Goal: Communication & Community: Answer question/provide support

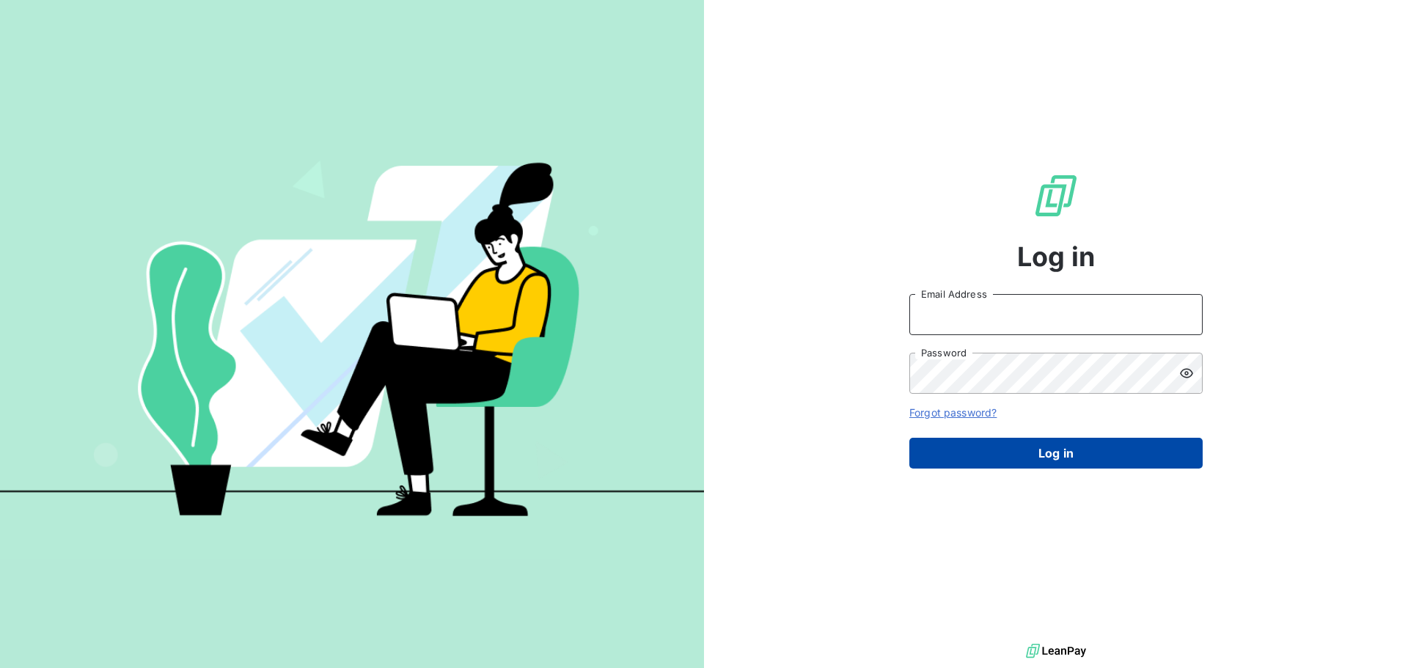
type input "[PERSON_NAME][EMAIL_ADDRESS][PERSON_NAME][DOMAIN_NAME]"
click at [981, 449] on button "Log in" at bounding box center [1055, 453] width 293 height 31
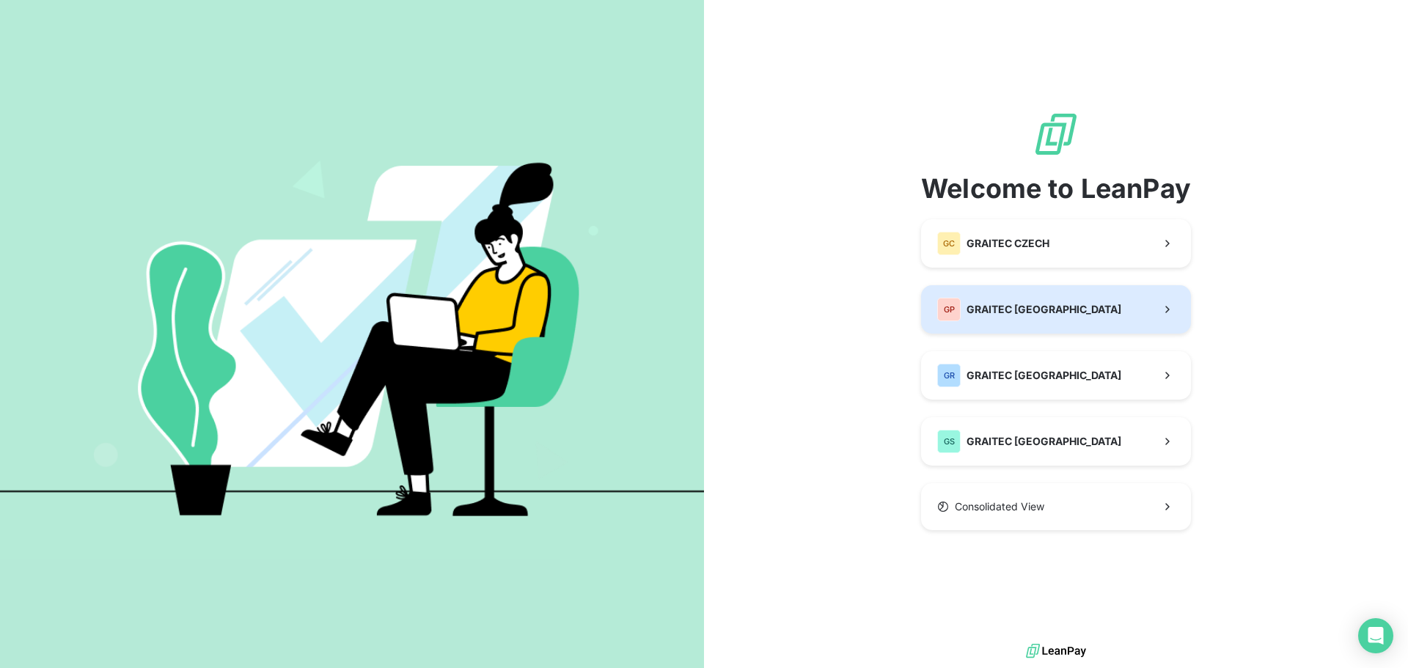
click at [1101, 304] on button "GP GRAITEC [GEOGRAPHIC_DATA]" at bounding box center [1056, 309] width 270 height 48
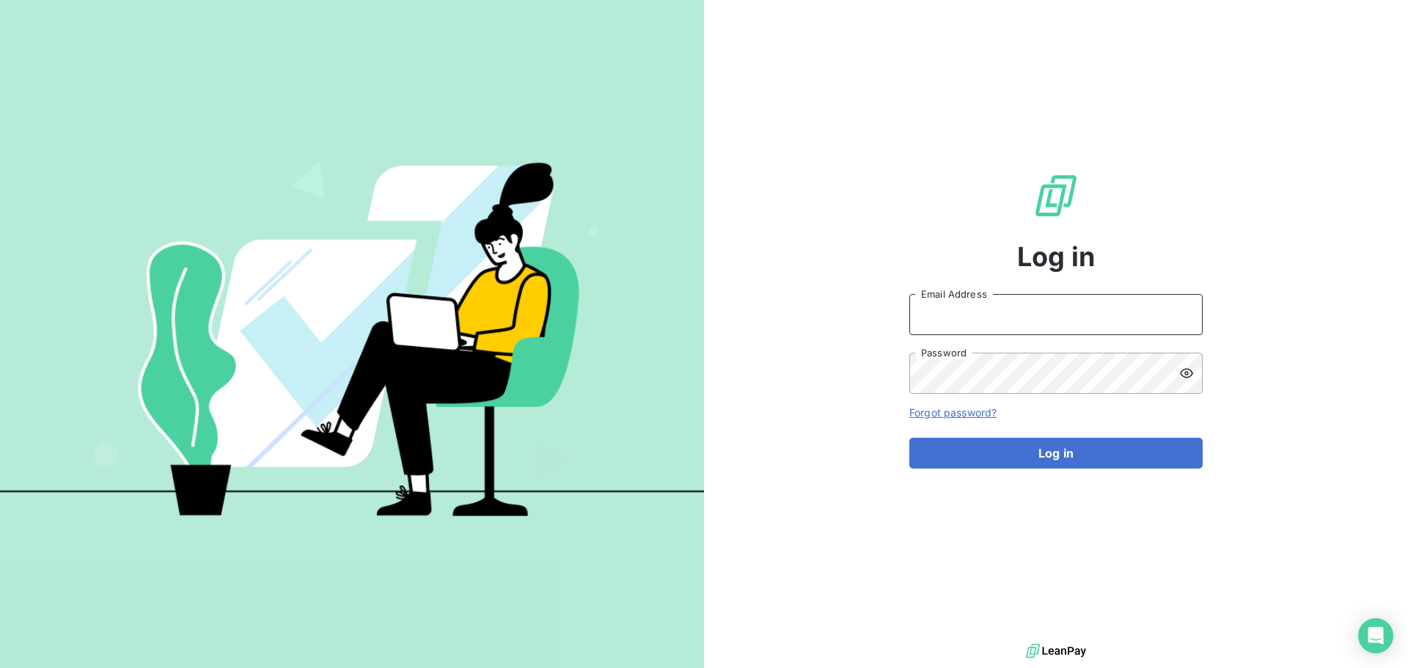
type input "[PERSON_NAME][EMAIL_ADDRESS][PERSON_NAME][DOMAIN_NAME]"
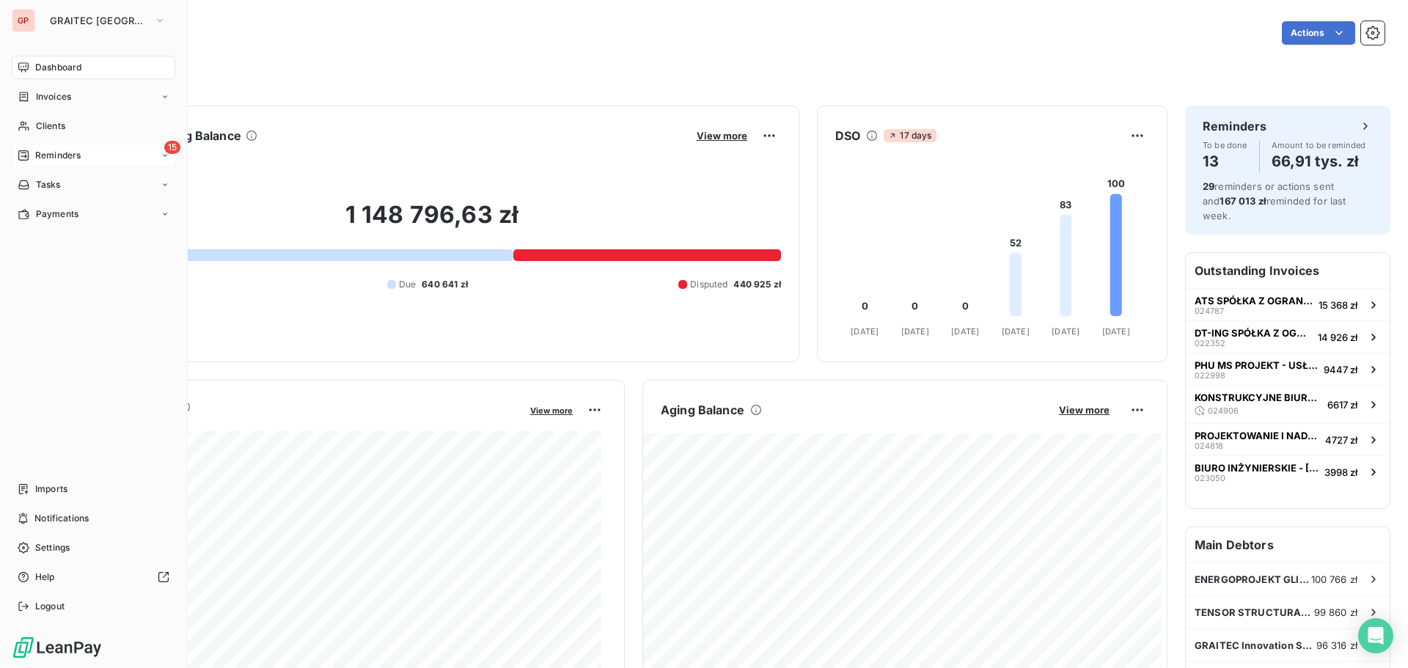
click at [20, 158] on icon at bounding box center [24, 156] width 12 height 12
click at [66, 182] on span "Ongoing" at bounding box center [52, 184] width 35 height 13
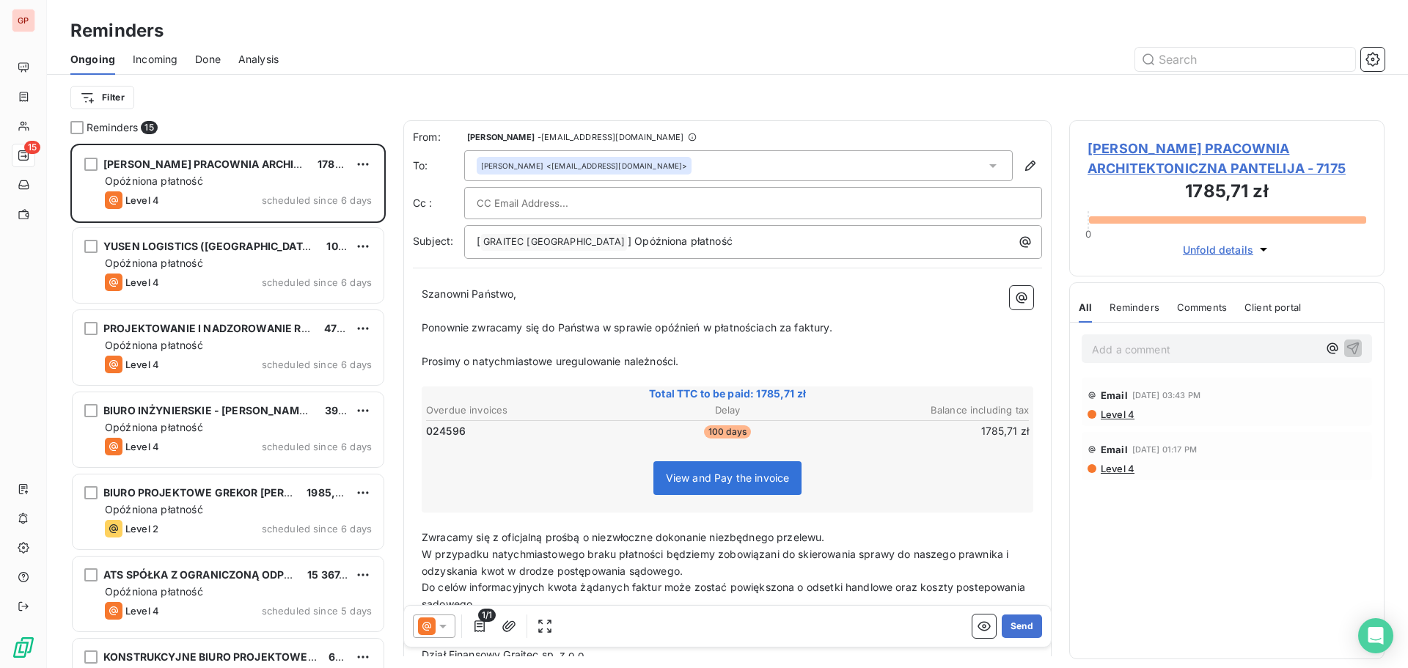
click at [659, 194] on div at bounding box center [753, 203] width 553 height 22
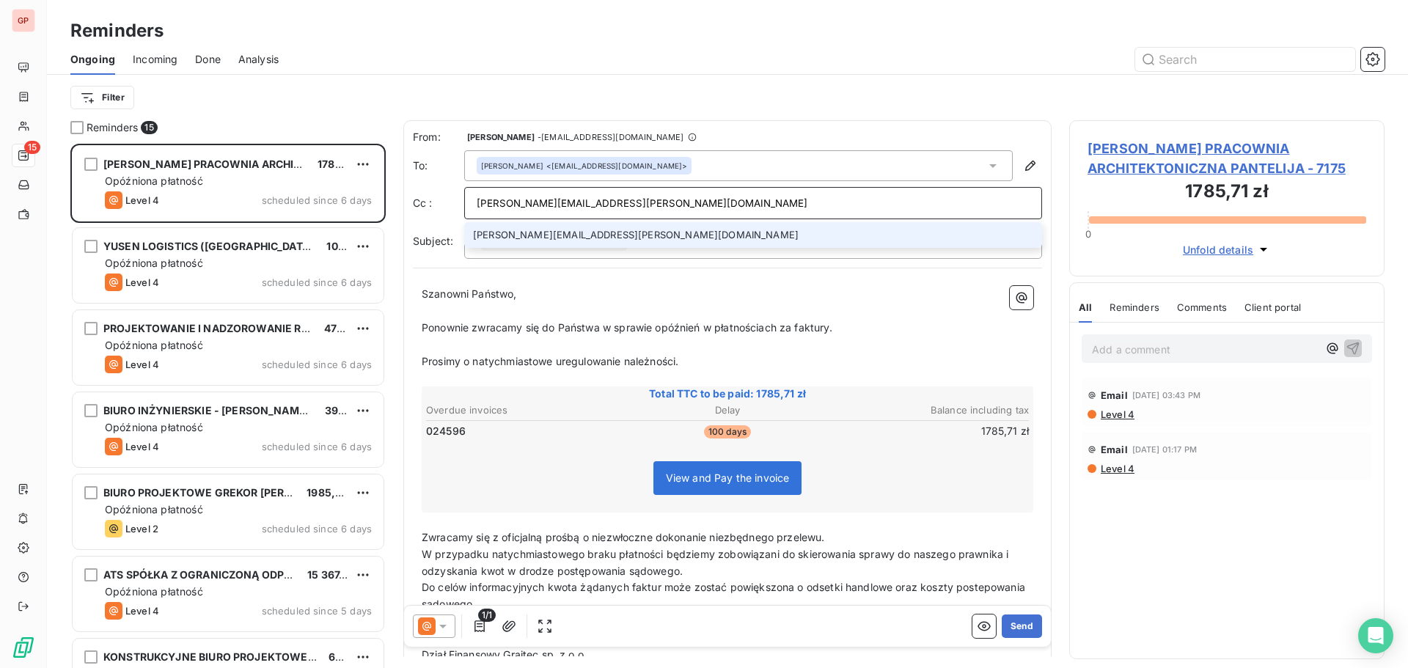
type input "[PERSON_NAME][EMAIL_ADDRESS][PERSON_NAME][DOMAIN_NAME]"
click at [602, 231] on li "[PERSON_NAME][EMAIL_ADDRESS][PERSON_NAME][DOMAIN_NAME]" at bounding box center [753, 235] width 578 height 26
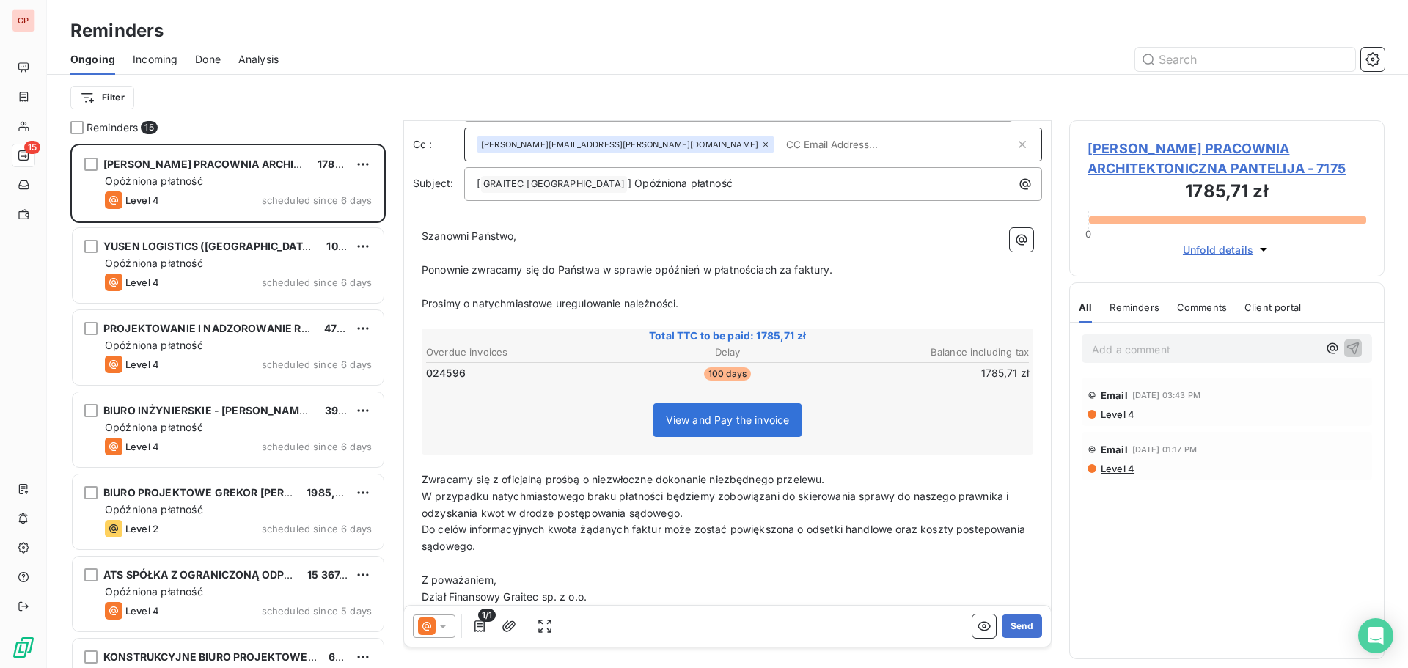
scroll to position [88, 0]
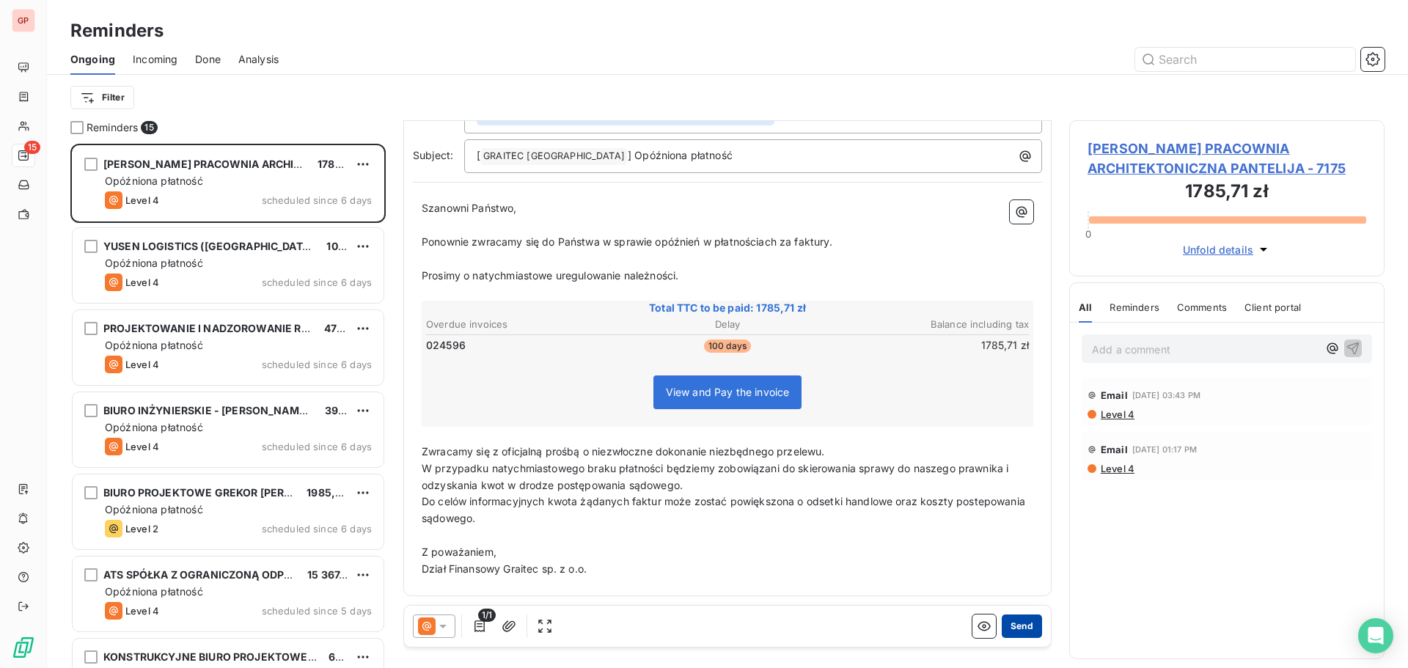
click at [1018, 624] on button "Send" at bounding box center [1022, 625] width 40 height 23
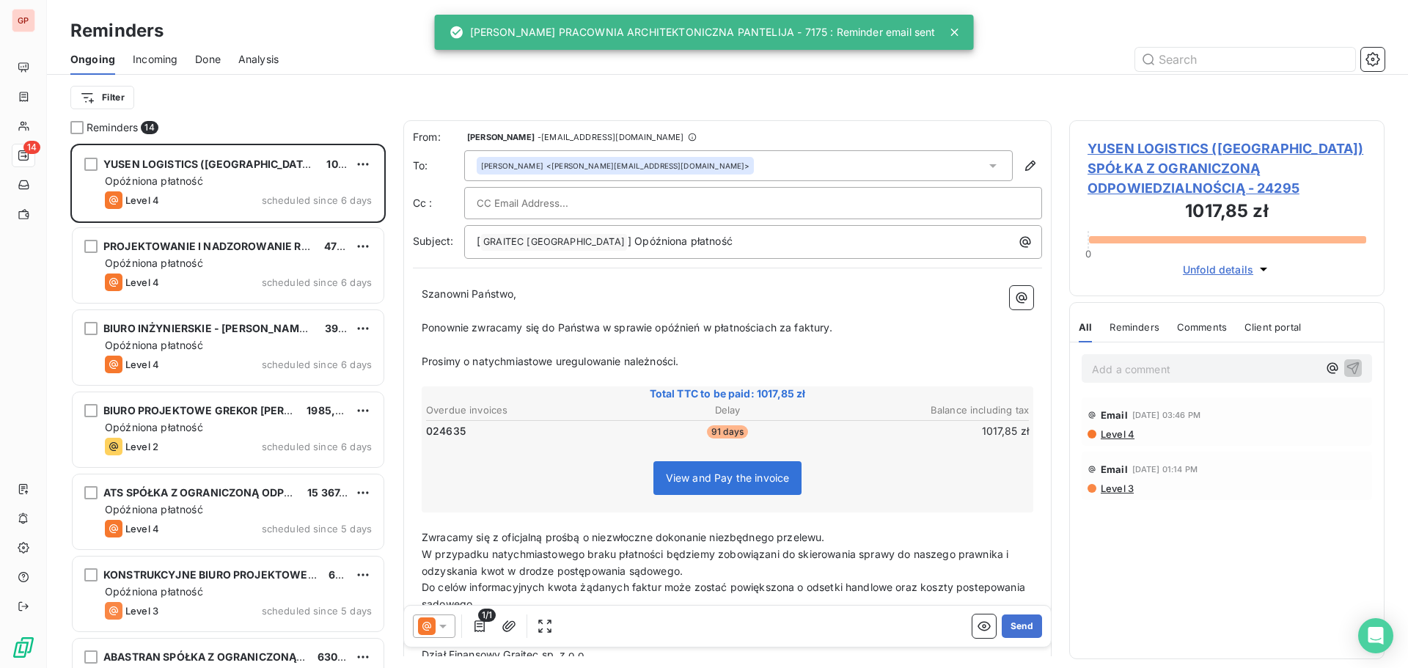
click at [645, 193] on div at bounding box center [753, 203] width 578 height 32
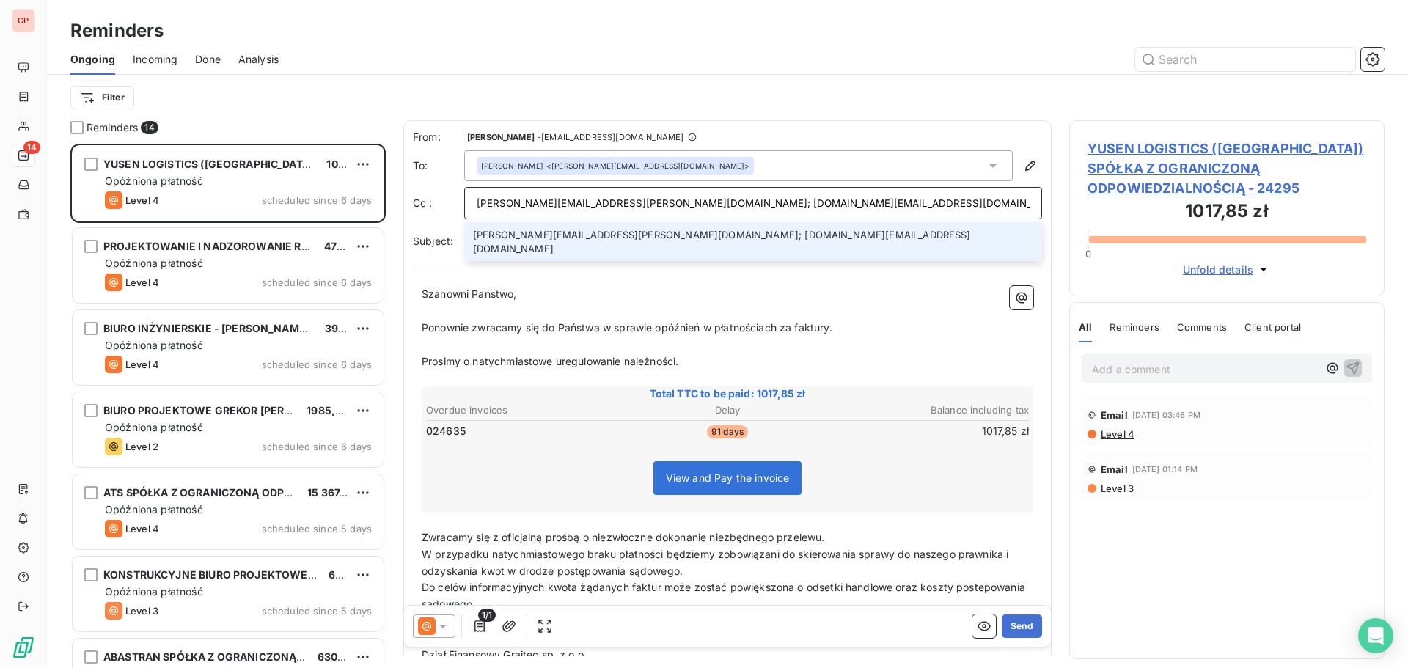
type input "[PERSON_NAME][EMAIL_ADDRESS][PERSON_NAME][DOMAIN_NAME]; [DOMAIN_NAME][EMAIL_ADD…"
click at [672, 230] on li "[PERSON_NAME][EMAIL_ADDRESS][PERSON_NAME][DOMAIN_NAME]; [DOMAIN_NAME][EMAIL_ADD…" at bounding box center [753, 241] width 578 height 39
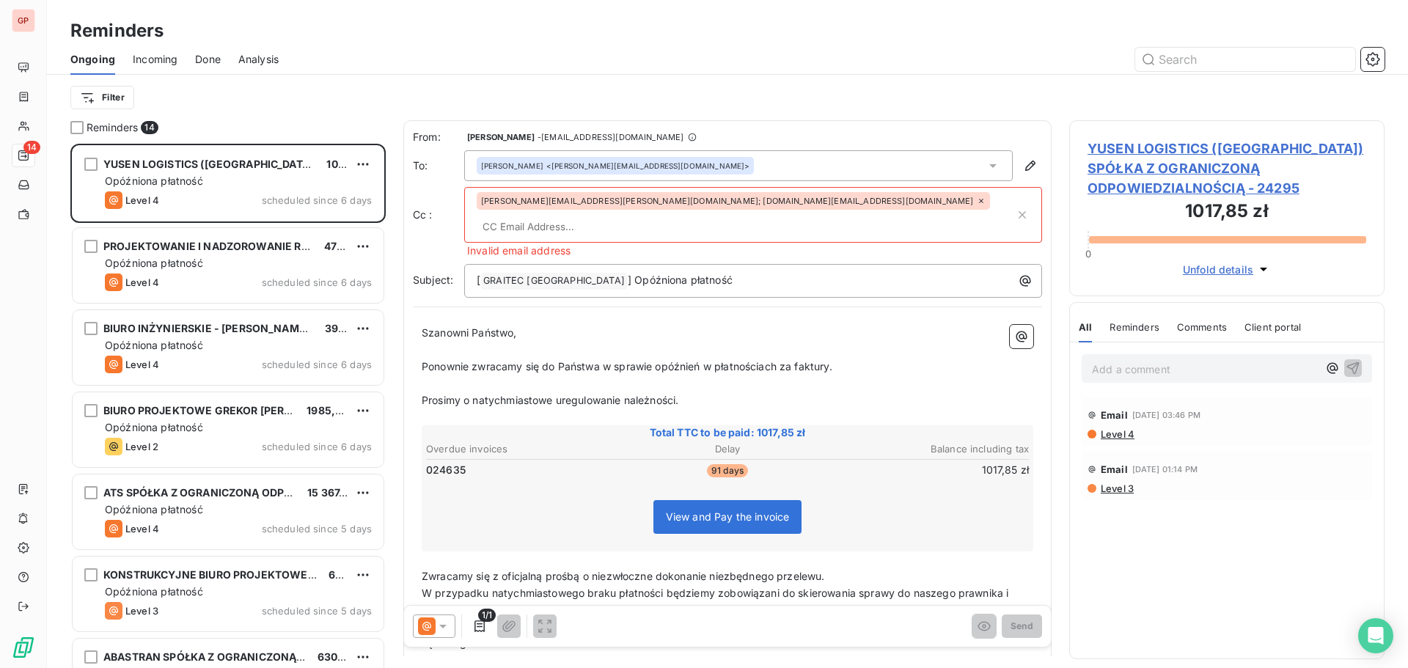
click at [635, 199] on span "[PERSON_NAME][EMAIL_ADDRESS][PERSON_NAME][DOMAIN_NAME]; [DOMAIN_NAME][EMAIL_ADD…" at bounding box center [727, 201] width 493 height 9
click at [977, 203] on icon at bounding box center [981, 201] width 9 height 9
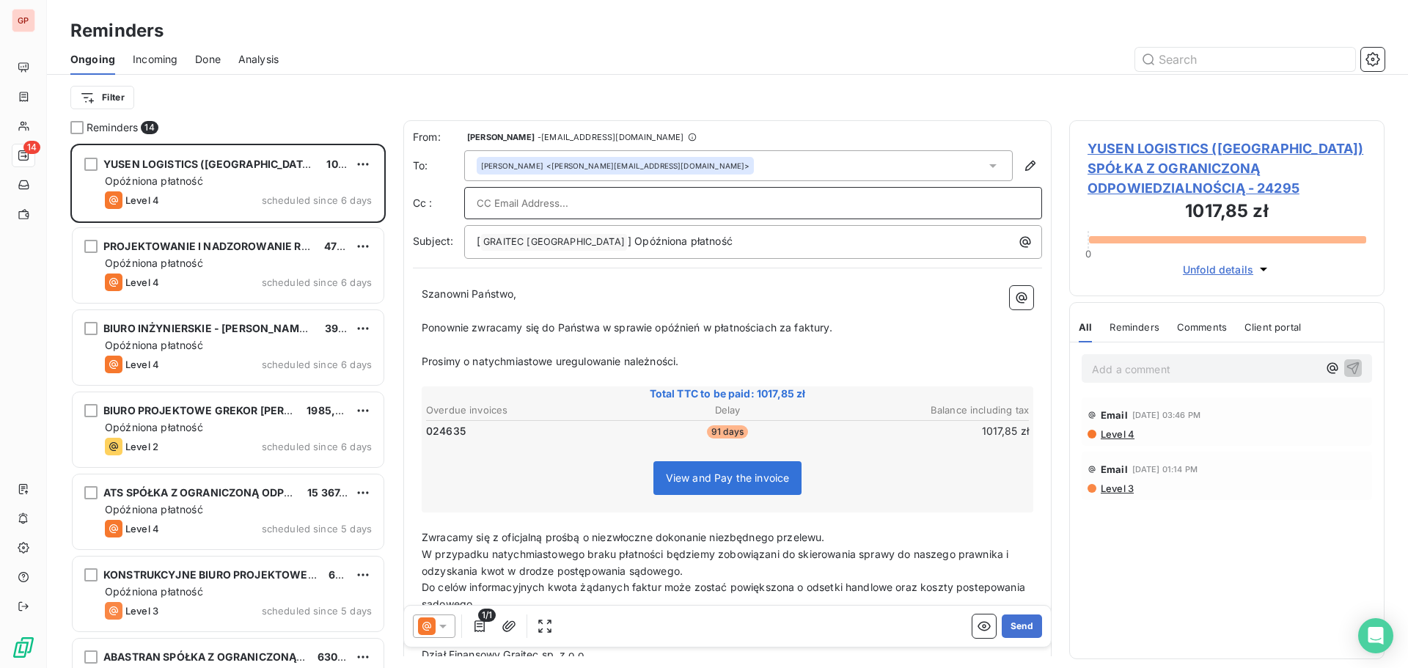
click at [654, 199] on input "text" at bounding box center [753, 203] width 553 height 22
click at [686, 201] on div at bounding box center [753, 203] width 553 height 22
click at [714, 193] on div "From: [PERSON_NAME]-Mars - [EMAIL_ADDRESS][DOMAIN_NAME] To: [PERSON_NAME] <[PER…" at bounding box center [727, 194] width 629 height 129
click at [726, 212] on div at bounding box center [753, 203] width 578 height 32
click at [728, 202] on input "text" at bounding box center [753, 203] width 553 height 22
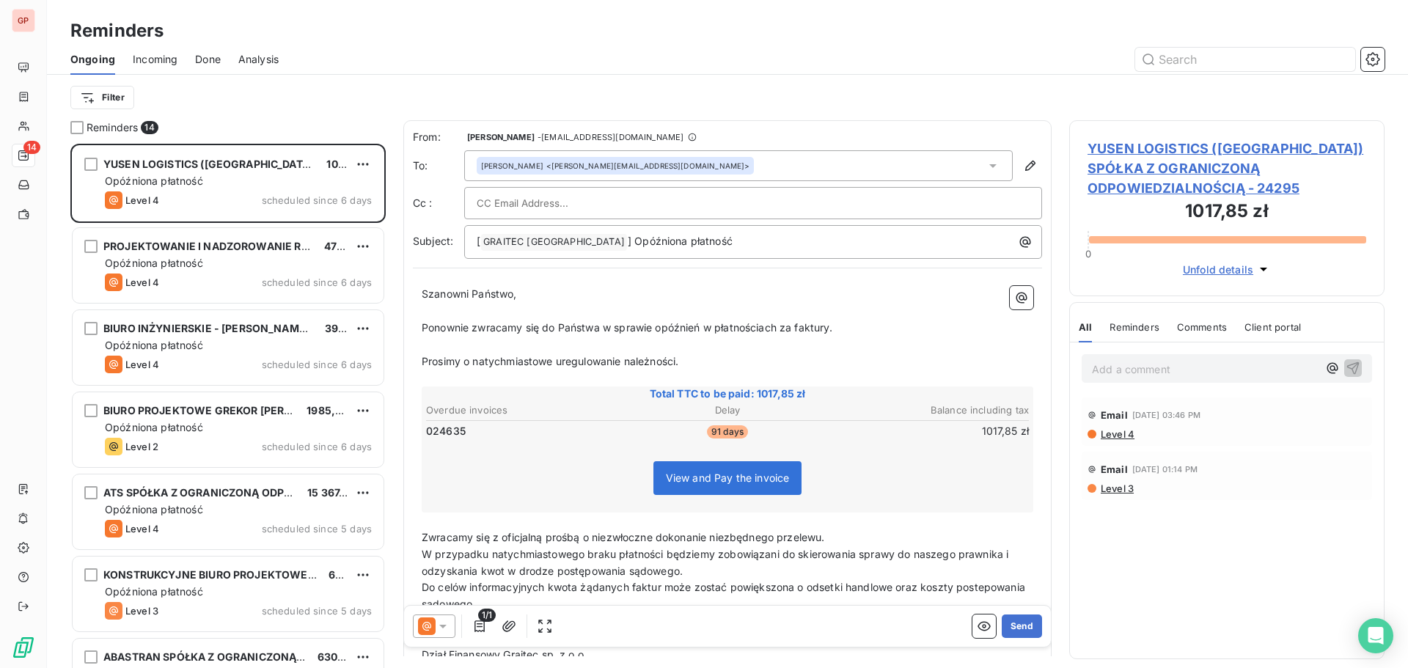
paste input "[EMAIL_ADDRESS][DOMAIN_NAME]"
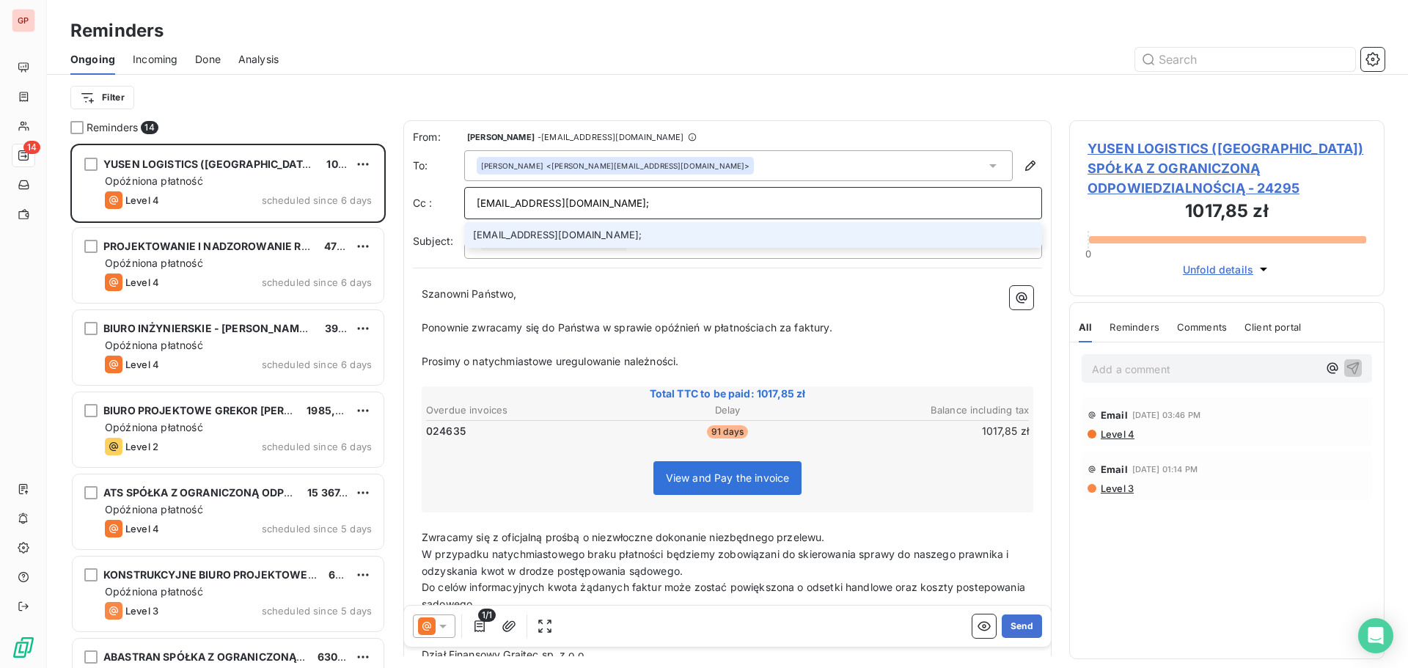
click at [675, 279] on div "Szanowni Państwo, ﻿ Ponownie zwracamy się do Państwa w sprawie opóźnień w płatn…" at bounding box center [727, 474] width 629 height 395
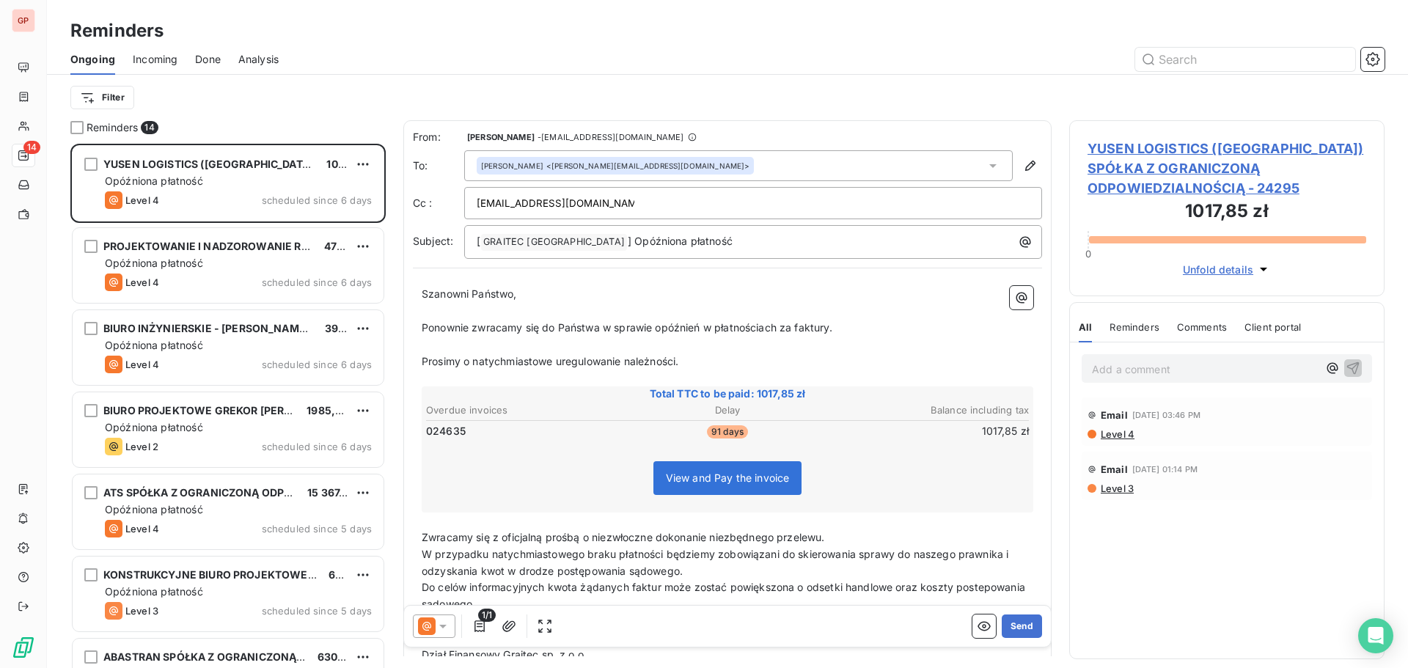
click at [787, 167] on div "[PERSON_NAME] <[PERSON_NAME][EMAIL_ADDRESS][DOMAIN_NAME]>" at bounding box center [738, 165] width 548 height 31
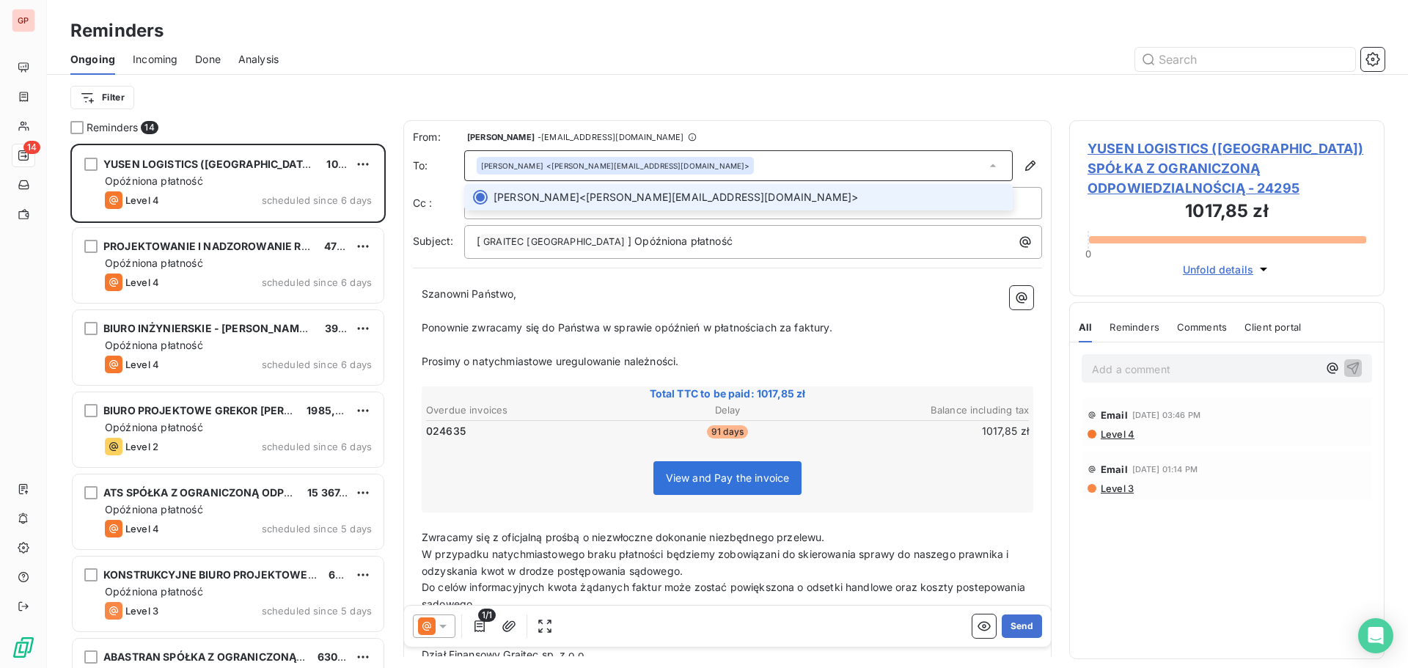
click at [785, 166] on div "[PERSON_NAME] <[PERSON_NAME][EMAIL_ADDRESS][DOMAIN_NAME]>" at bounding box center [738, 165] width 548 height 31
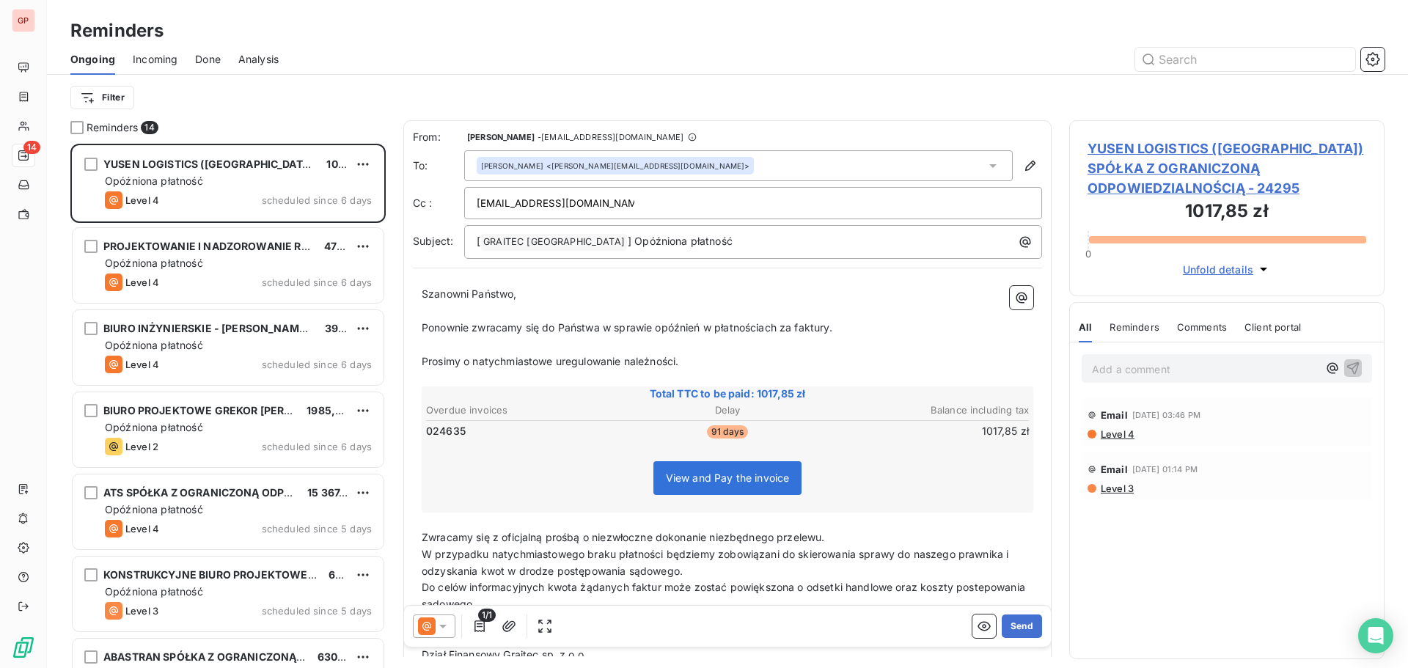
click at [673, 201] on div "[EMAIL_ADDRESS][DOMAIN_NAME];" at bounding box center [753, 203] width 553 height 22
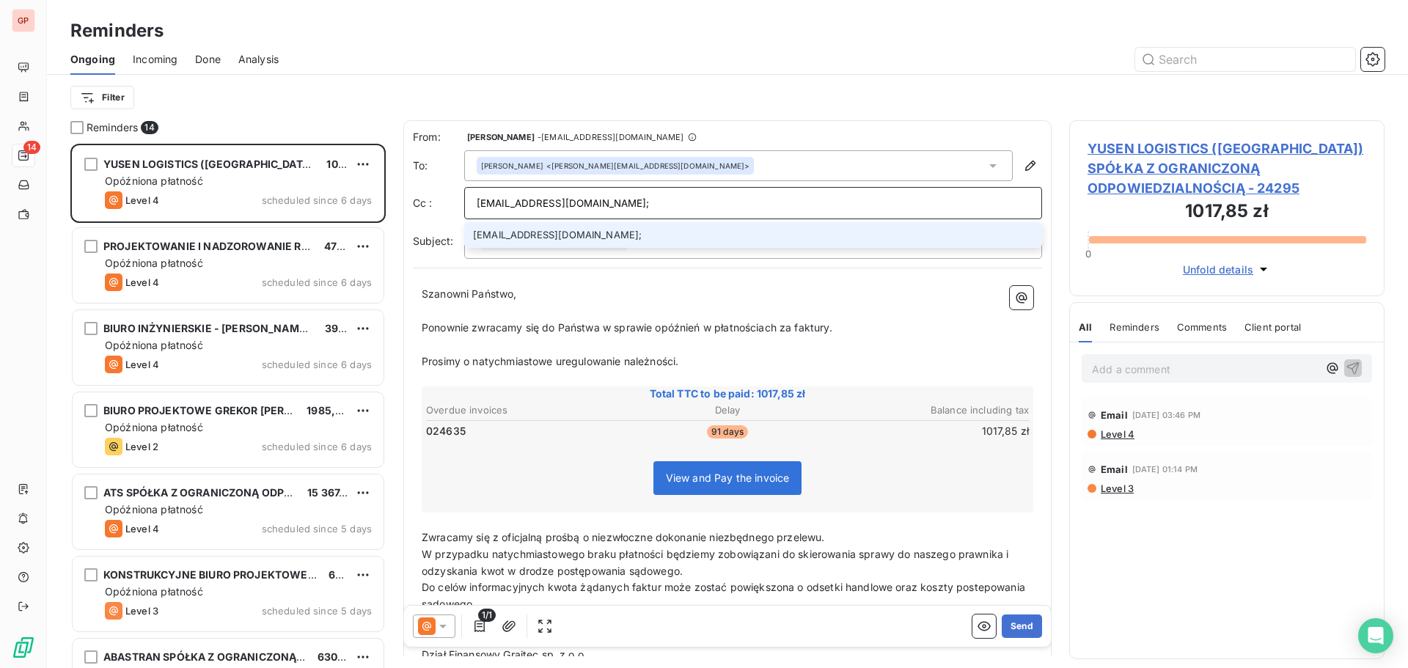
paste input "[PERSON_NAME][EMAIL_ADDRESS][PERSON_NAME][DOMAIN_NAME]"
type input "[EMAIL_ADDRESS][DOMAIN_NAME]; [PERSON_NAME][DOMAIN_NAME][EMAIL_ADDRESS][PERSON_…"
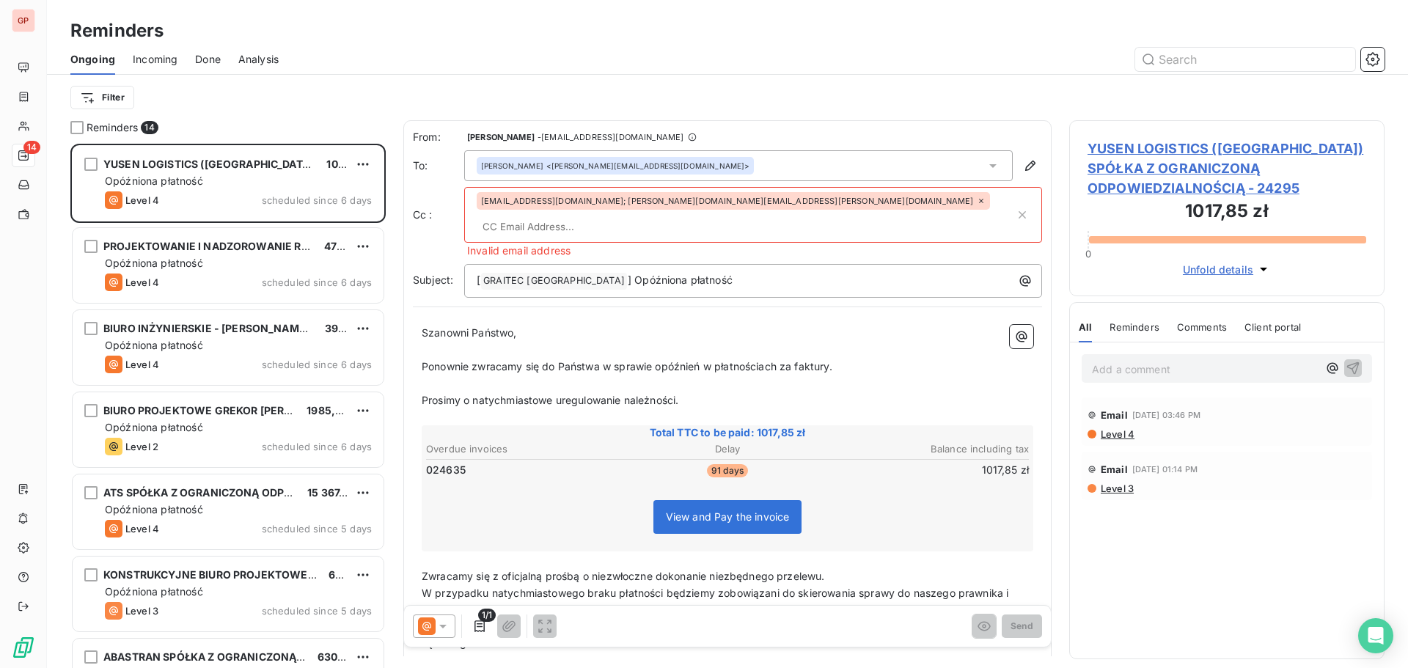
click at [725, 205] on div "[EMAIL_ADDRESS][DOMAIN_NAME]; [PERSON_NAME][DOMAIN_NAME][EMAIL_ADDRESS][PERSON_…" at bounding box center [746, 214] width 538 height 45
click at [979, 203] on icon at bounding box center [981, 201] width 4 height 4
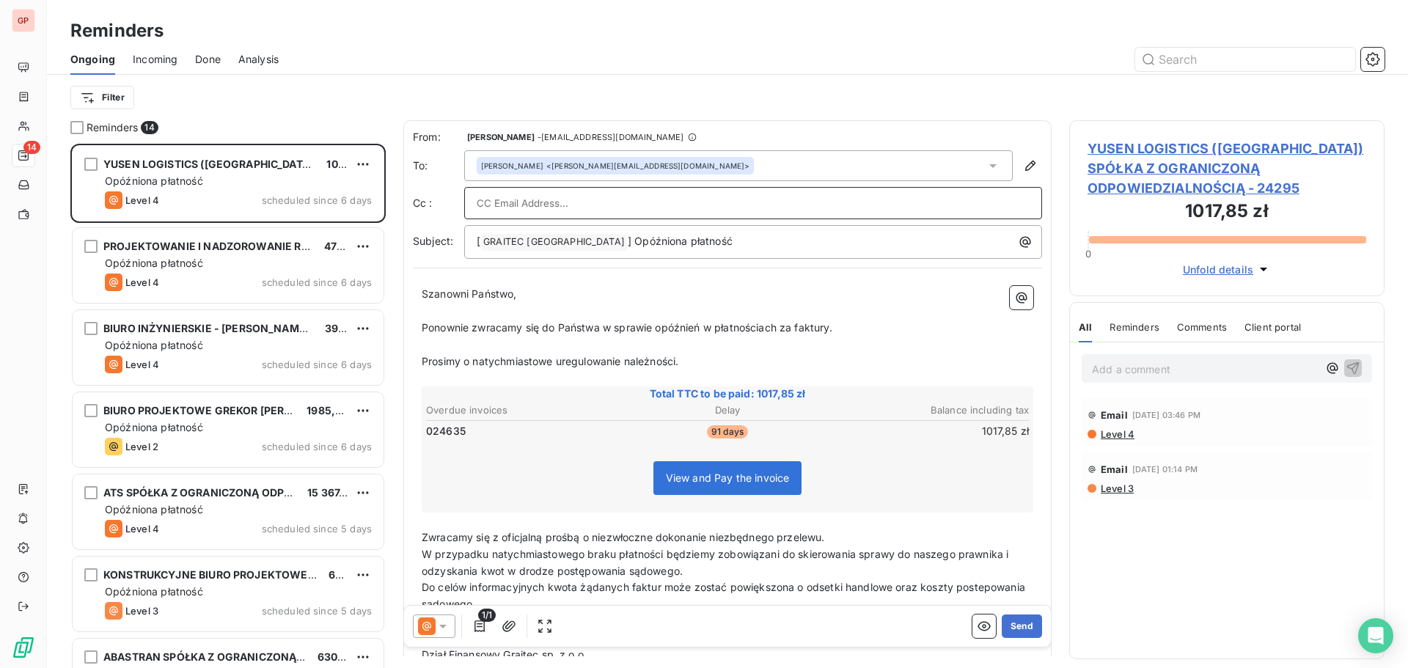
paste input "[PERSON_NAME][EMAIL_ADDRESS][PERSON_NAME][DOMAIN_NAME]"
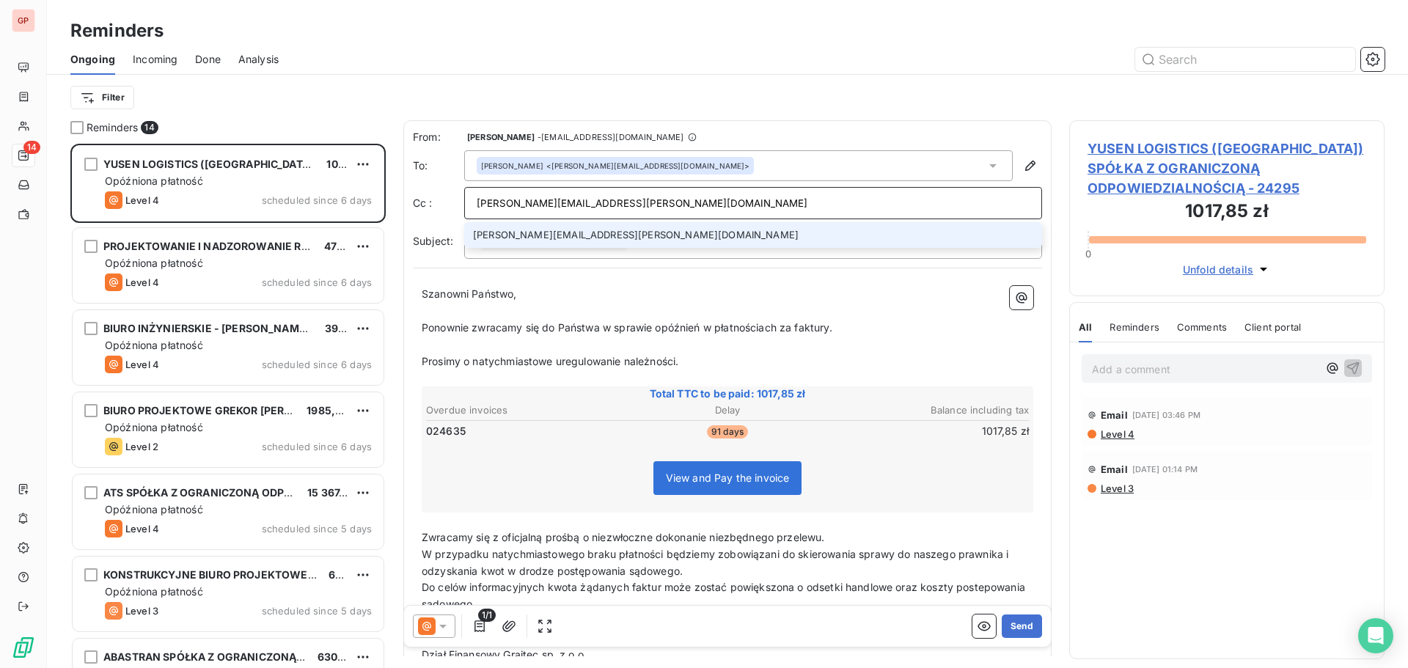
click at [675, 270] on div "From: [PERSON_NAME] - [EMAIL_ADDRESS][DOMAIN_NAME] To: [PERSON_NAME] <[PERSON_N…" at bounding box center [727, 401] width 648 height 562
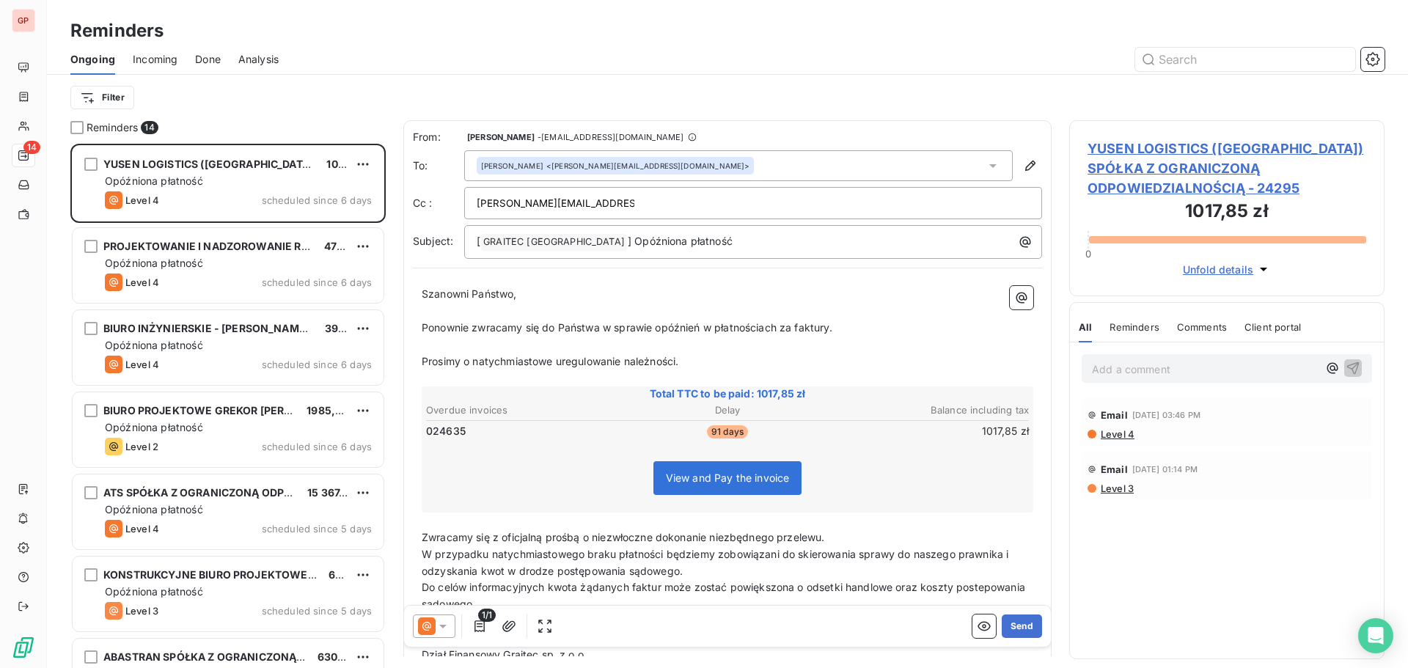
click at [624, 205] on div "[PERSON_NAME][EMAIL_ADDRESS][PERSON_NAME][DOMAIN_NAME]" at bounding box center [753, 203] width 553 height 22
type input "[PERSON_NAME][EMAIL_ADDRESS][PERSON_NAME][DOMAIN_NAME]"
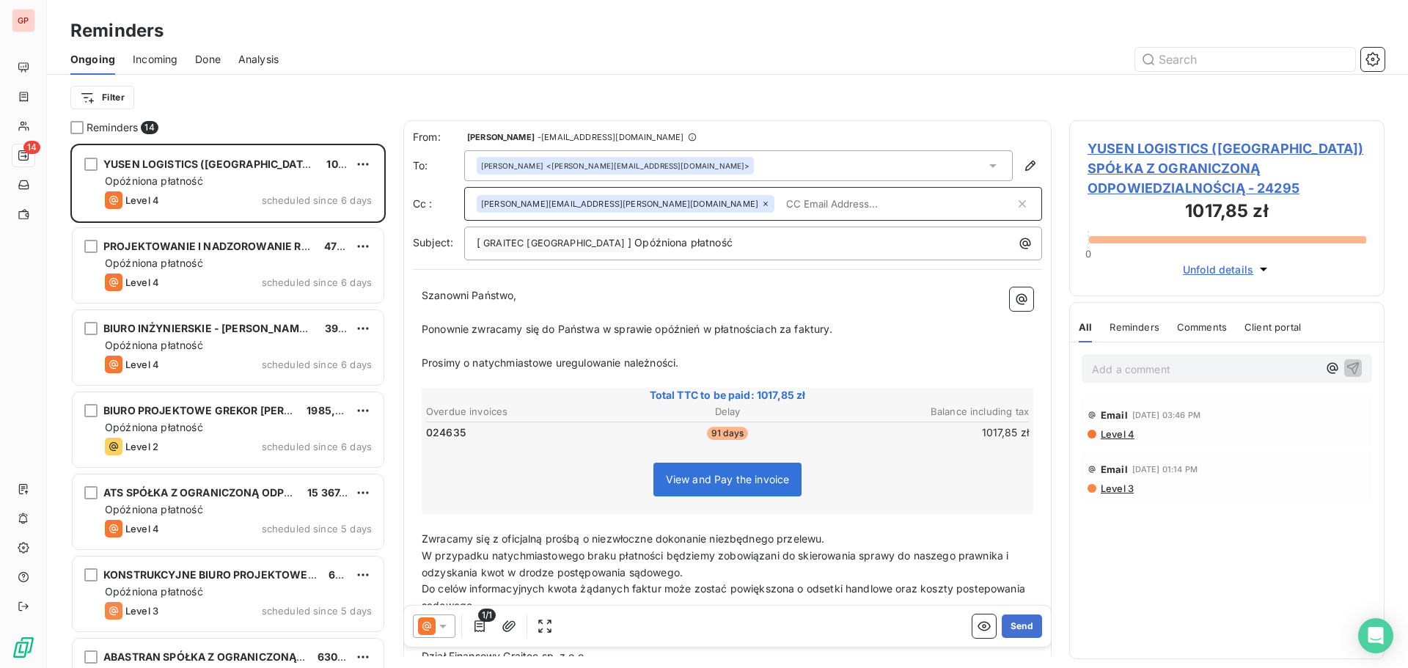
drag, startPoint x: 765, startPoint y: 189, endPoint x: 762, endPoint y: 198, distance: 9.3
click at [763, 197] on div "[PERSON_NAME][EMAIL_ADDRESS][PERSON_NAME][DOMAIN_NAME]" at bounding box center [753, 204] width 578 height 34
paste input "[EMAIL_ADDRESS][DOMAIN_NAME]"
type input "[EMAIL_ADDRESS][DOMAIN_NAME]"
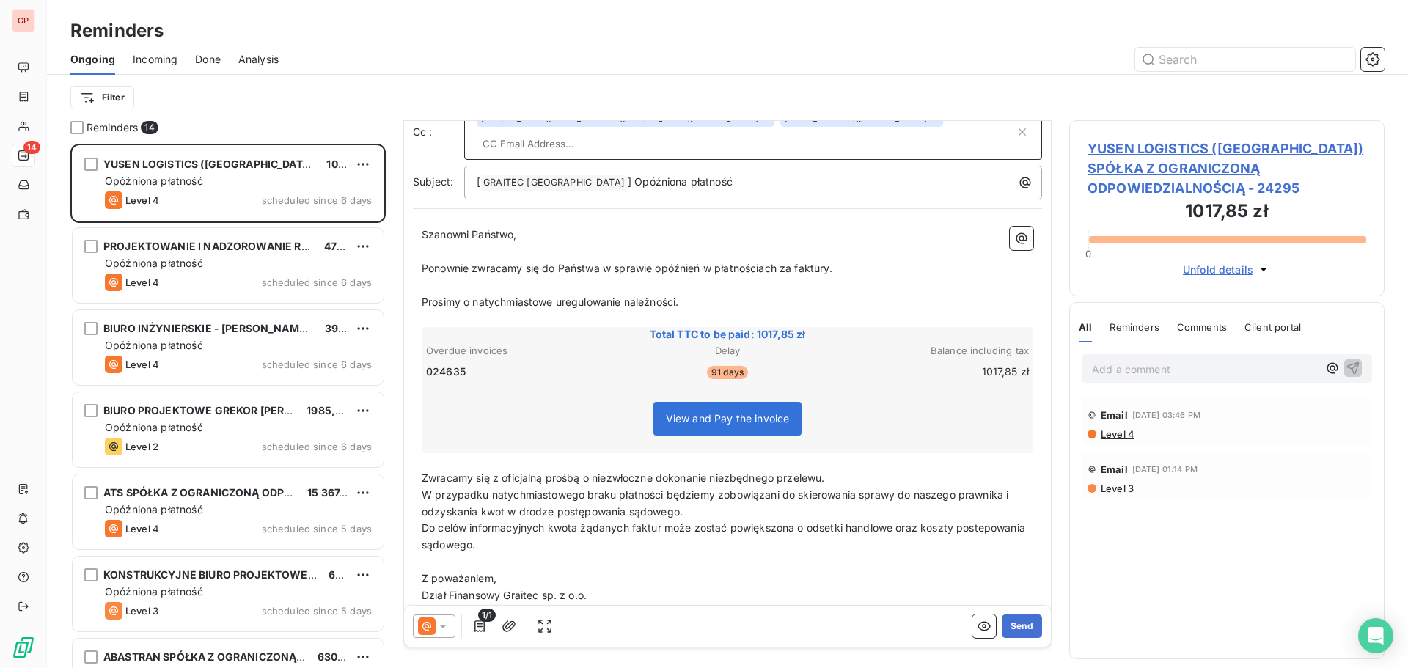
scroll to position [88, 0]
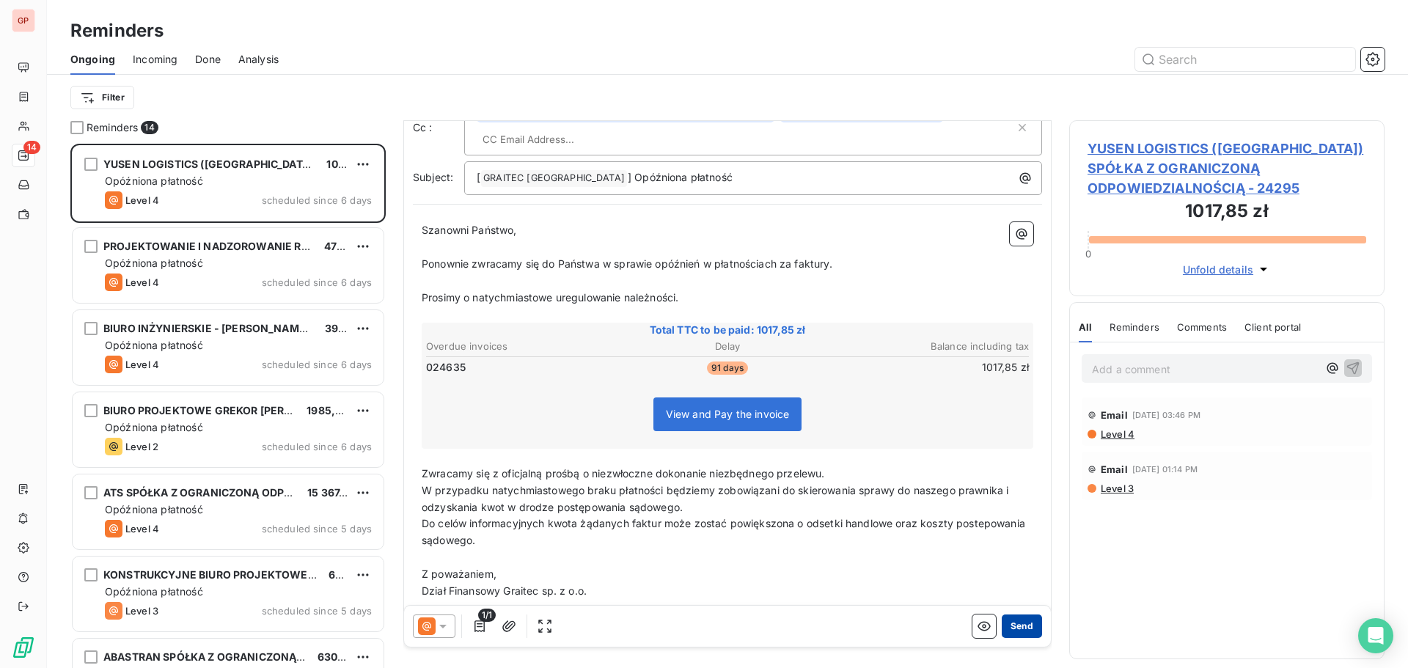
click at [1003, 623] on button "Send" at bounding box center [1022, 625] width 40 height 23
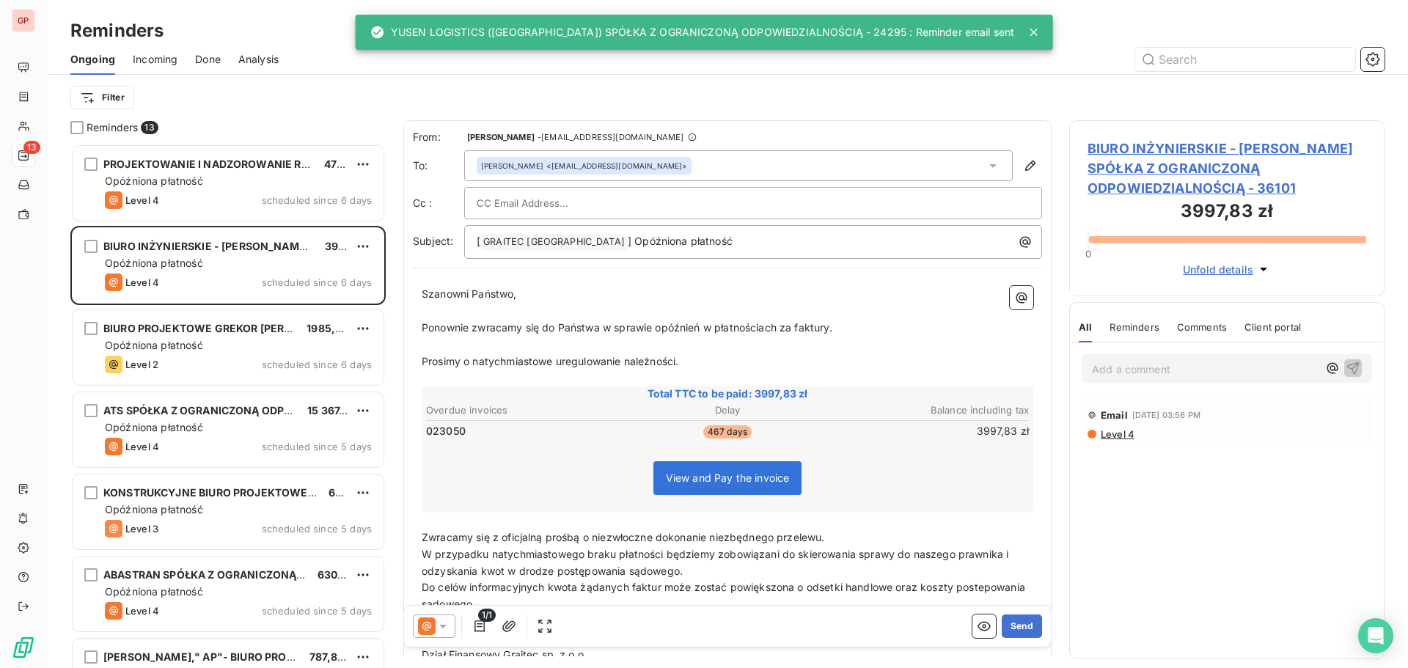
click at [568, 205] on input "text" at bounding box center [556, 203] width 158 height 22
paste input "[EMAIL_ADDRESS][DOMAIN_NAME]"
type input "[EMAIL_ADDRESS][DOMAIN_NAME]"
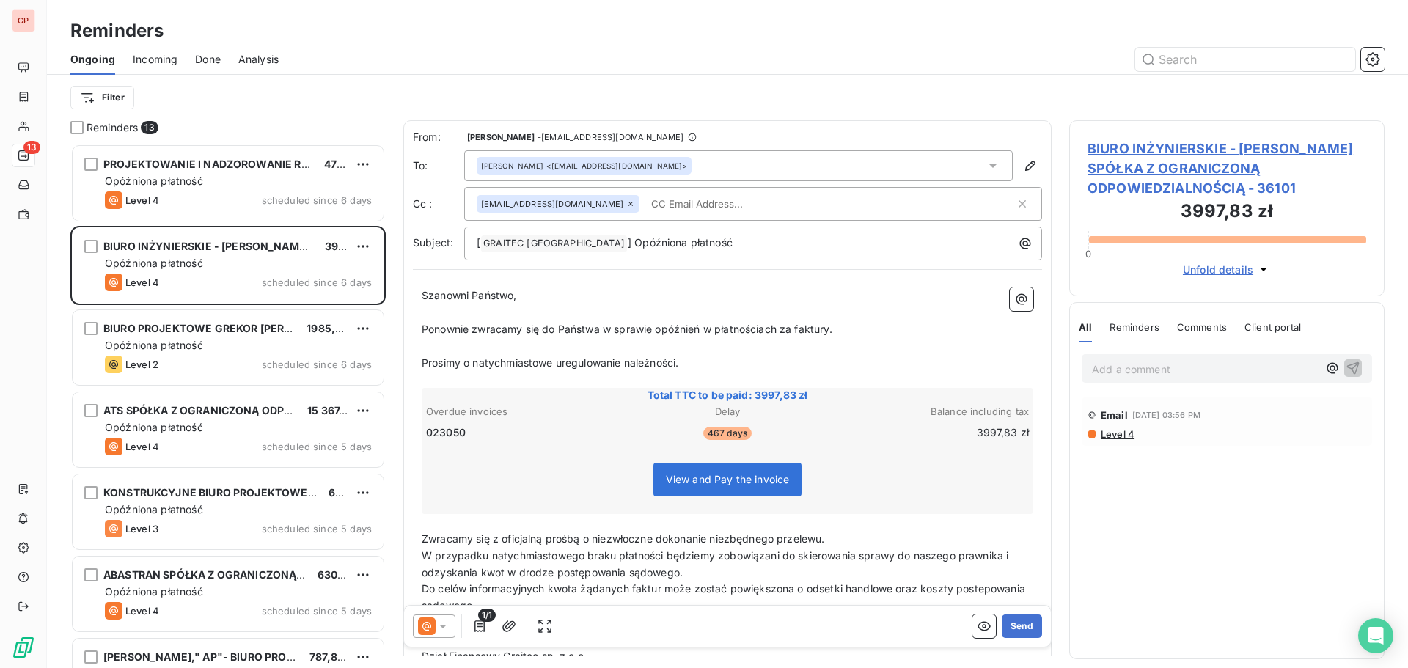
click at [677, 205] on input "text" at bounding box center [729, 204] width 169 height 22
paste input "[PERSON_NAME][EMAIL_ADDRESS][PERSON_NAME][DOMAIN_NAME]"
type input "[PERSON_NAME][EMAIL_ADDRESS][PERSON_NAME][DOMAIN_NAME]"
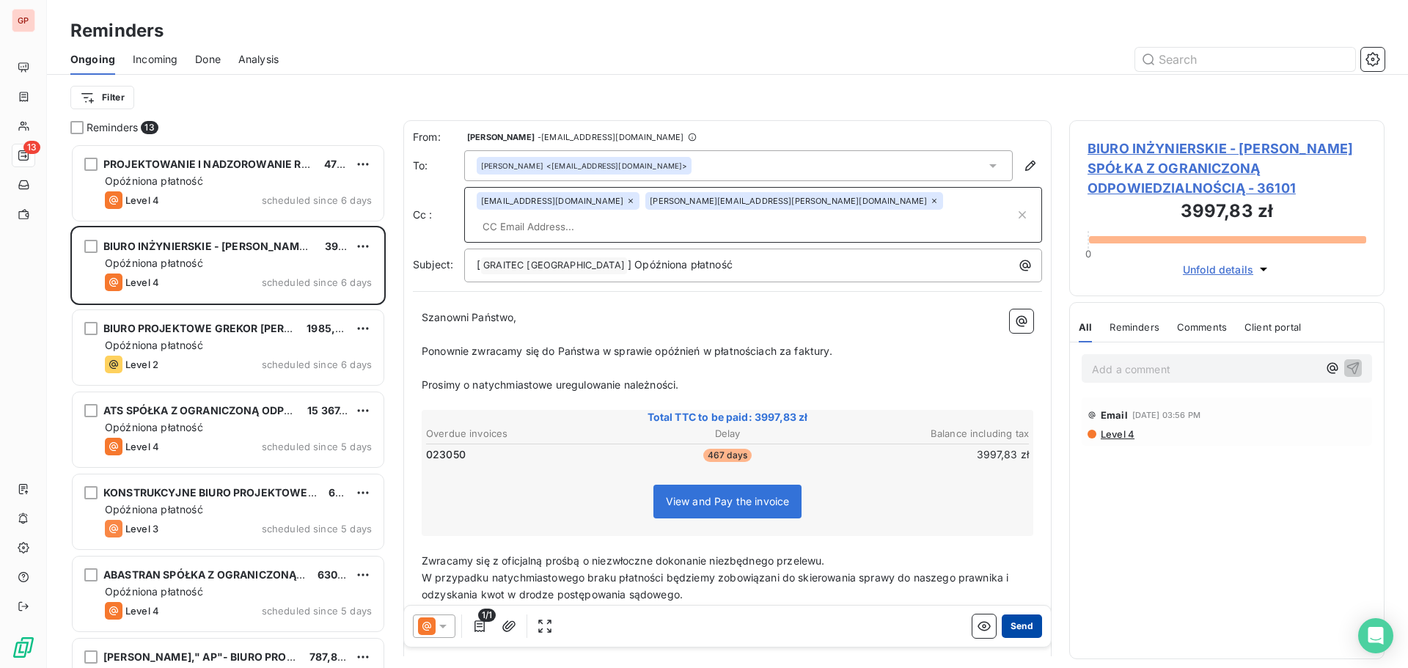
click at [1024, 628] on button "Send" at bounding box center [1022, 625] width 40 height 23
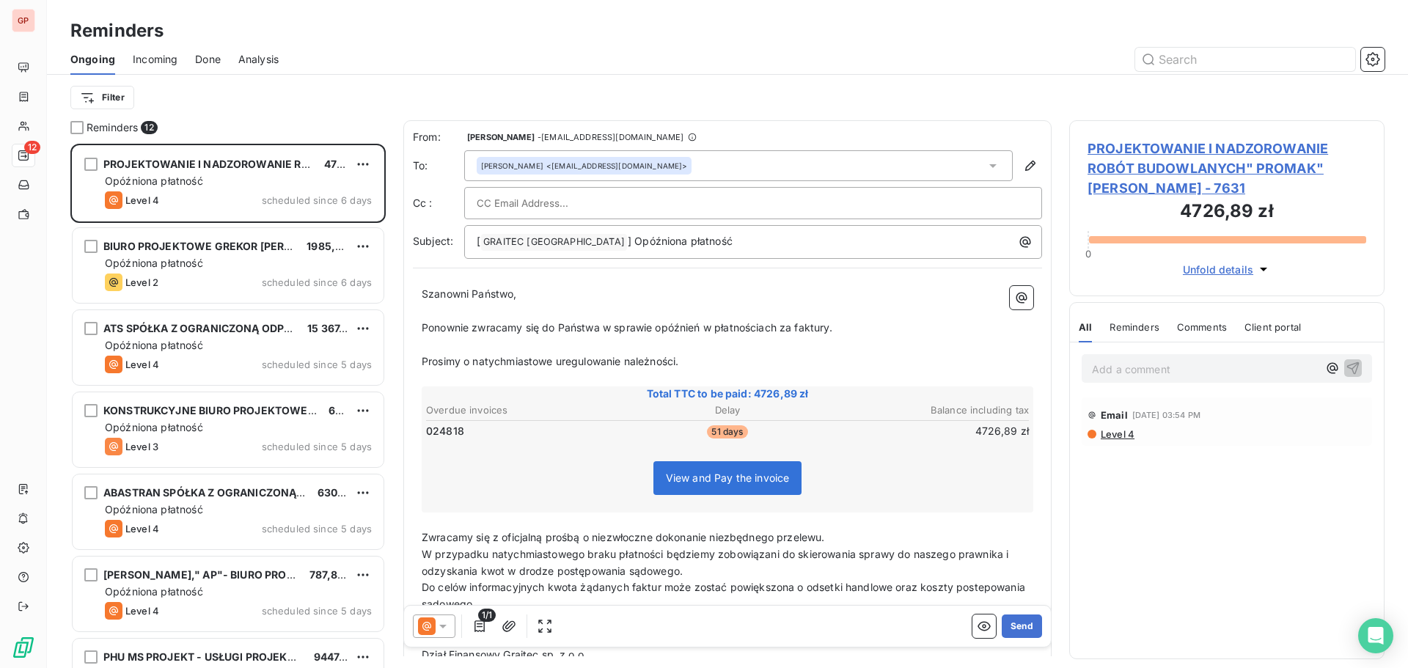
click at [533, 205] on input "text" at bounding box center [556, 203] width 158 height 22
click at [652, 199] on div at bounding box center [753, 203] width 553 height 22
paste input "[EMAIL_ADDRESS][DOMAIN_NAME]"
click at [658, 203] on div "[EMAIL_ADDRESS][DOMAIN_NAME]" at bounding box center [753, 203] width 553 height 22
click at [730, 202] on div "[EMAIL_ADDRESS][DOMAIN_NAME]" at bounding box center [753, 203] width 553 height 22
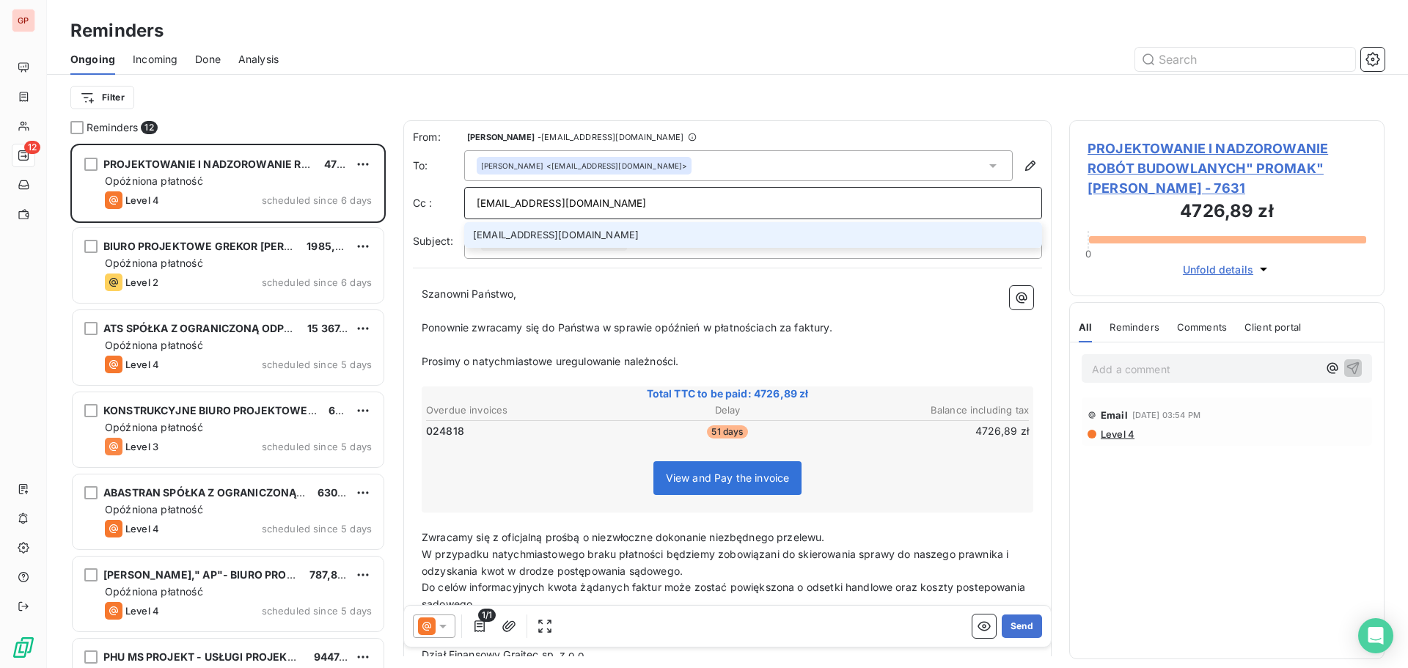
paste input "[PERSON_NAME][EMAIL_ADDRESS][PERSON_NAME][DOMAIN_NAME]"
type input "[PERSON_NAME][EMAIL_ADDRESS][DOMAIN_NAME] [PERSON_NAME][EMAIL_ADDRESS][PERSON_N…"
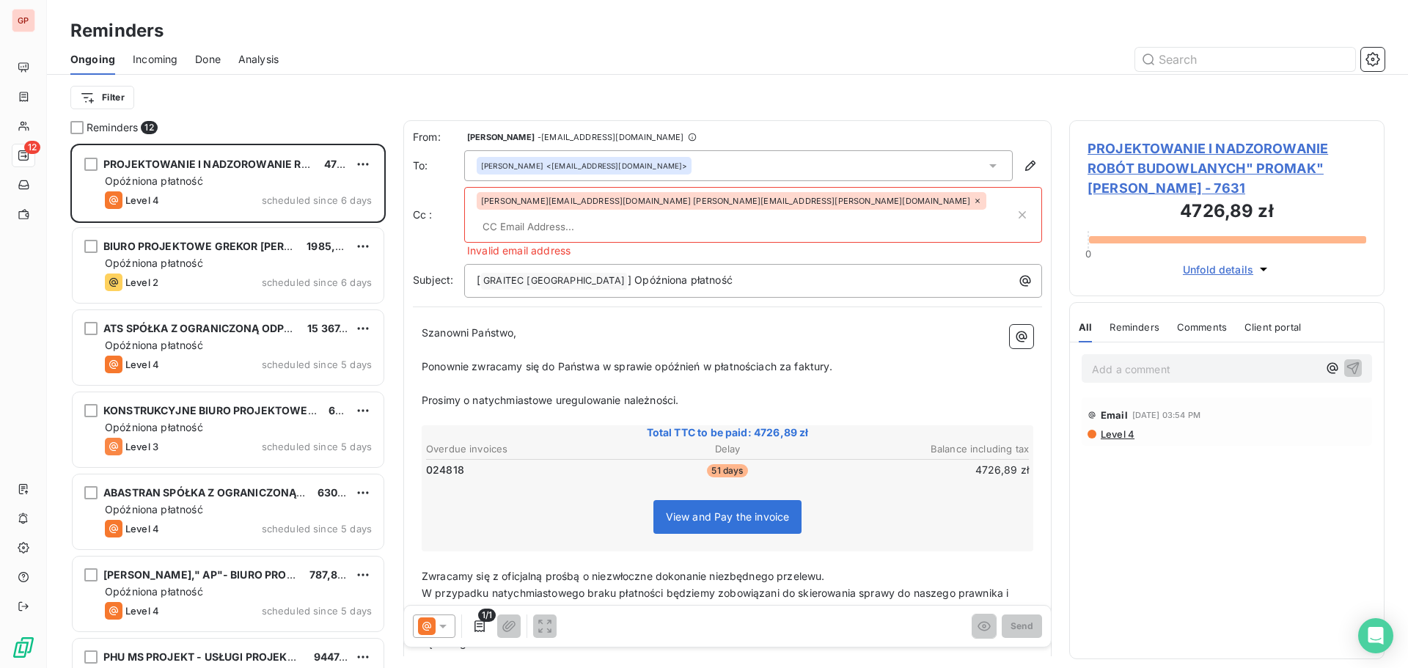
click at [973, 204] on icon at bounding box center [977, 201] width 9 height 9
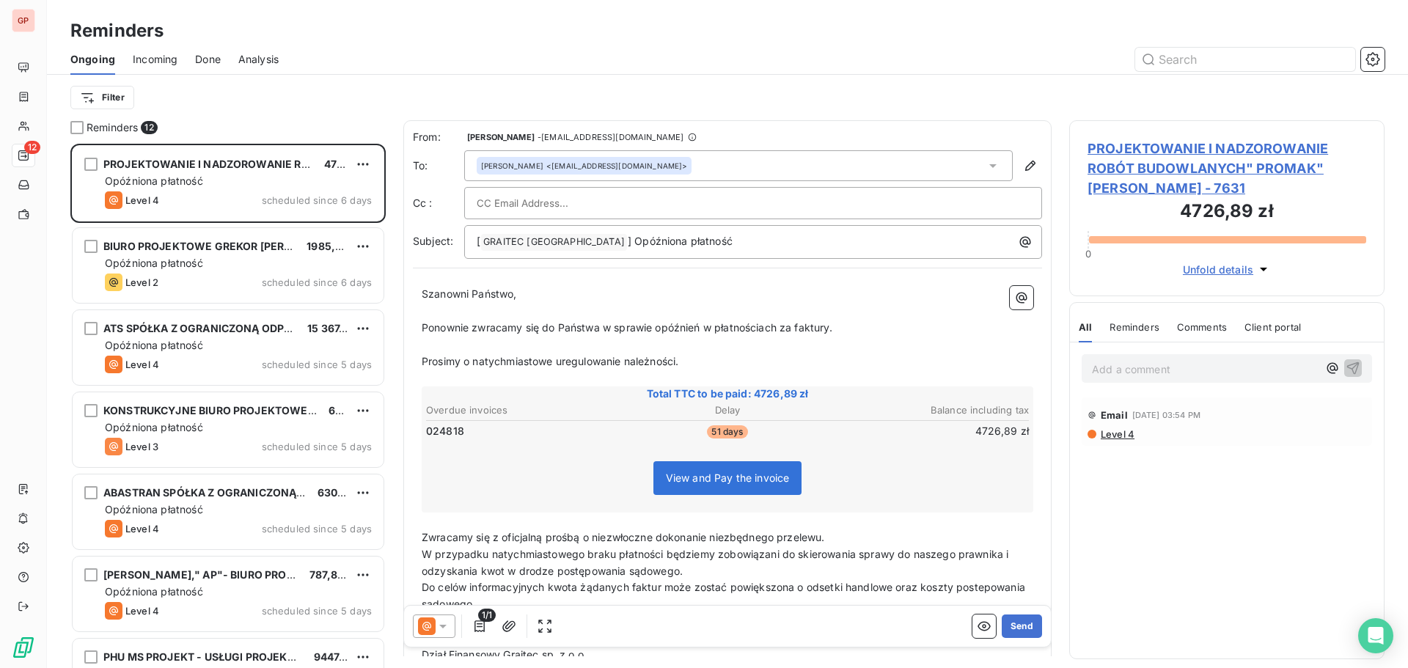
paste input "[PERSON_NAME][EMAIL_ADDRESS][PERSON_NAME][DOMAIN_NAME]"
type input "[PERSON_NAME][EMAIL_ADDRESS][PERSON_NAME][DOMAIN_NAME]"
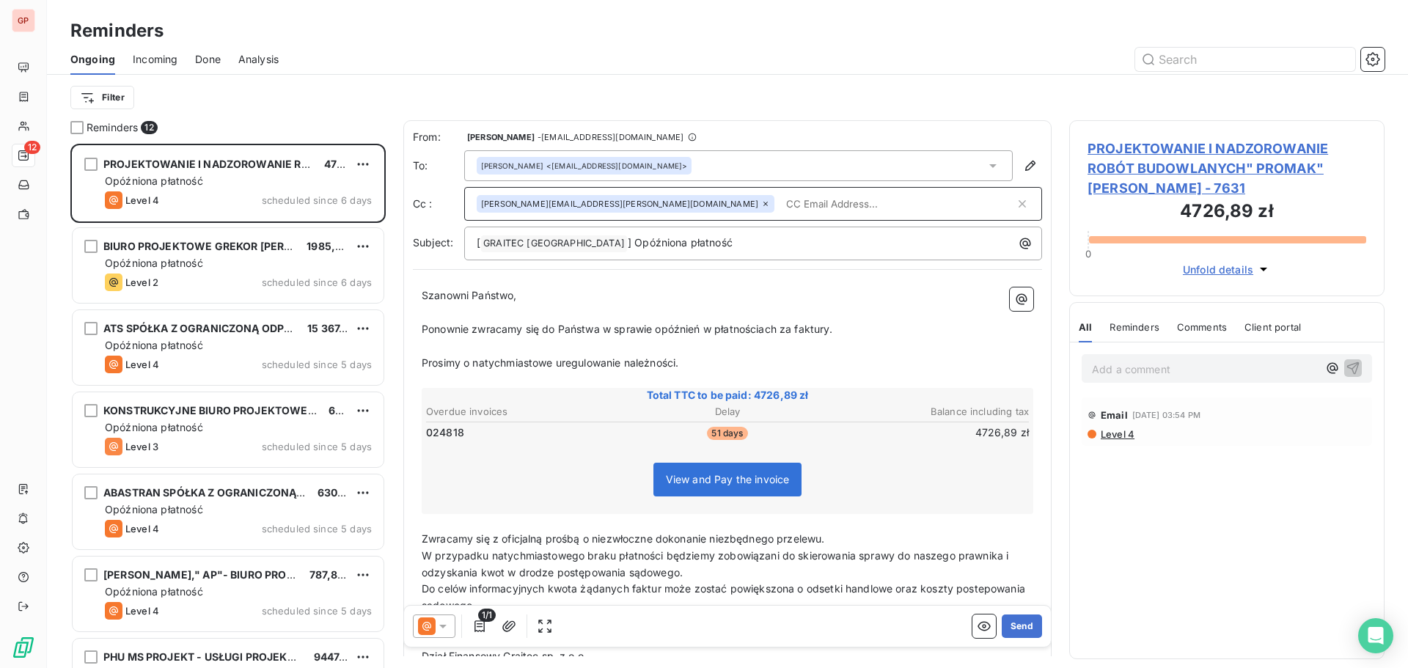
click at [780, 203] on input "text" at bounding box center [897, 204] width 235 height 22
paste input "[EMAIL_ADDRESS][DOMAIN_NAME]"
type input "[EMAIL_ADDRESS][DOMAIN_NAME]"
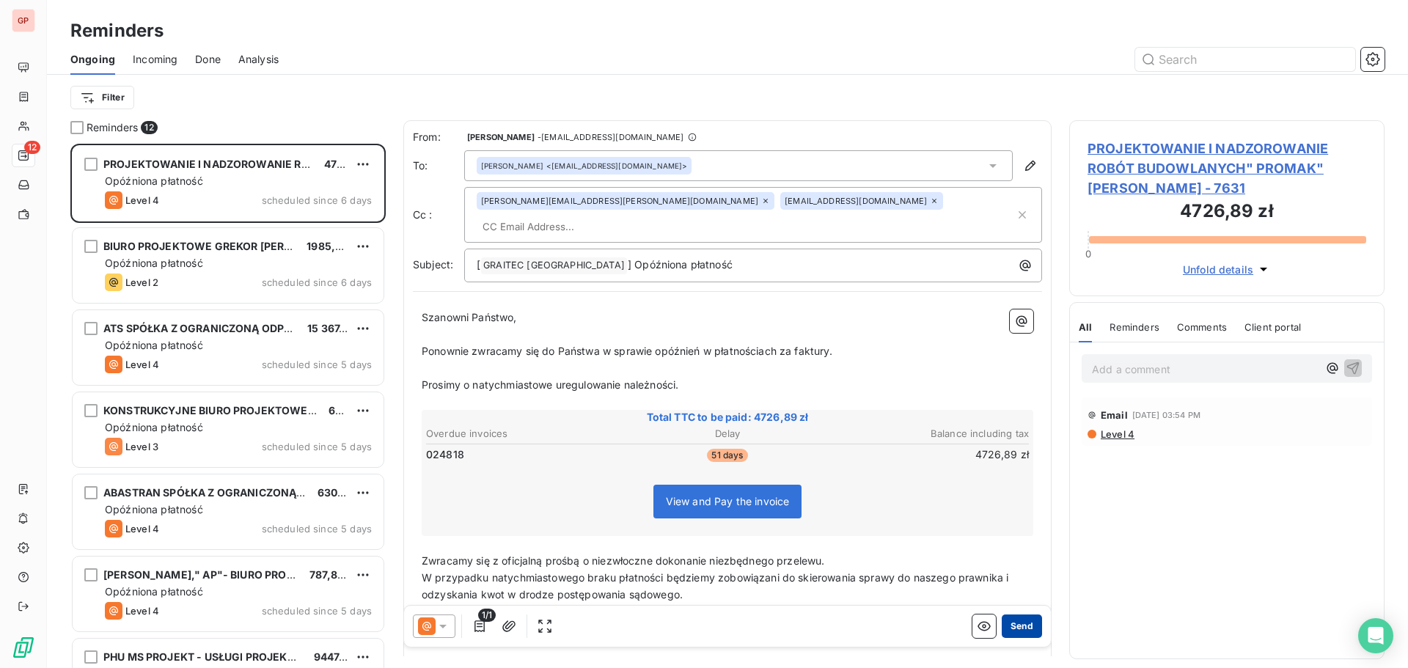
click at [1016, 623] on button "Send" at bounding box center [1022, 625] width 40 height 23
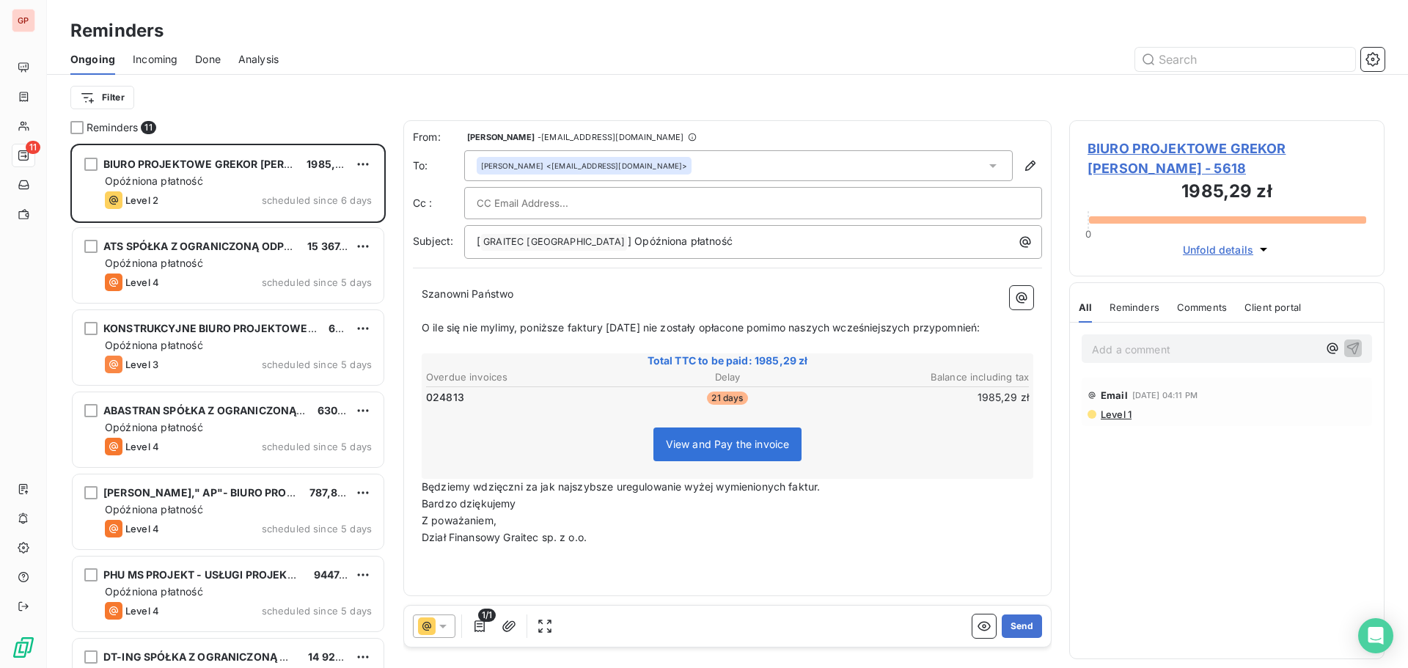
click at [554, 201] on input "text" at bounding box center [556, 203] width 158 height 22
paste input "[PERSON_NAME][EMAIL_ADDRESS][PERSON_NAME][DOMAIN_NAME]"
type input "[PERSON_NAME][EMAIL_ADDRESS][PERSON_NAME][DOMAIN_NAME]"
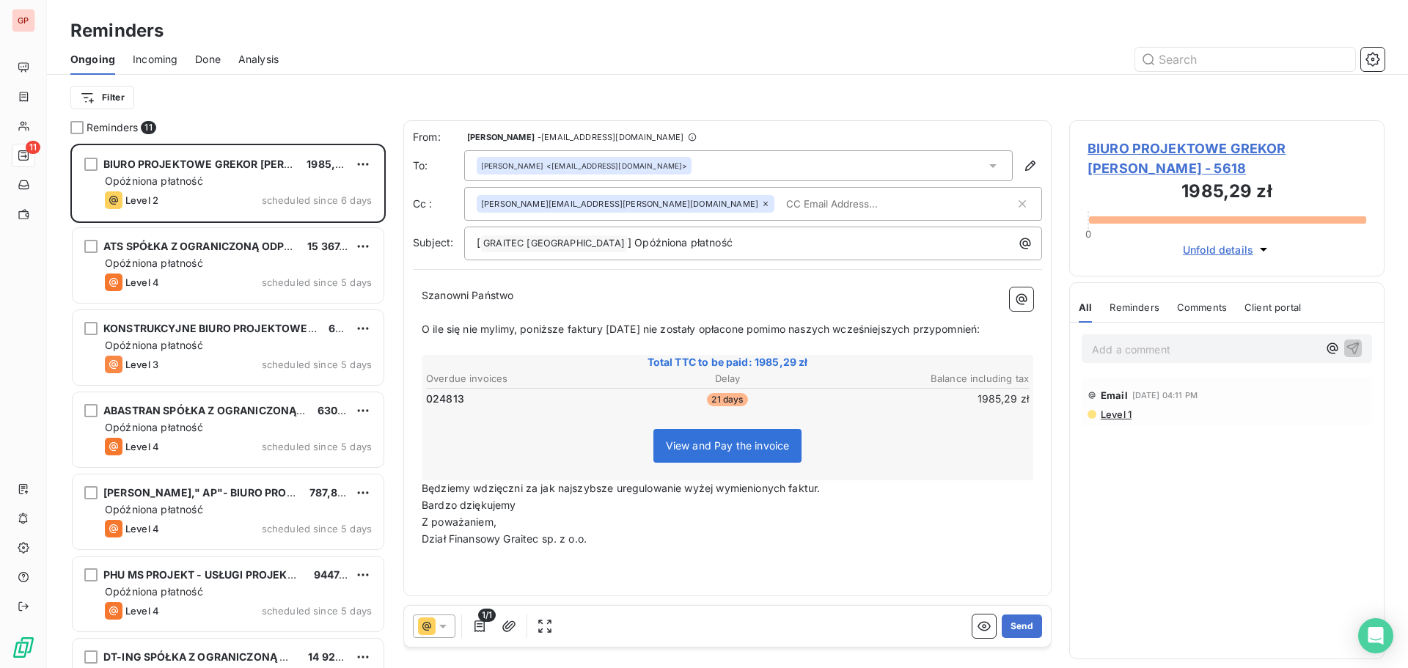
click at [780, 197] on input "text" at bounding box center [864, 204] width 169 height 22
paste input "[EMAIL_ADDRESS][DOMAIN_NAME]"
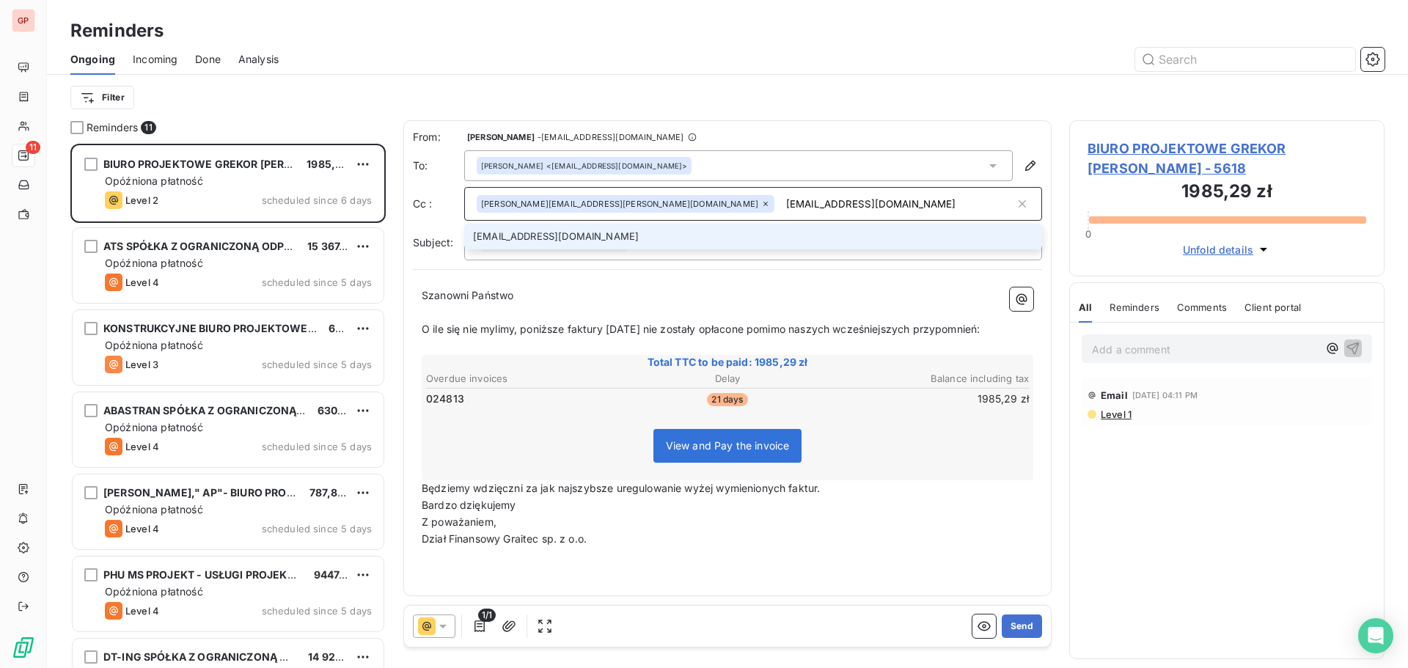
type input "[EMAIL_ADDRESS][DOMAIN_NAME]"
click at [730, 238] on li "[EMAIL_ADDRESS][DOMAIN_NAME]" at bounding box center [753, 237] width 578 height 26
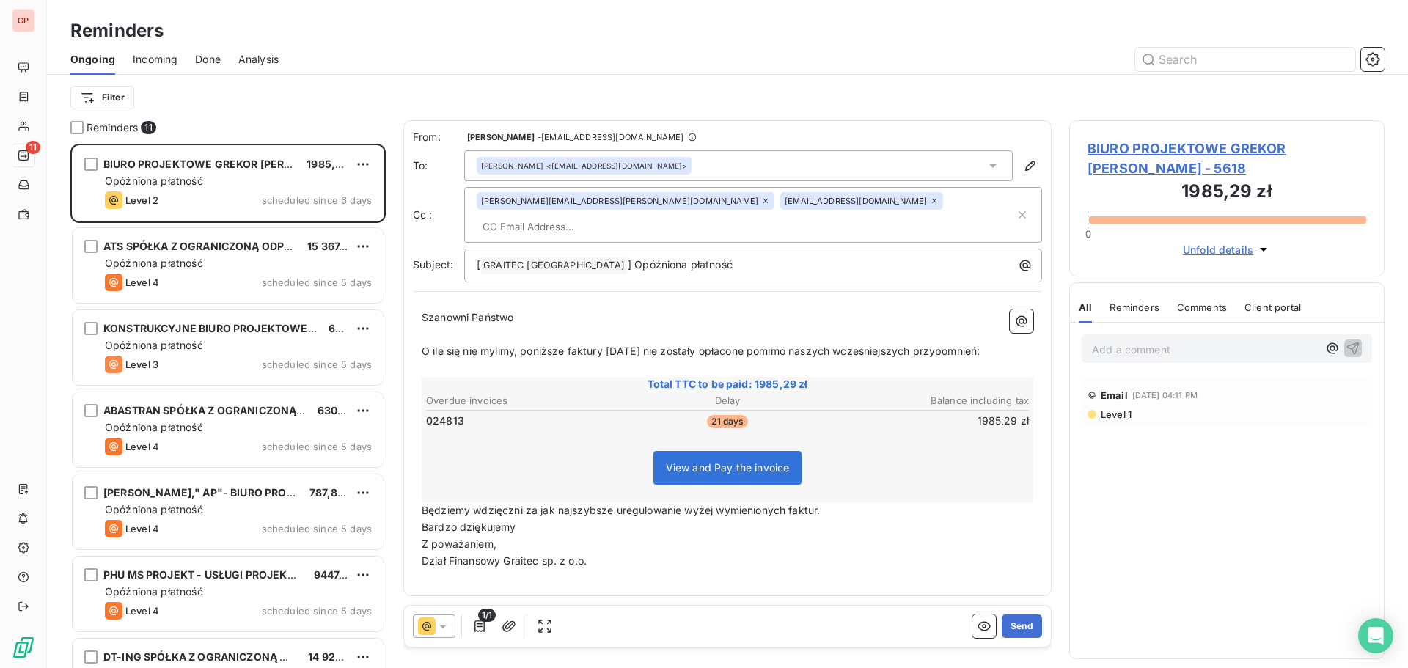
click at [646, 216] on input "text" at bounding box center [561, 227] width 169 height 22
paste input "[EMAIL_ADDRESS][DOMAIN_NAME]"
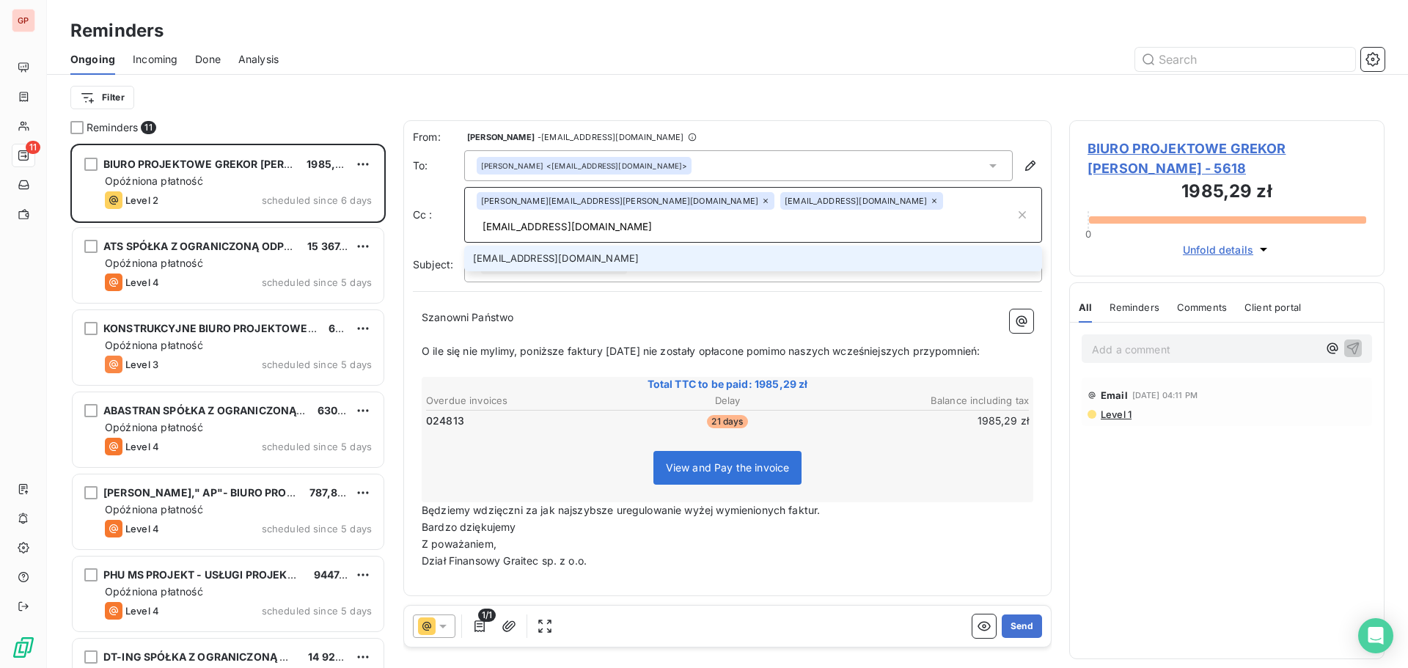
type input "[EMAIL_ADDRESS][DOMAIN_NAME]"
click at [864, 271] on div "From: [PERSON_NAME]-Mars - [EMAIL_ADDRESS][DOMAIN_NAME] To: [PERSON_NAME] <[EMA…" at bounding box center [727, 358] width 648 height 476
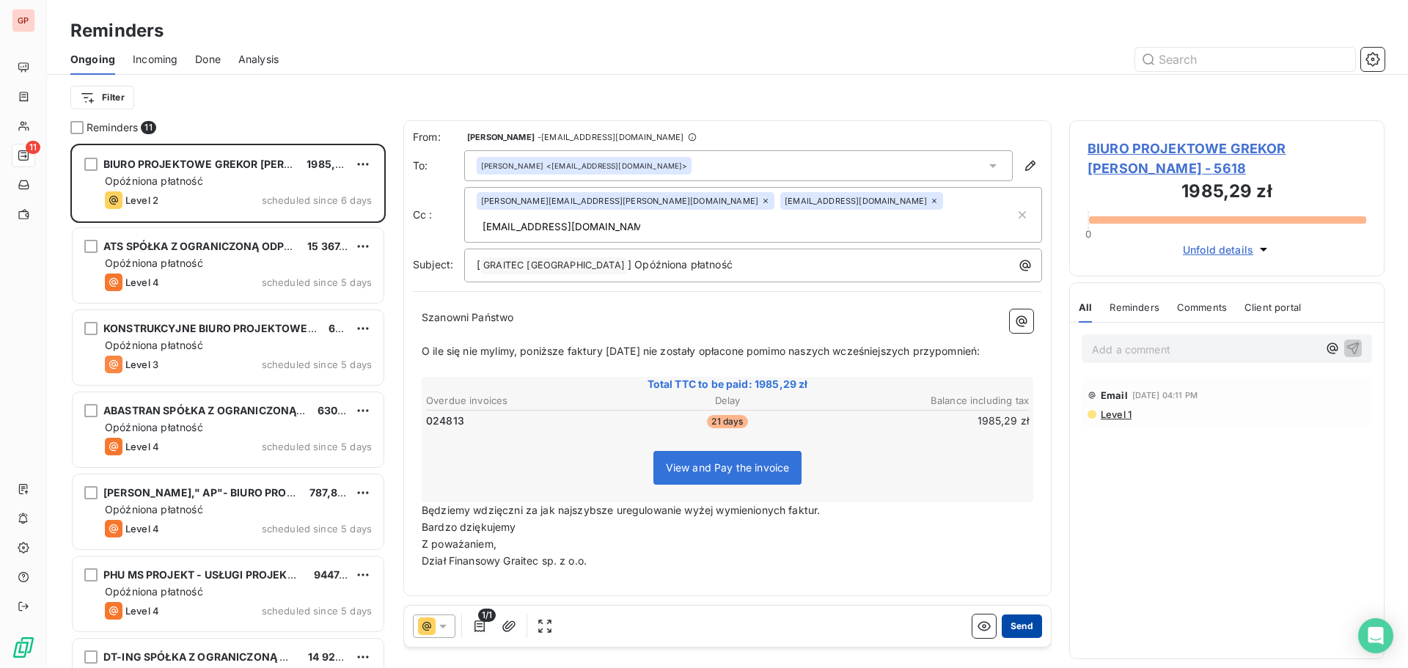
click at [1028, 625] on button "Send" at bounding box center [1022, 625] width 40 height 23
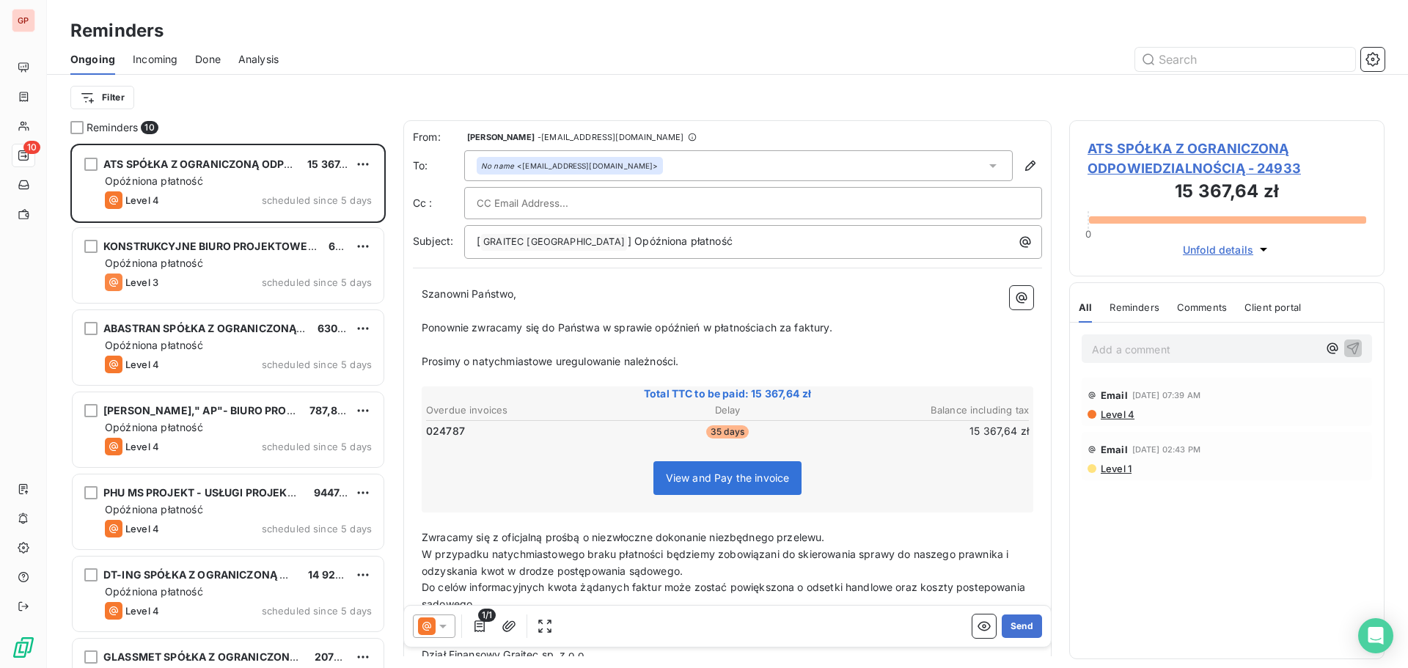
click at [613, 208] on div at bounding box center [753, 203] width 553 height 22
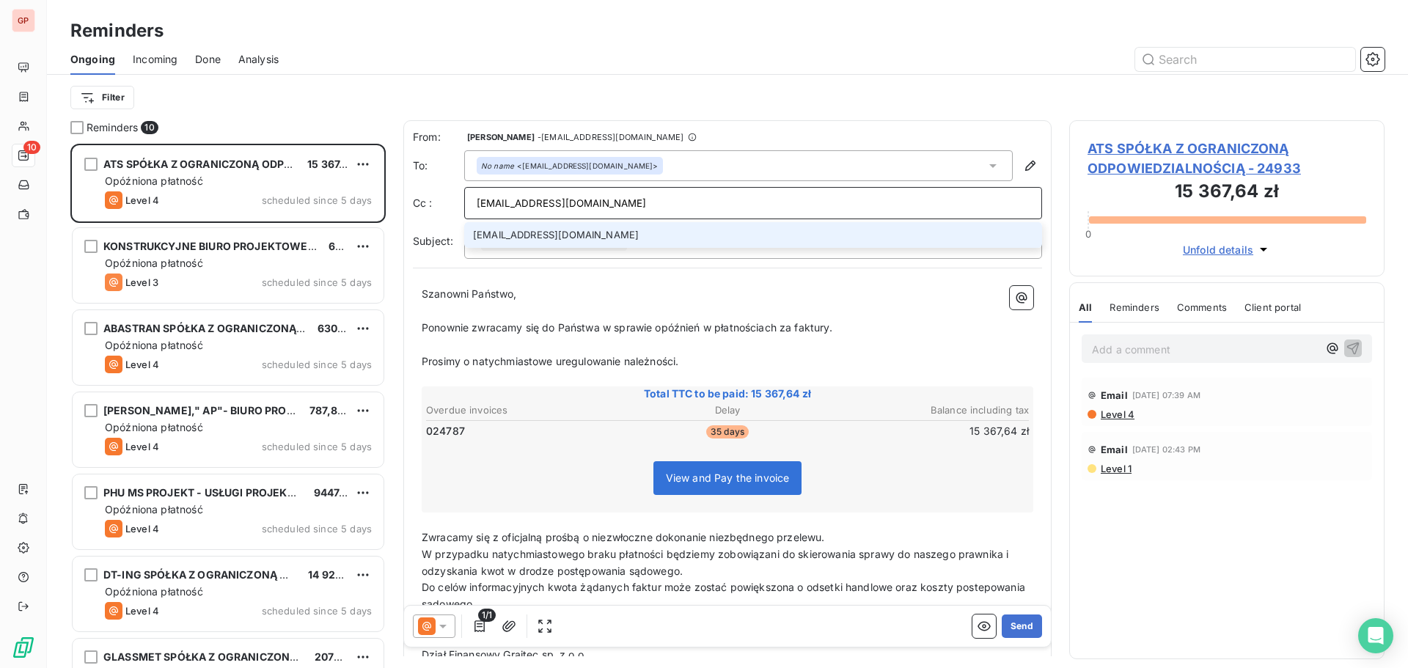
type input "[EMAIL_ADDRESS][DOMAIN_NAME]"
click at [555, 232] on li "[EMAIL_ADDRESS][DOMAIN_NAME]" at bounding box center [753, 235] width 578 height 26
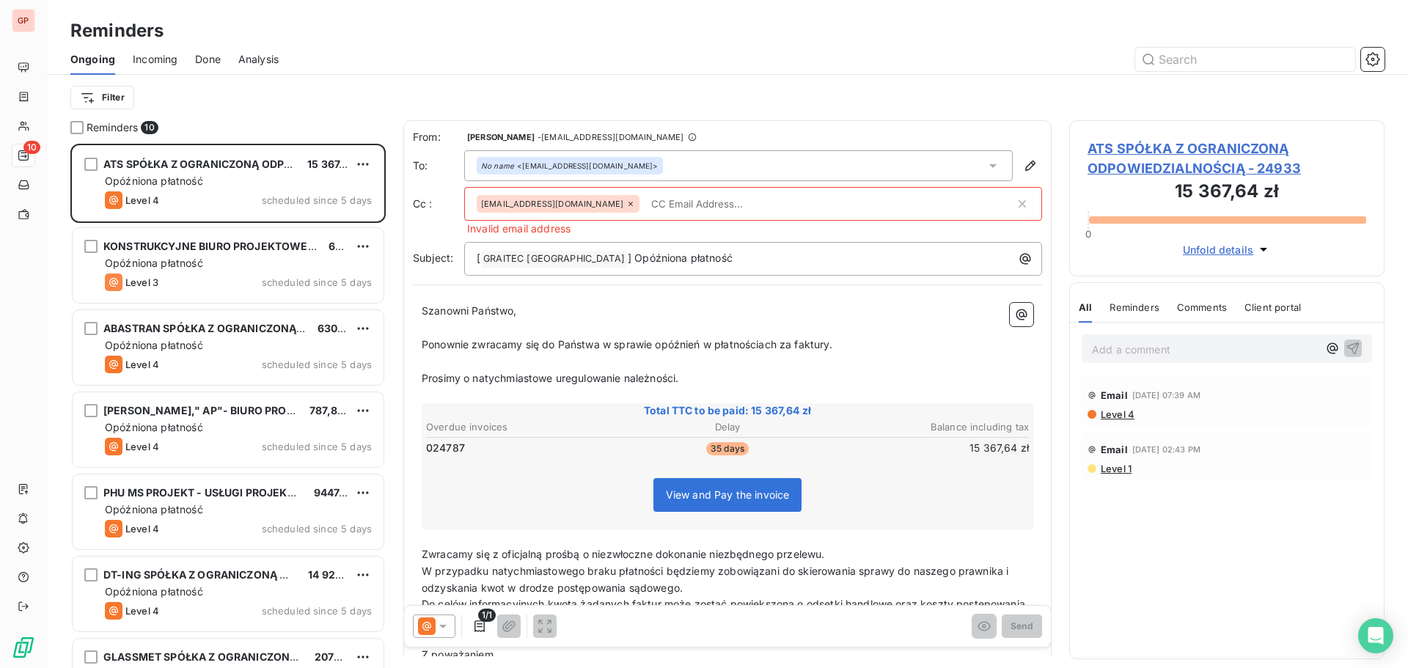
click at [626, 203] on icon at bounding box center [630, 203] width 9 height 9
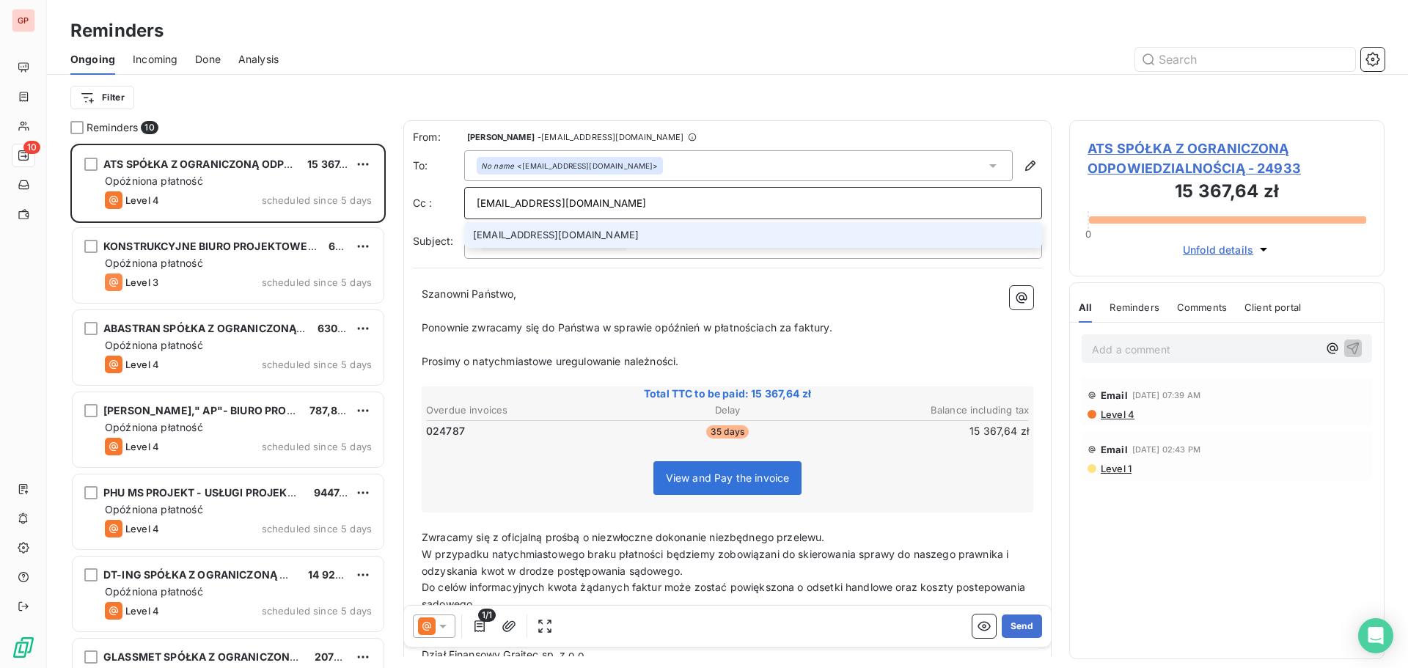
type input "[EMAIL_ADDRESS][DOMAIN_NAME]"
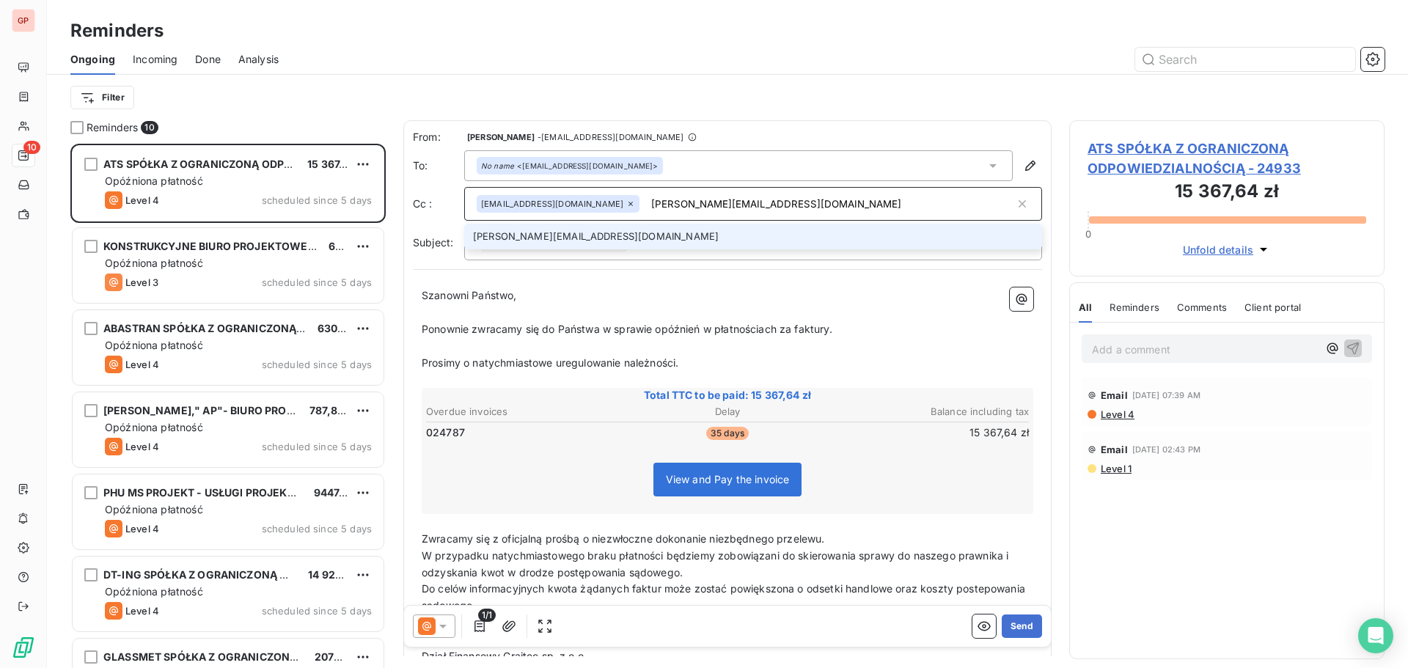
type input "[PERSON_NAME][EMAIL_ADDRESS][DOMAIN_NAME]"
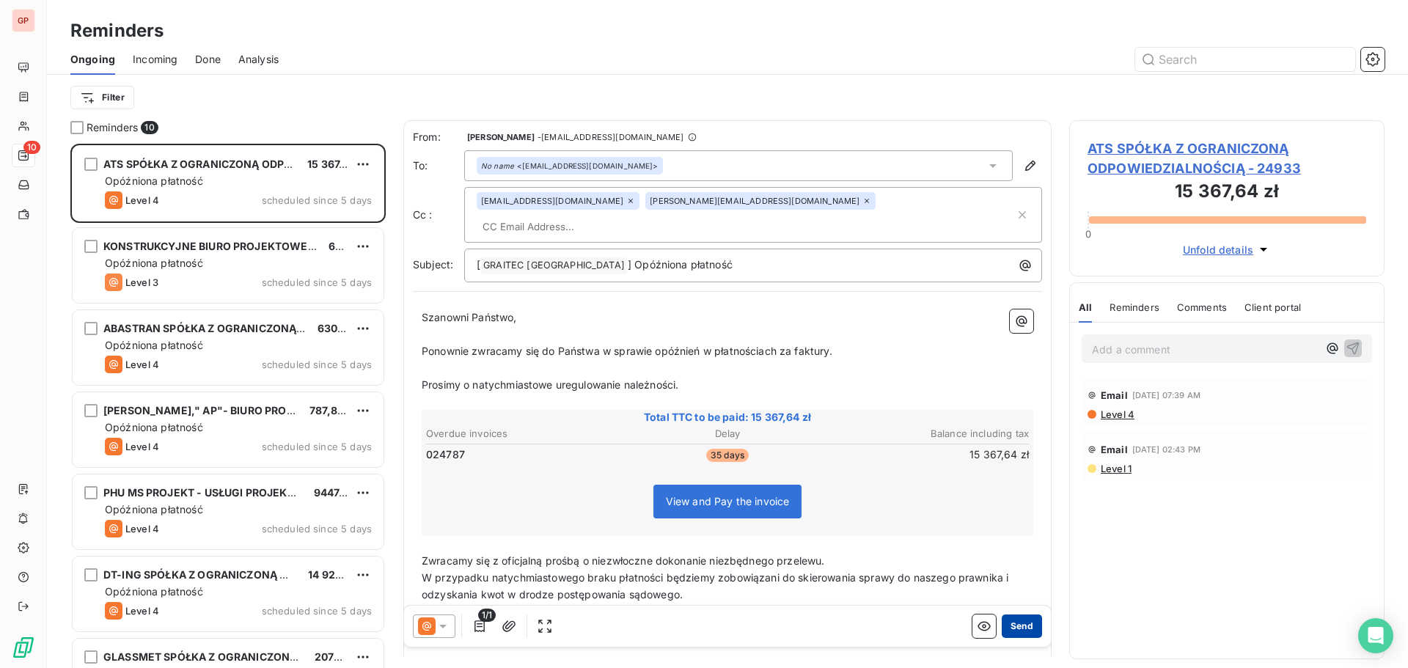
click at [1013, 625] on button "Send" at bounding box center [1022, 625] width 40 height 23
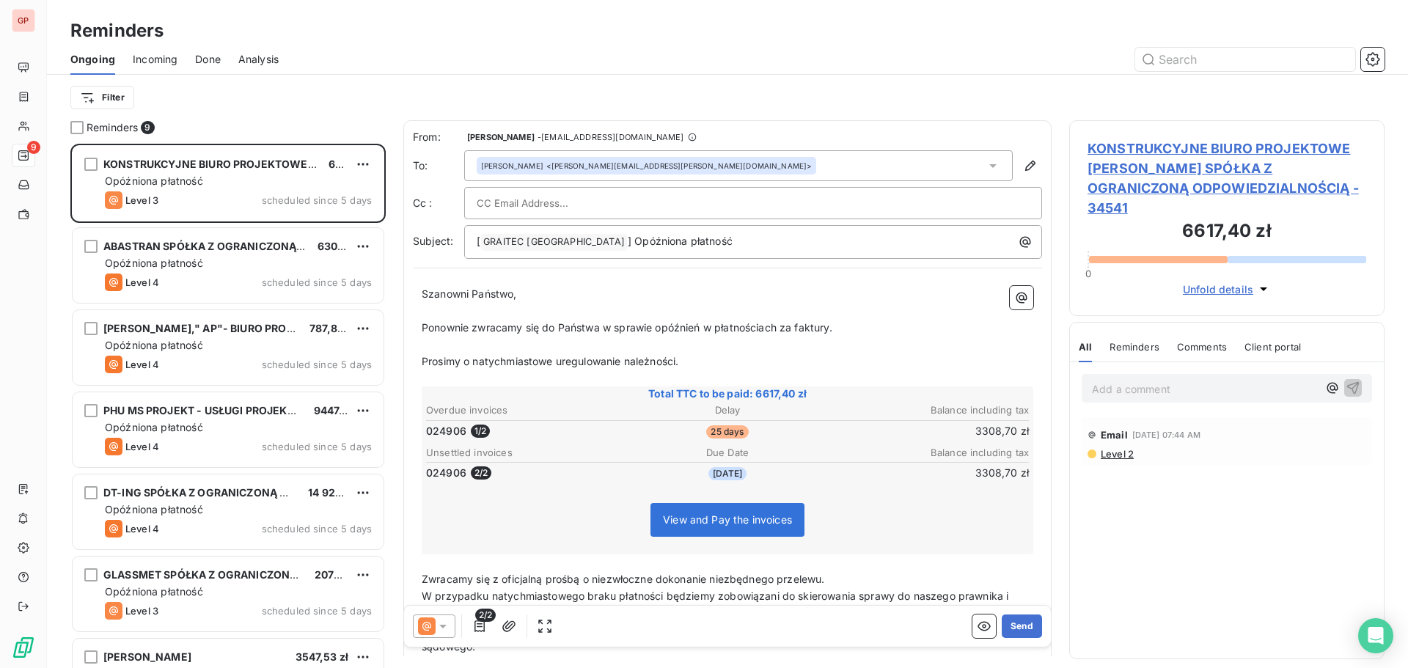
click at [734, 199] on div at bounding box center [753, 203] width 553 height 22
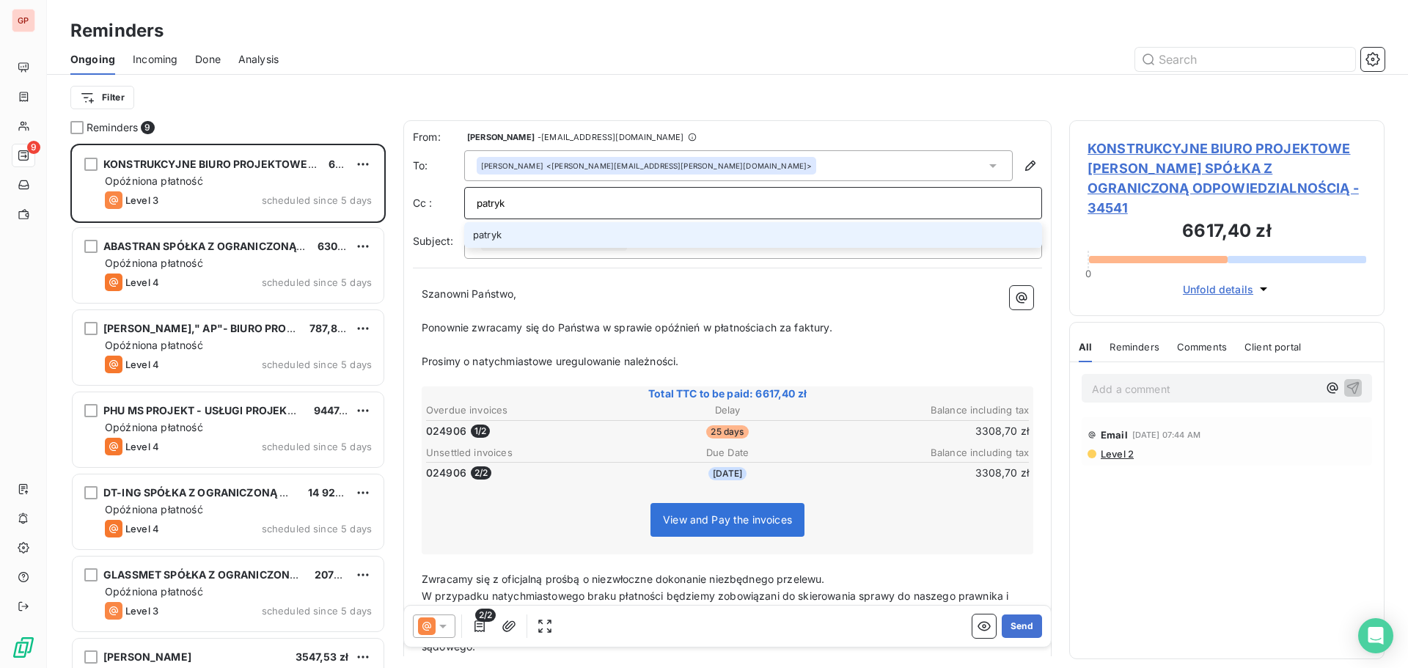
click at [596, 195] on input "patryk" at bounding box center [753, 203] width 553 height 22
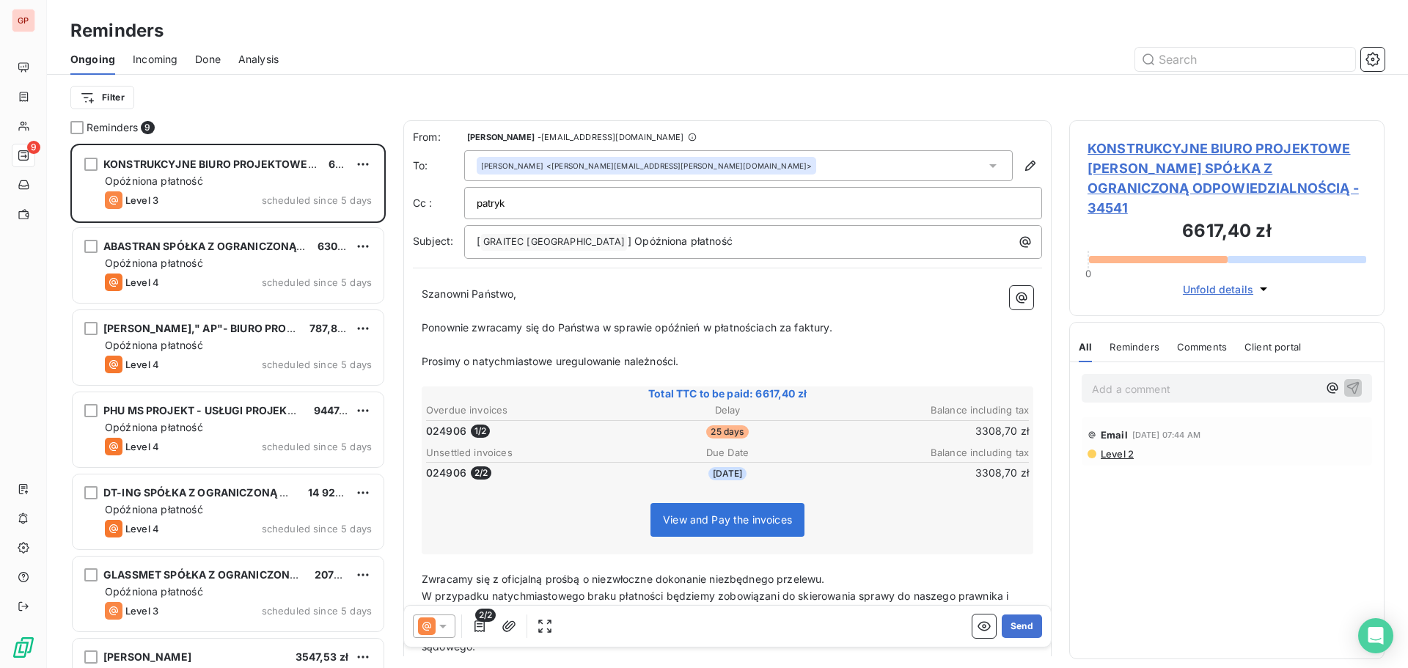
drag, startPoint x: 553, startPoint y: 211, endPoint x: 450, endPoint y: 209, distance: 102.7
click at [450, 209] on div "Cc : [PERSON_NAME]" at bounding box center [727, 203] width 629 height 32
paste input ".[PERSON_NAME][EMAIL_ADDRESS][DOMAIN_NAME]"
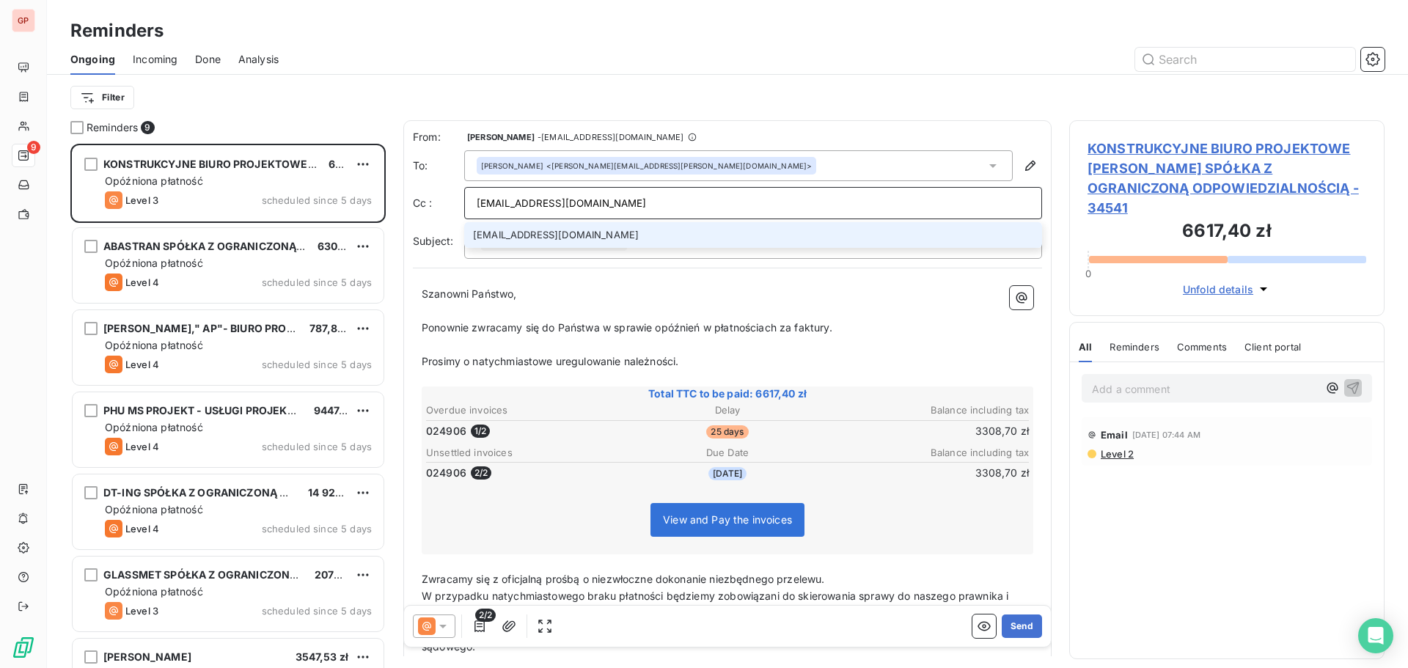
type input "[EMAIL_ADDRESS][DOMAIN_NAME]"
click at [573, 230] on li "[EMAIL_ADDRESS][DOMAIN_NAME]" at bounding box center [753, 235] width 578 height 26
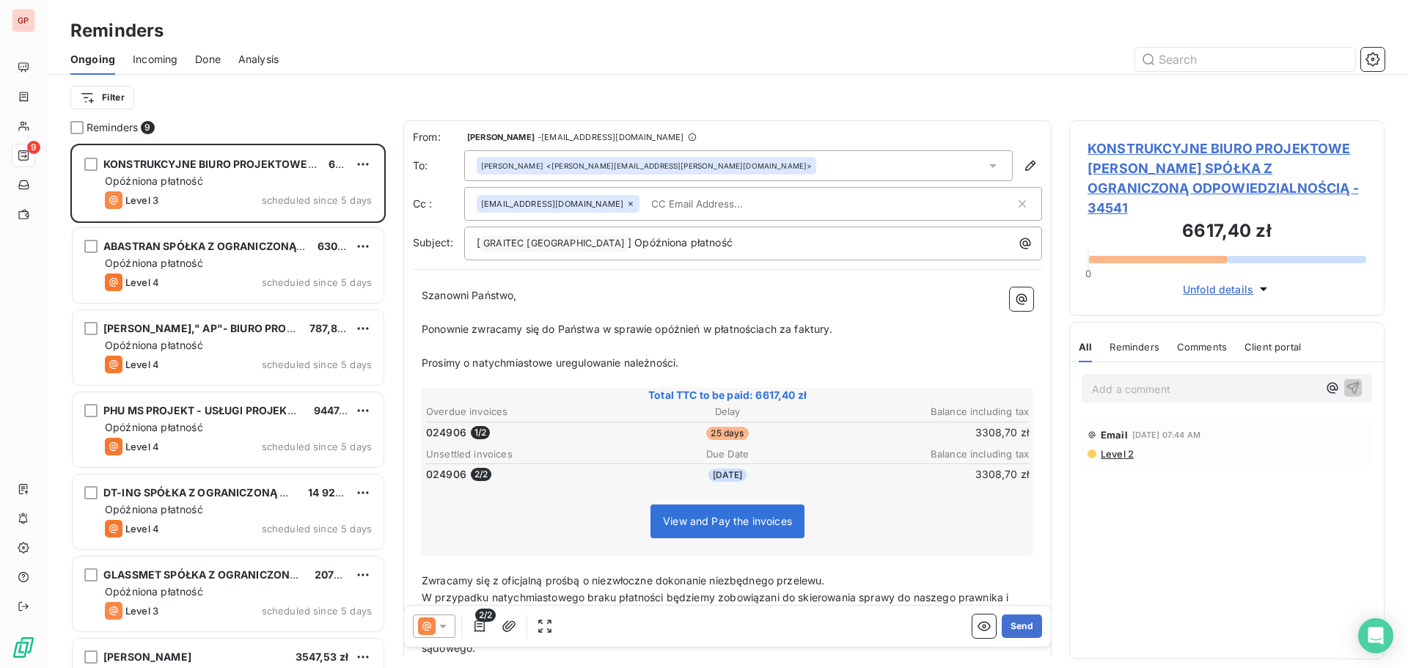
click at [691, 199] on input "text" at bounding box center [729, 204] width 169 height 22
paste input "[PERSON_NAME][EMAIL_ADDRESS][PERSON_NAME][DOMAIN_NAME]"
type input "[PERSON_NAME][EMAIL_ADDRESS][PERSON_NAME][DOMAIN_NAME]"
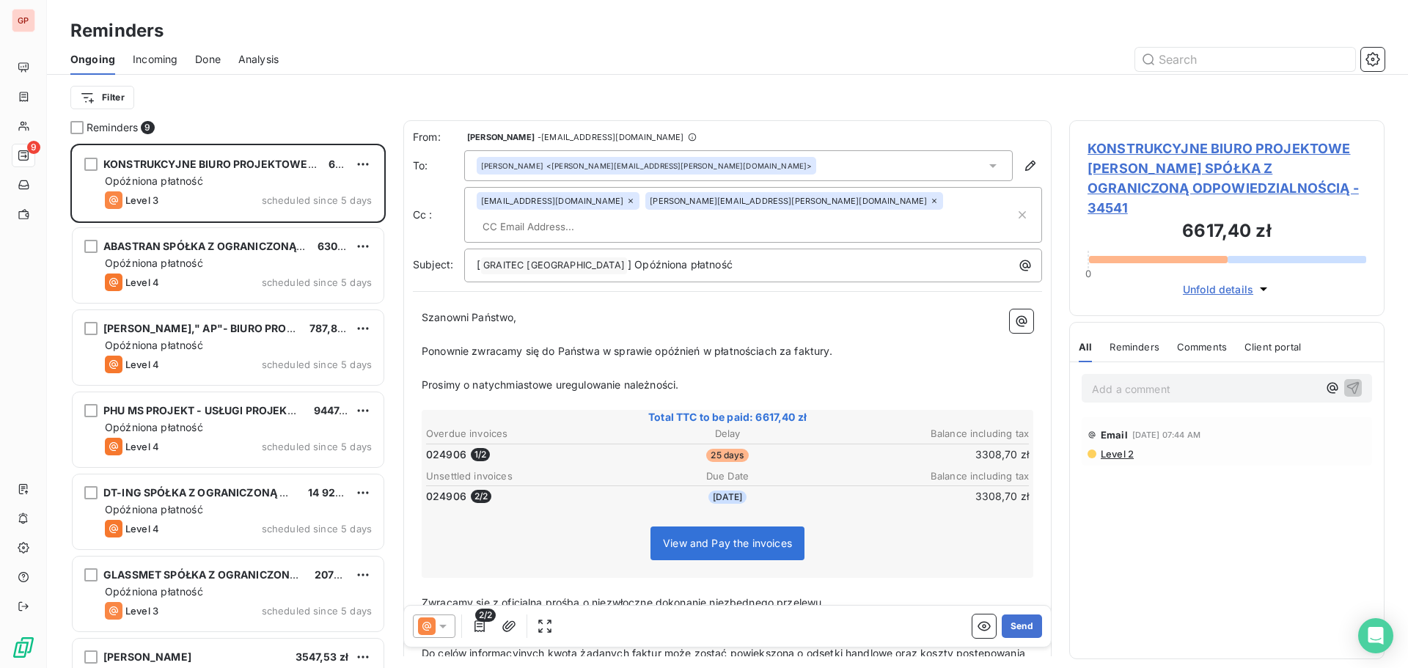
click at [646, 216] on input "text" at bounding box center [561, 227] width 169 height 22
paste input "[EMAIL_ADDRESS][DOMAIN_NAME]"
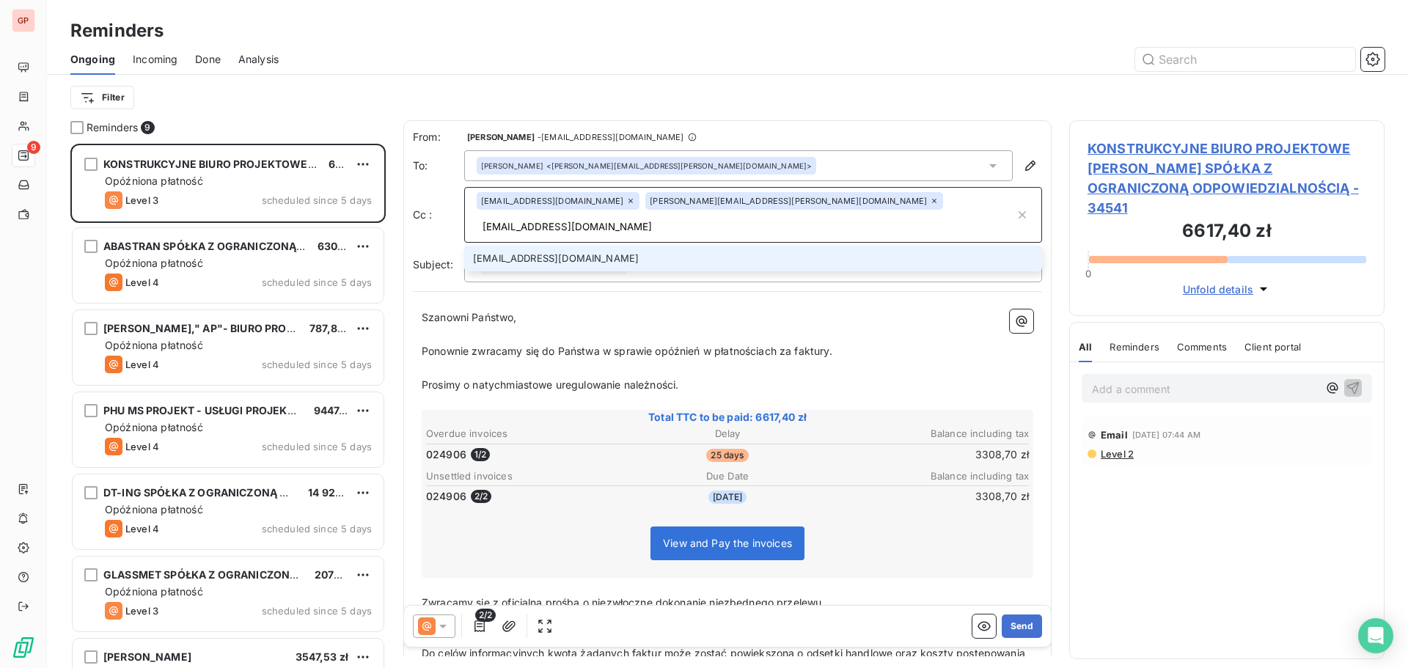
type input "[EMAIL_ADDRESS][DOMAIN_NAME]"
click at [838, 246] on li "[EMAIL_ADDRESS][DOMAIN_NAME]" at bounding box center [753, 259] width 578 height 26
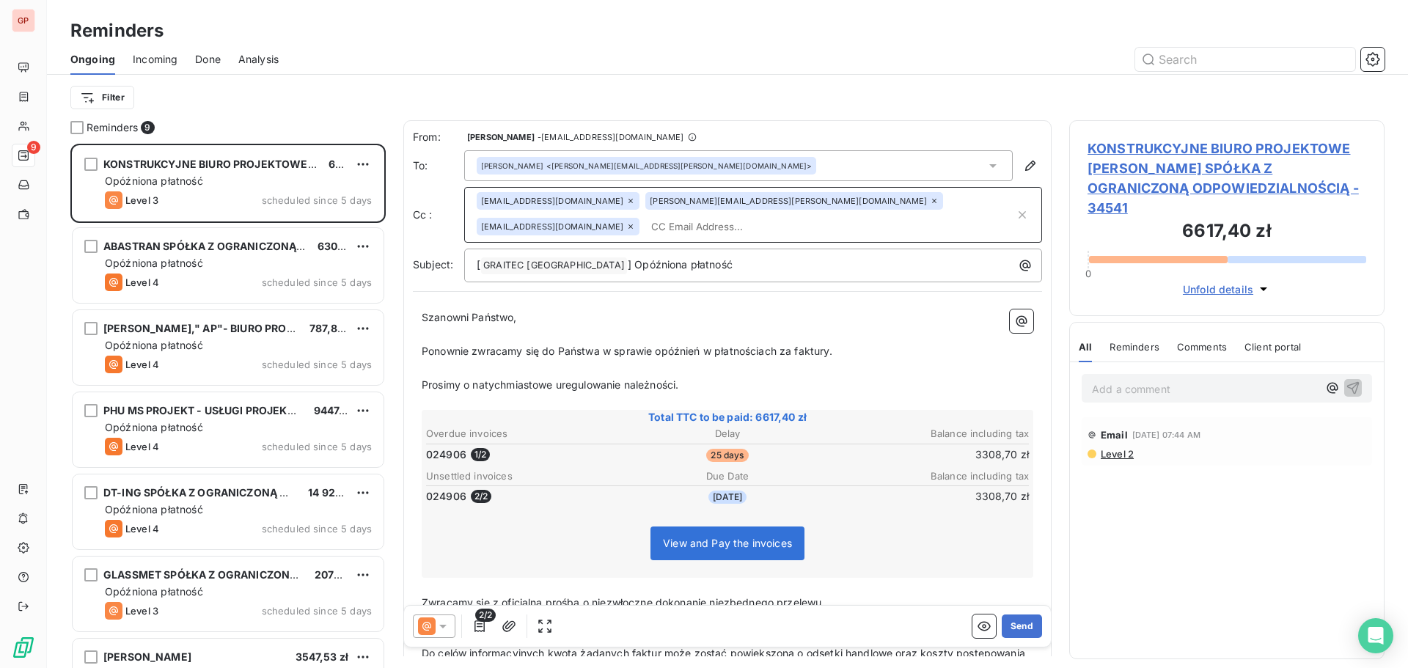
scroll to position [1, 0]
click at [1014, 628] on button "Send" at bounding box center [1022, 625] width 40 height 23
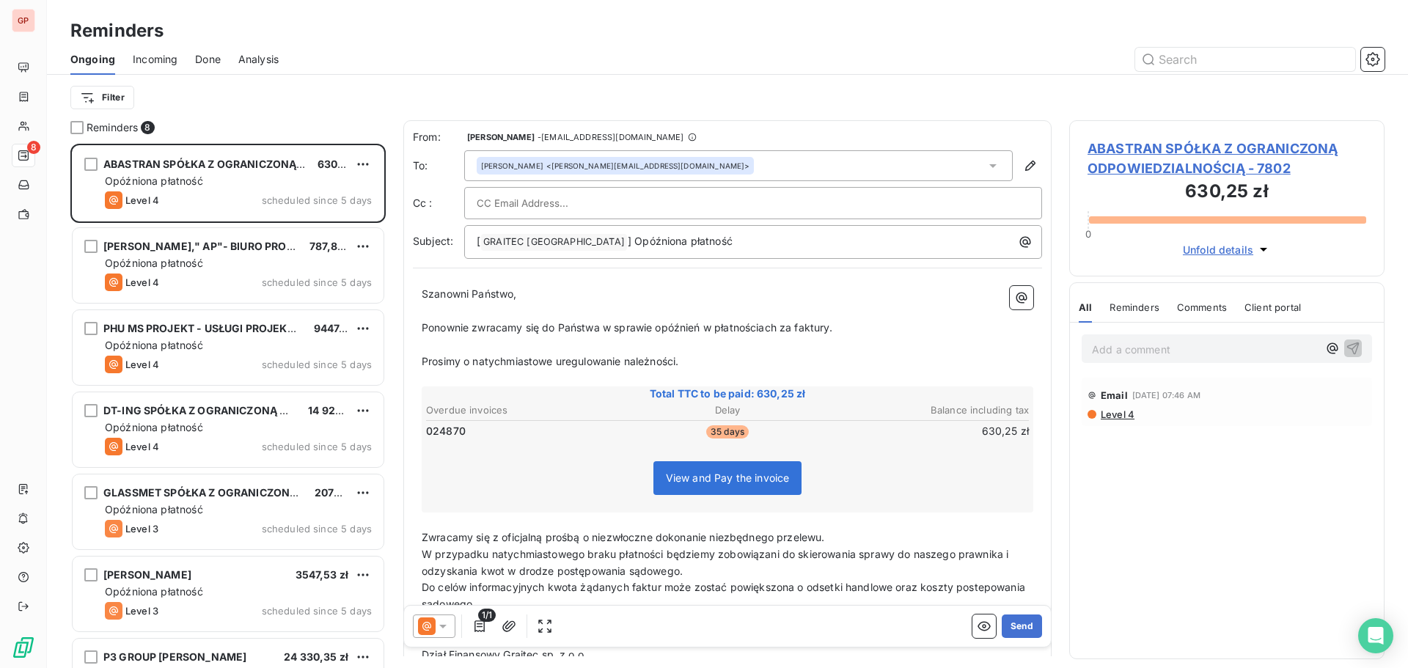
click at [793, 165] on div "[PERSON_NAME] <[PERSON_NAME][EMAIL_ADDRESS][DOMAIN_NAME]>" at bounding box center [738, 165] width 548 height 31
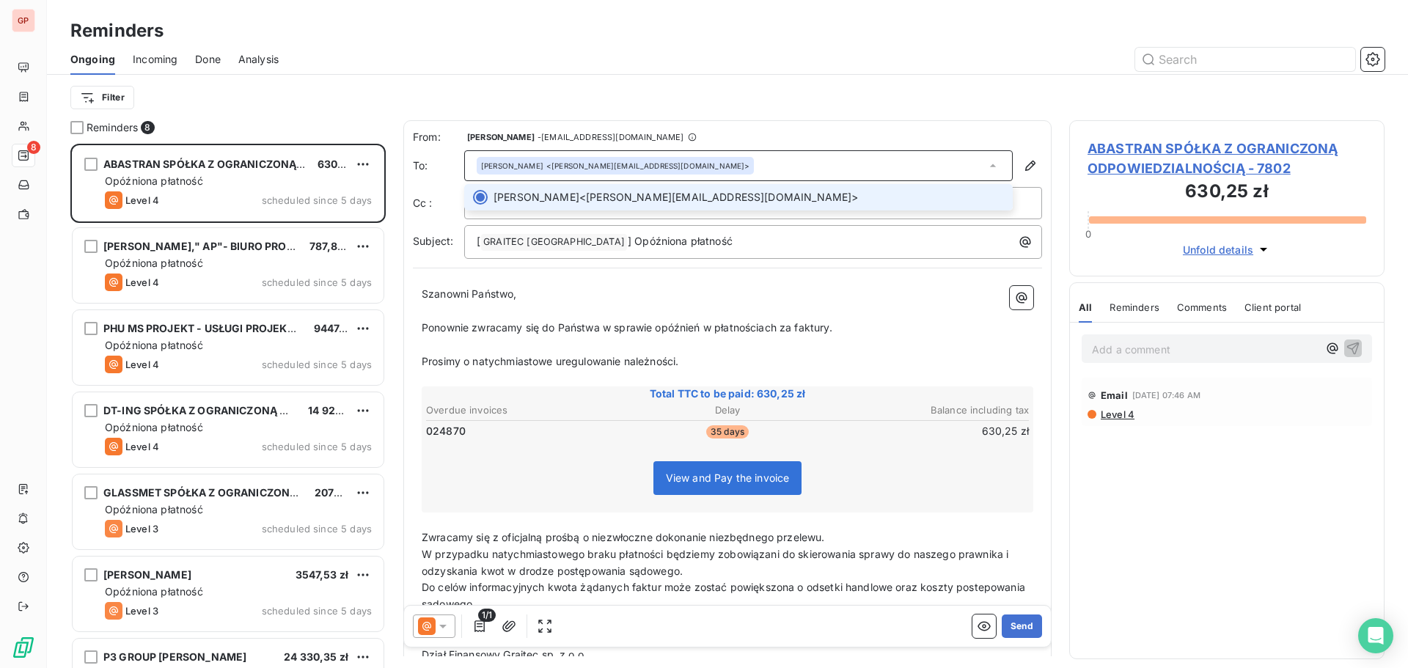
click at [691, 191] on span "[PERSON_NAME] <[PERSON_NAME][EMAIL_ADDRESS][DOMAIN_NAME]>" at bounding box center [748, 197] width 510 height 15
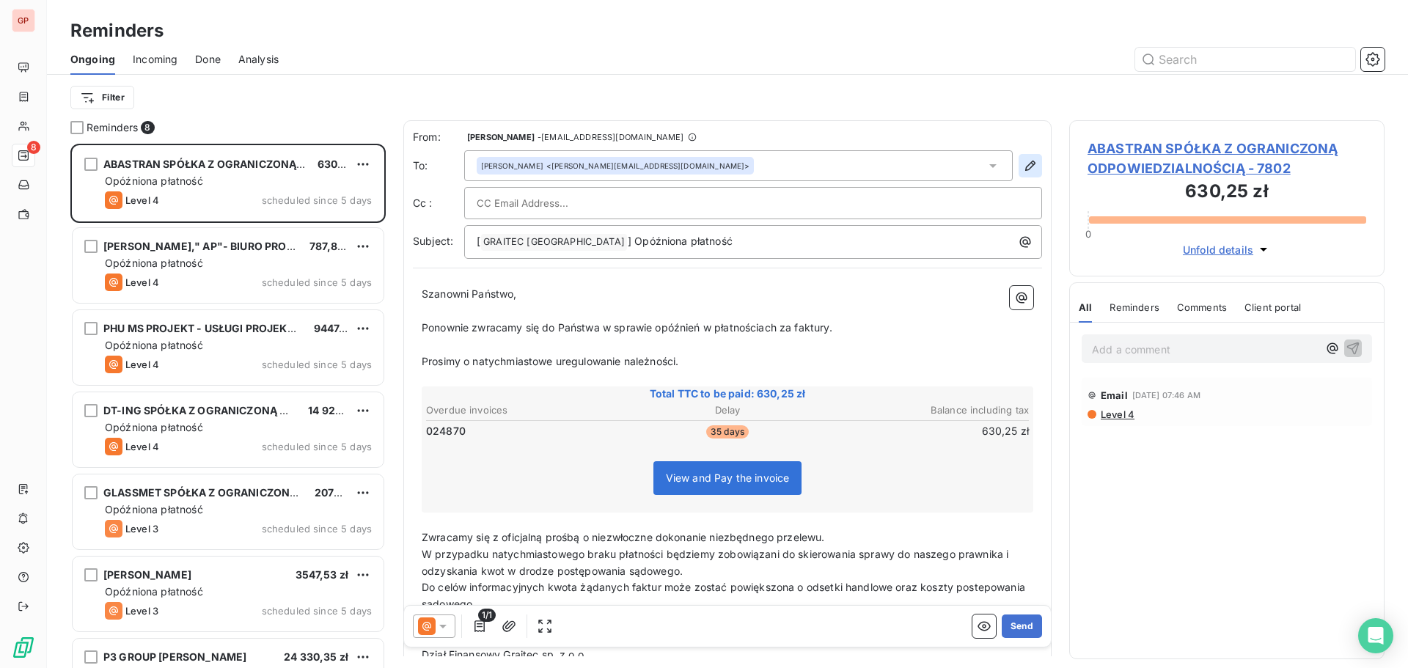
click at [1023, 163] on icon "button" at bounding box center [1030, 165] width 15 height 15
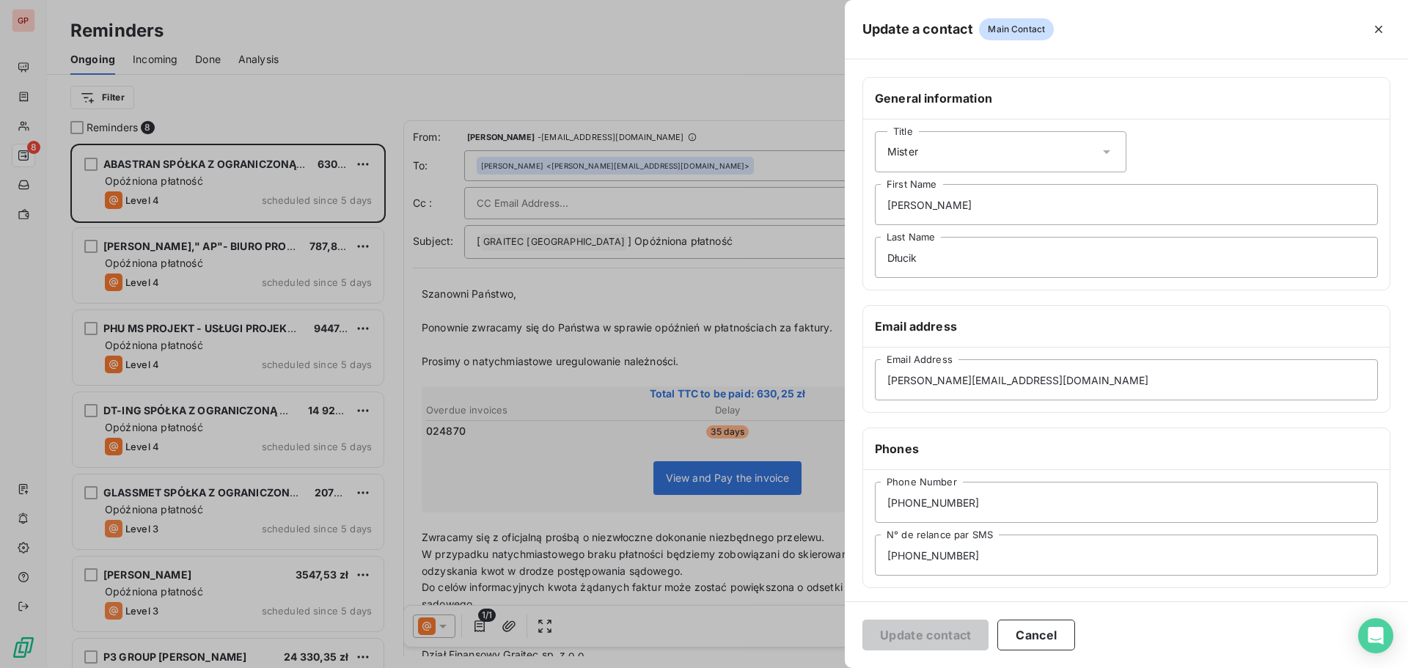
click at [726, 286] on div at bounding box center [704, 334] width 1408 height 668
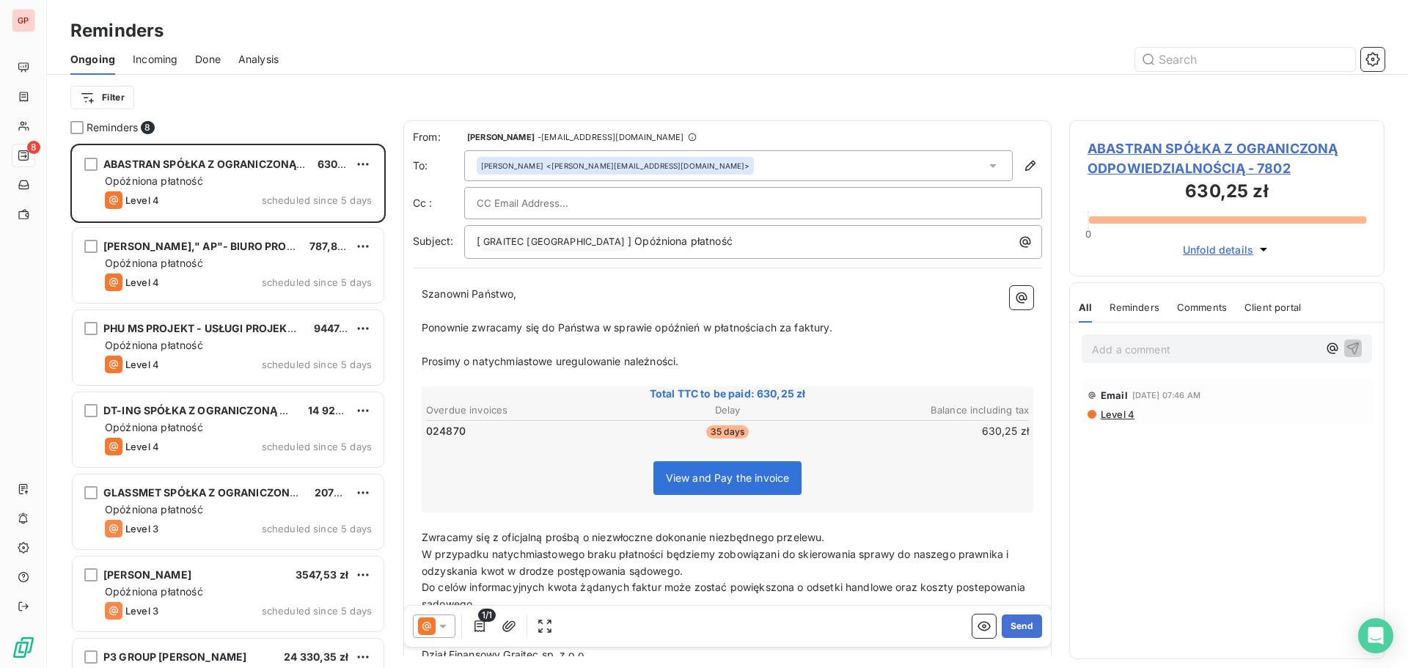
click at [751, 166] on div "[PERSON_NAME] <[PERSON_NAME][EMAIL_ADDRESS][DOMAIN_NAME]>" at bounding box center [738, 165] width 548 height 31
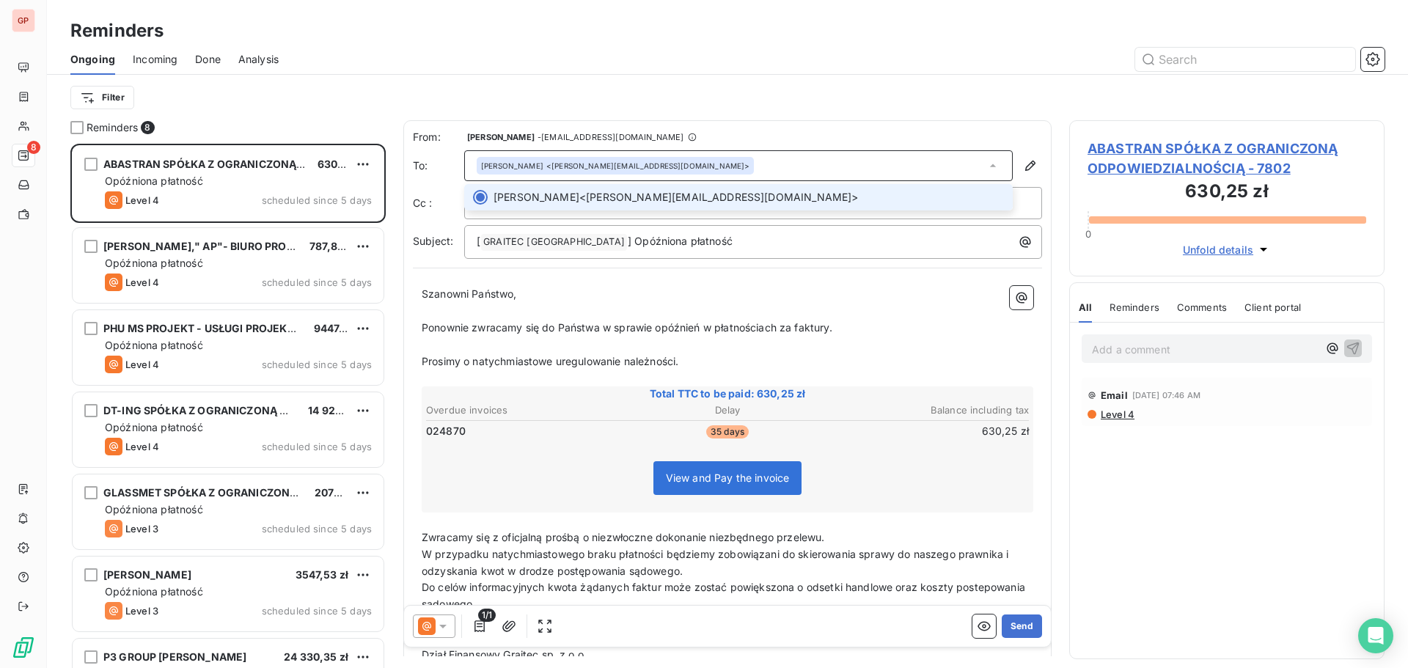
drag, startPoint x: 752, startPoint y: 166, endPoint x: 711, endPoint y: 161, distance: 41.5
click at [711, 161] on div "[PERSON_NAME] <[PERSON_NAME][EMAIL_ADDRESS][DOMAIN_NAME]>" at bounding box center [738, 165] width 548 height 31
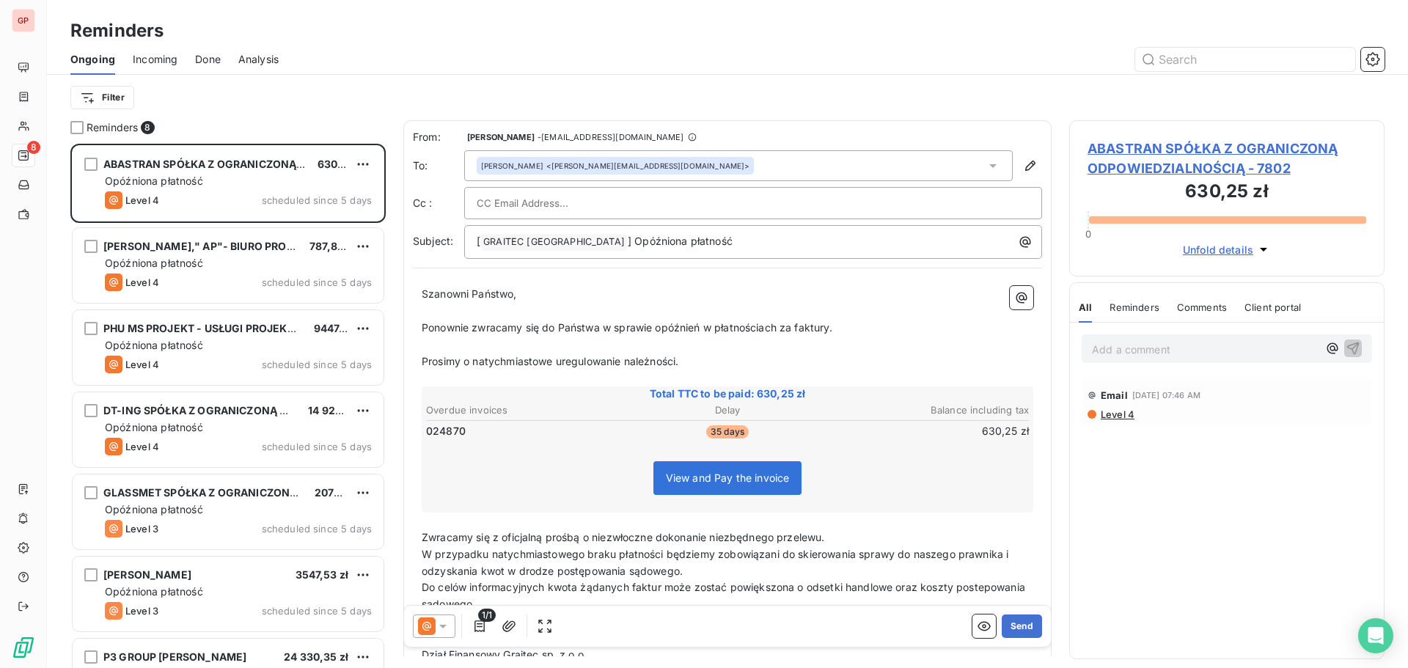
click at [678, 199] on div at bounding box center [753, 203] width 553 height 22
paste input "[PERSON_NAME][EMAIL_ADDRESS][DOMAIN_NAME]"
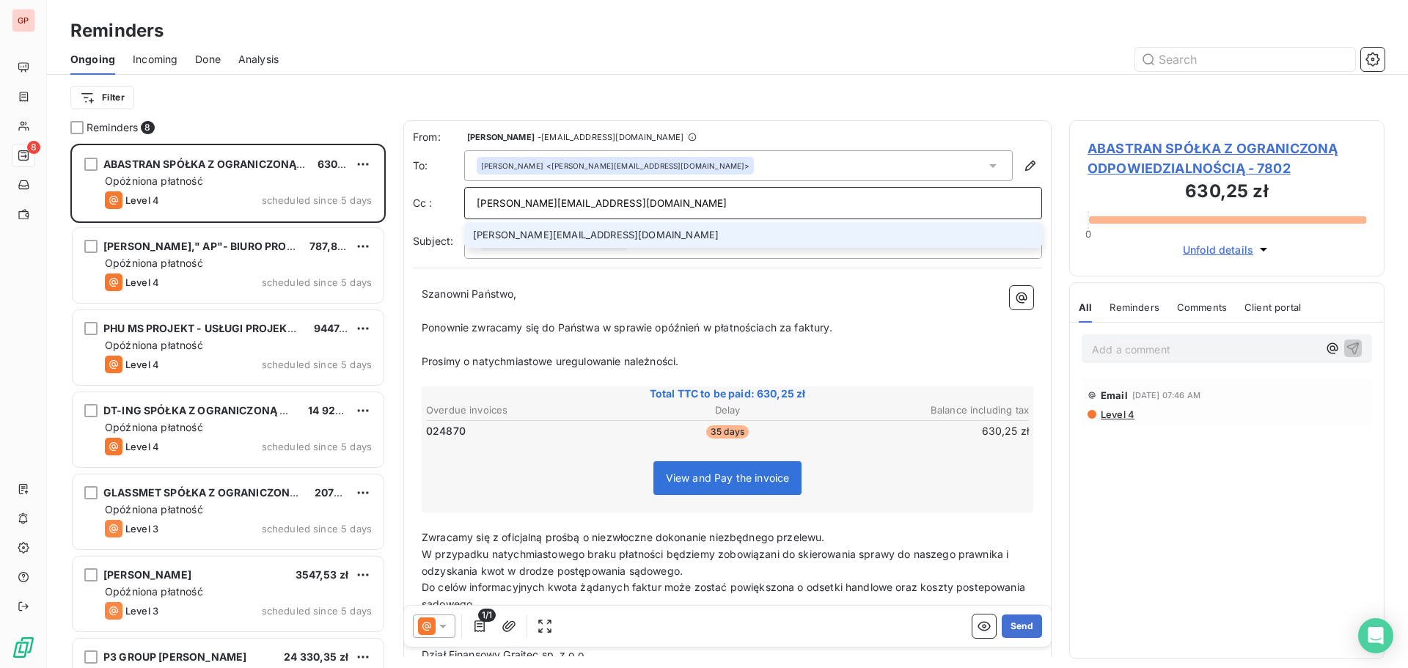
click at [698, 206] on input "[PERSON_NAME][EMAIL_ADDRESS][DOMAIN_NAME]" at bounding box center [753, 203] width 553 height 22
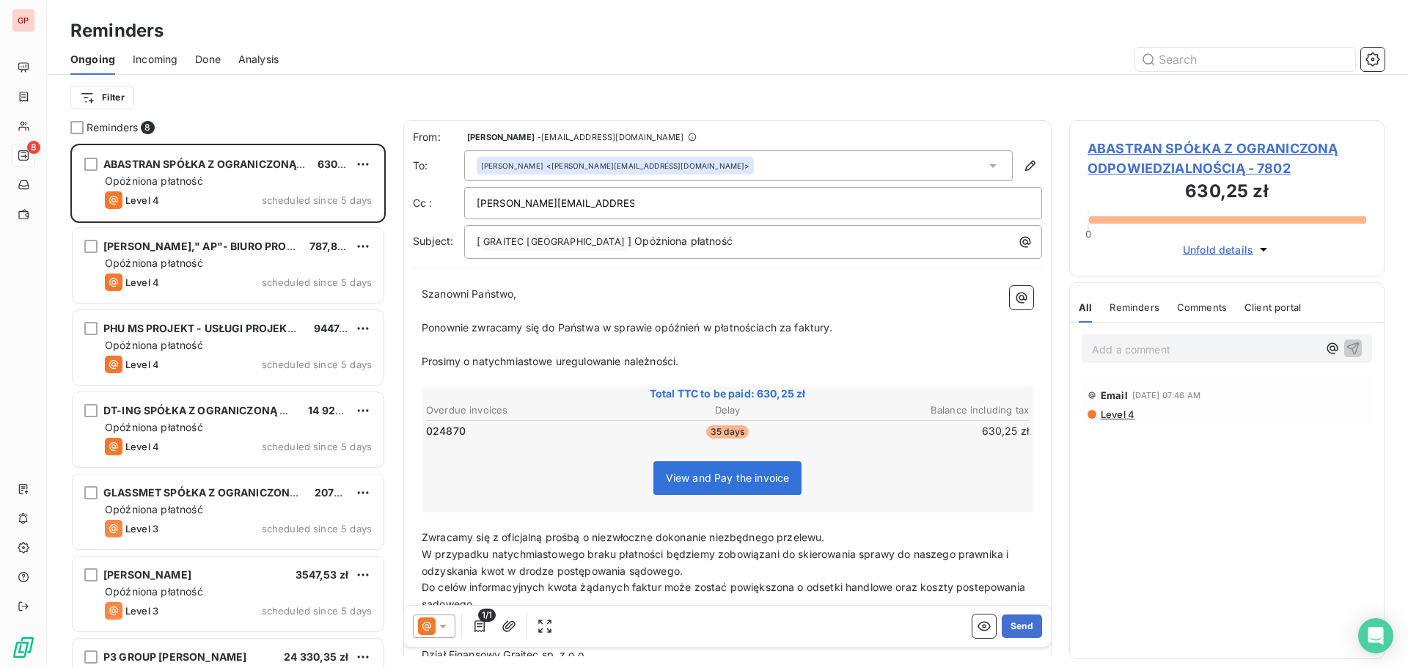
click at [653, 218] on div "[PERSON_NAME][EMAIL_ADDRESS][DOMAIN_NAME]" at bounding box center [753, 203] width 578 height 32
type input "[PERSON_NAME][EMAIL_ADDRESS][DOMAIN_NAME]"
click at [724, 208] on input "text" at bounding box center [864, 204] width 302 height 22
paste input "[PERSON_NAME][EMAIL_ADDRESS][PERSON_NAME][DOMAIN_NAME]"
type input "[PERSON_NAME][EMAIL_ADDRESS][PERSON_NAME][DOMAIN_NAME]"
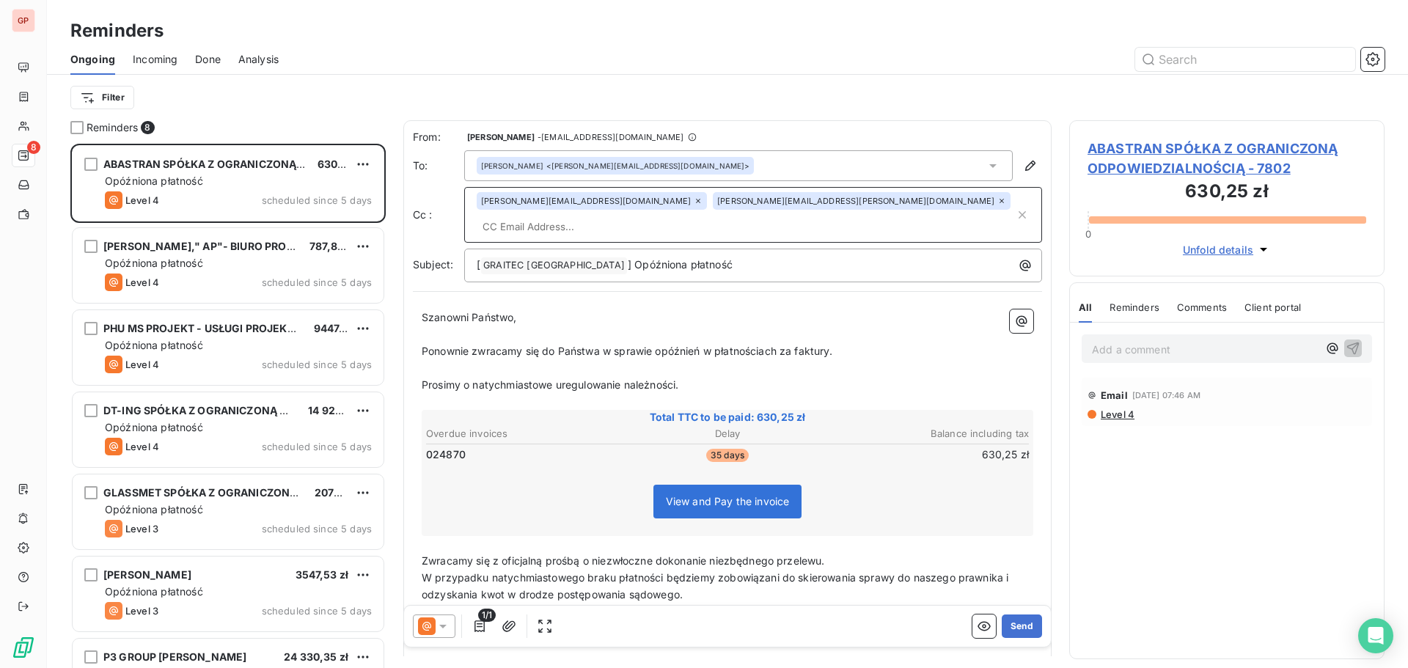
paste input "[EMAIL_ADDRESS][DOMAIN_NAME]"
type input "[EMAIL_ADDRESS][DOMAIN_NAME]"
click at [1022, 625] on button "Send" at bounding box center [1022, 625] width 40 height 23
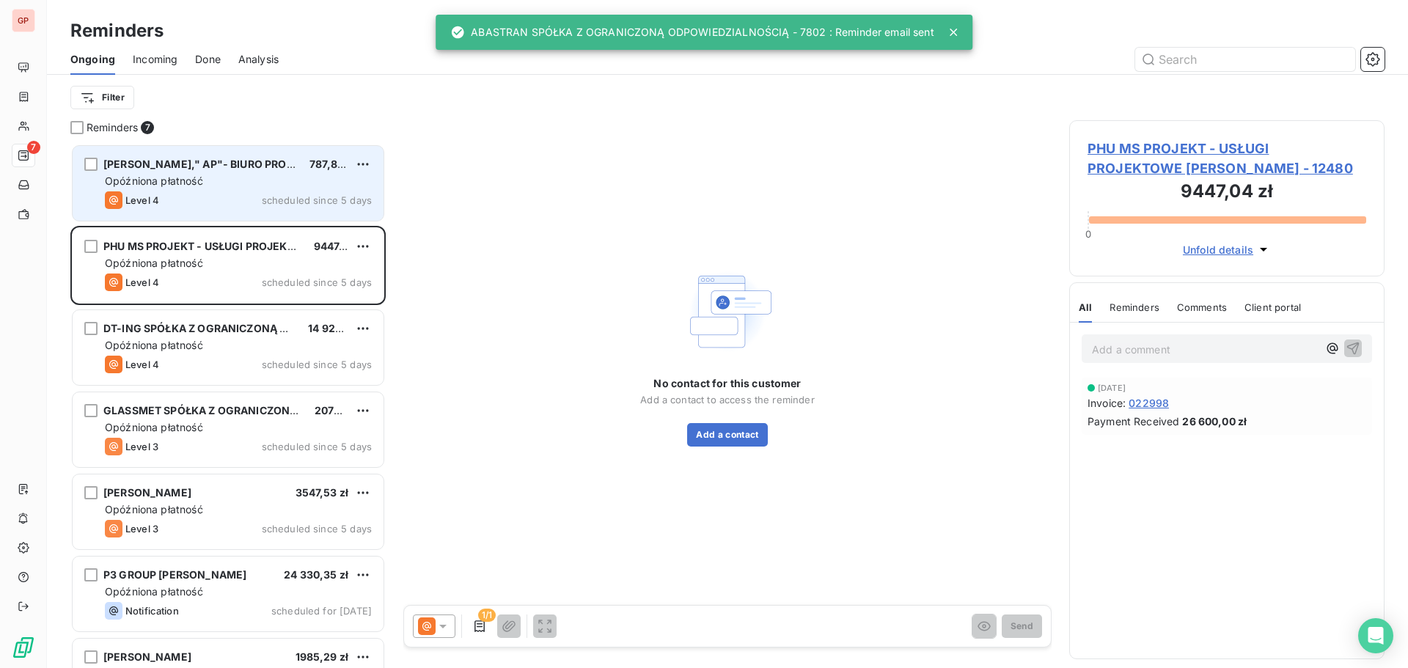
click at [241, 186] on div "Opóźniona płatność" at bounding box center [238, 181] width 267 height 15
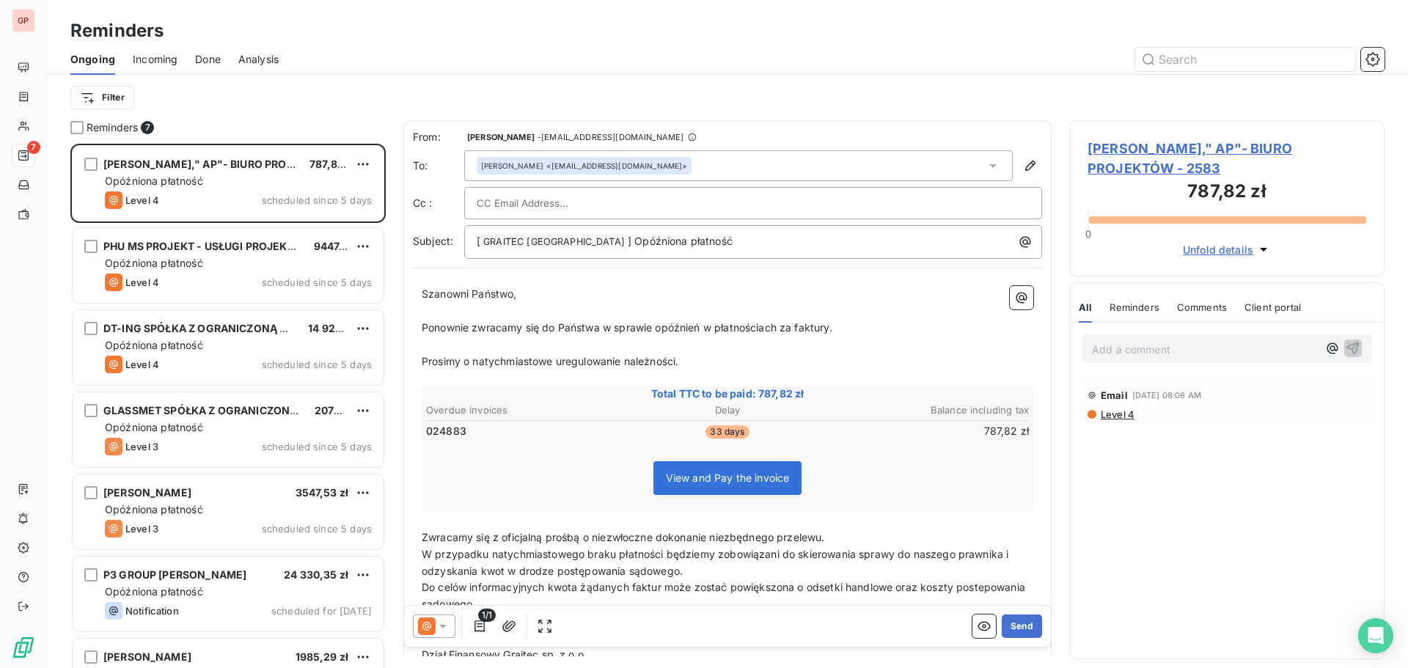
click at [721, 161] on div "[PERSON_NAME] <[EMAIL_ADDRESS][DOMAIN_NAME]>" at bounding box center [738, 165] width 548 height 31
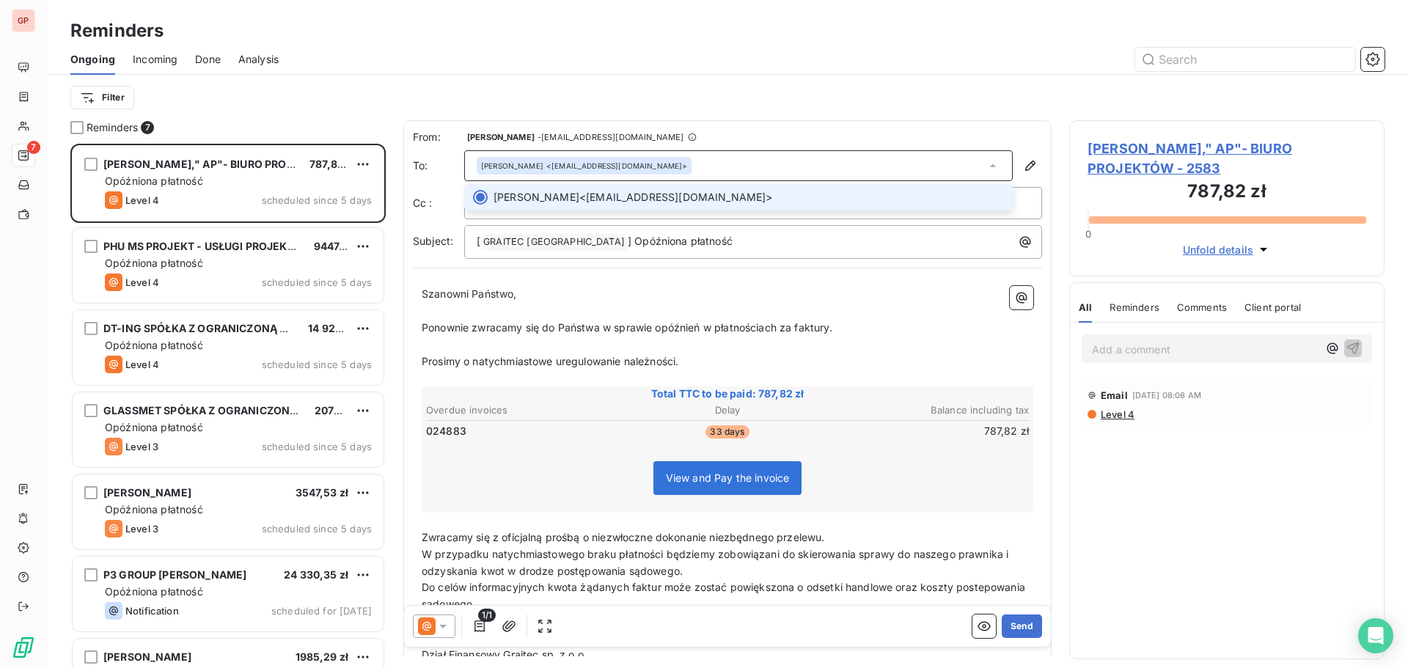
click at [719, 164] on div "[PERSON_NAME] <[EMAIL_ADDRESS][DOMAIN_NAME]>" at bounding box center [738, 165] width 548 height 31
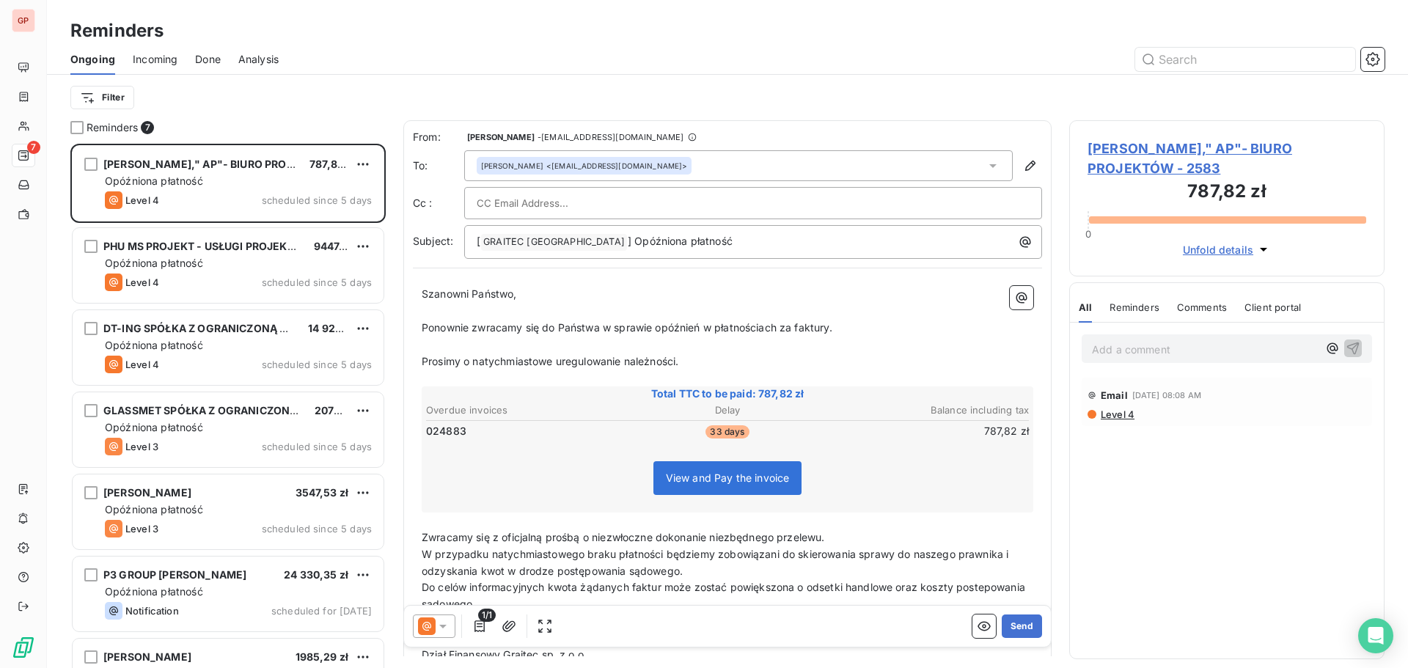
click at [721, 165] on div "[PERSON_NAME] <[EMAIL_ADDRESS][DOMAIN_NAME]>" at bounding box center [738, 165] width 548 height 31
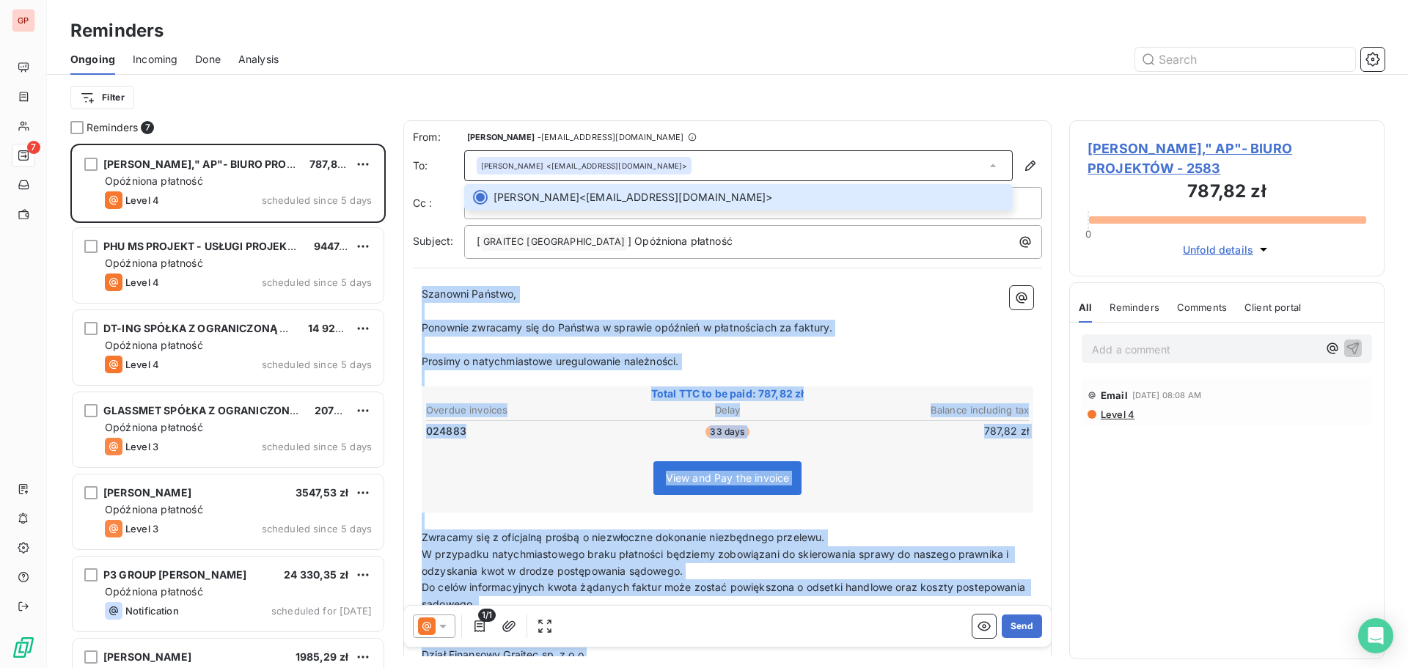
click at [751, 271] on div "From: [PERSON_NAME]-Mars - [EMAIL_ADDRESS][DOMAIN_NAME] To: [PERSON_NAME] <[EMA…" at bounding box center [727, 401] width 648 height 562
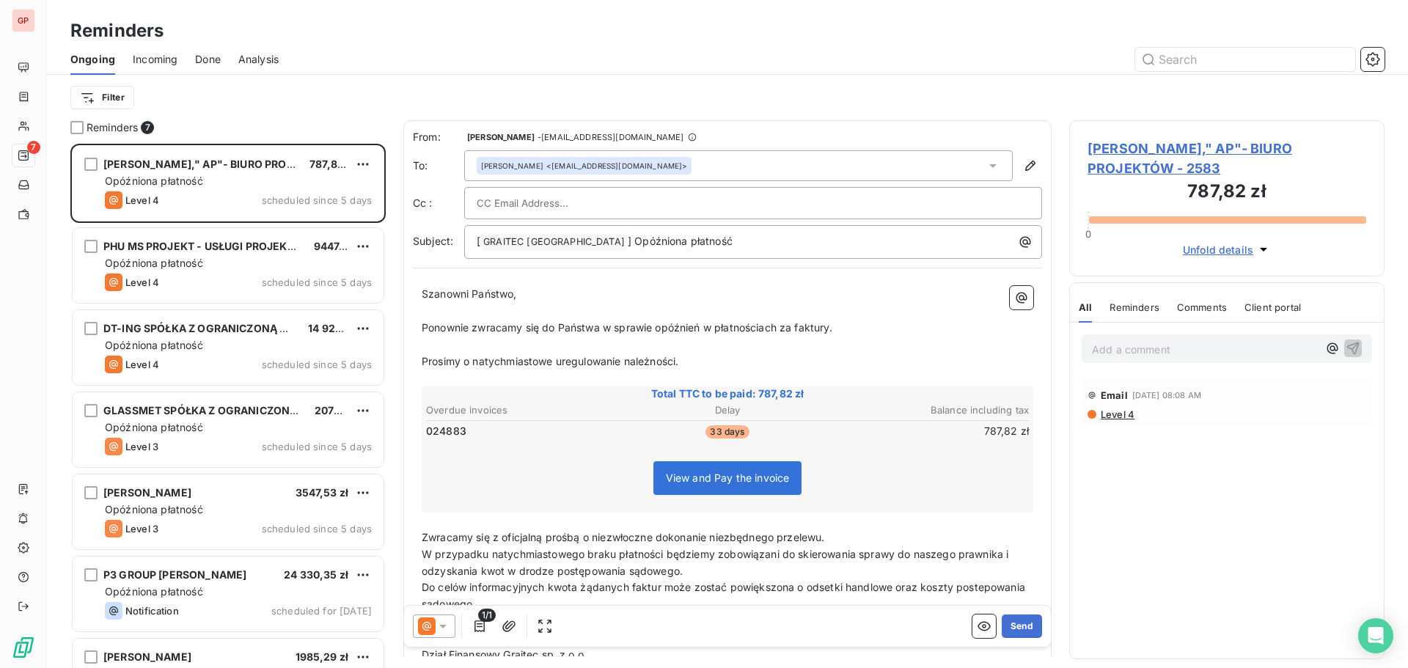
drag, startPoint x: 557, startPoint y: 197, endPoint x: 556, endPoint y: 204, distance: 7.5
click at [557, 197] on input "text" at bounding box center [556, 203] width 158 height 22
paste input "[EMAIL_ADDRESS][DOMAIN_NAME]"
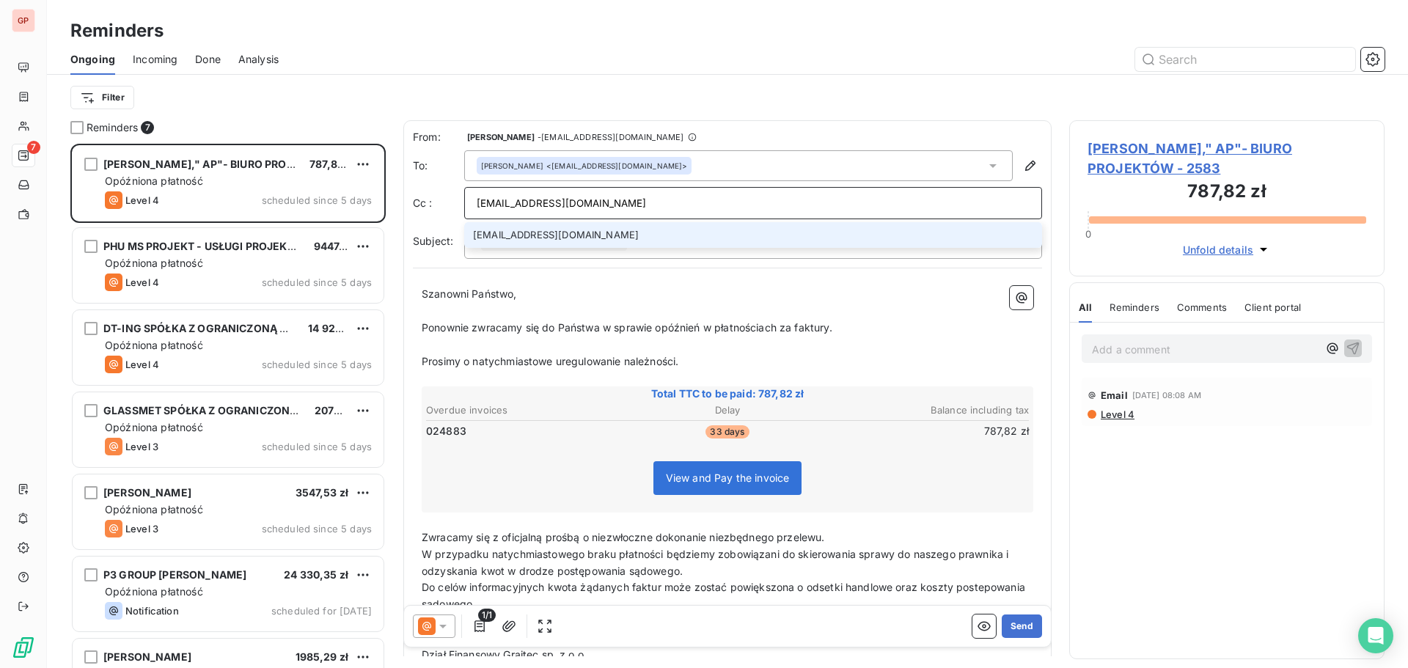
click at [881, 274] on div "From: [PERSON_NAME]-Mars - [EMAIL_ADDRESS][DOMAIN_NAME] To: [PERSON_NAME] <[EMA…" at bounding box center [727, 401] width 648 height 562
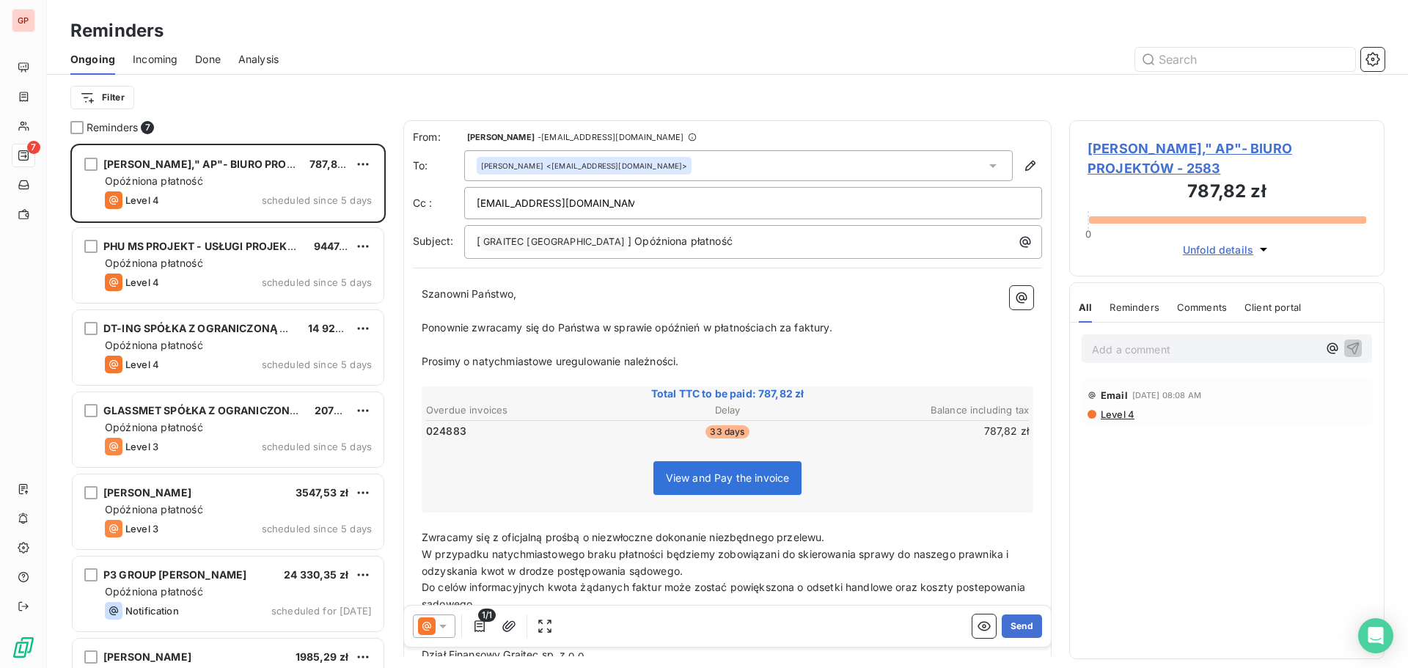
click at [684, 203] on div "[EMAIL_ADDRESS][DOMAIN_NAME]" at bounding box center [753, 203] width 553 height 22
type input "[EMAIL_ADDRESS][DOMAIN_NAME]"
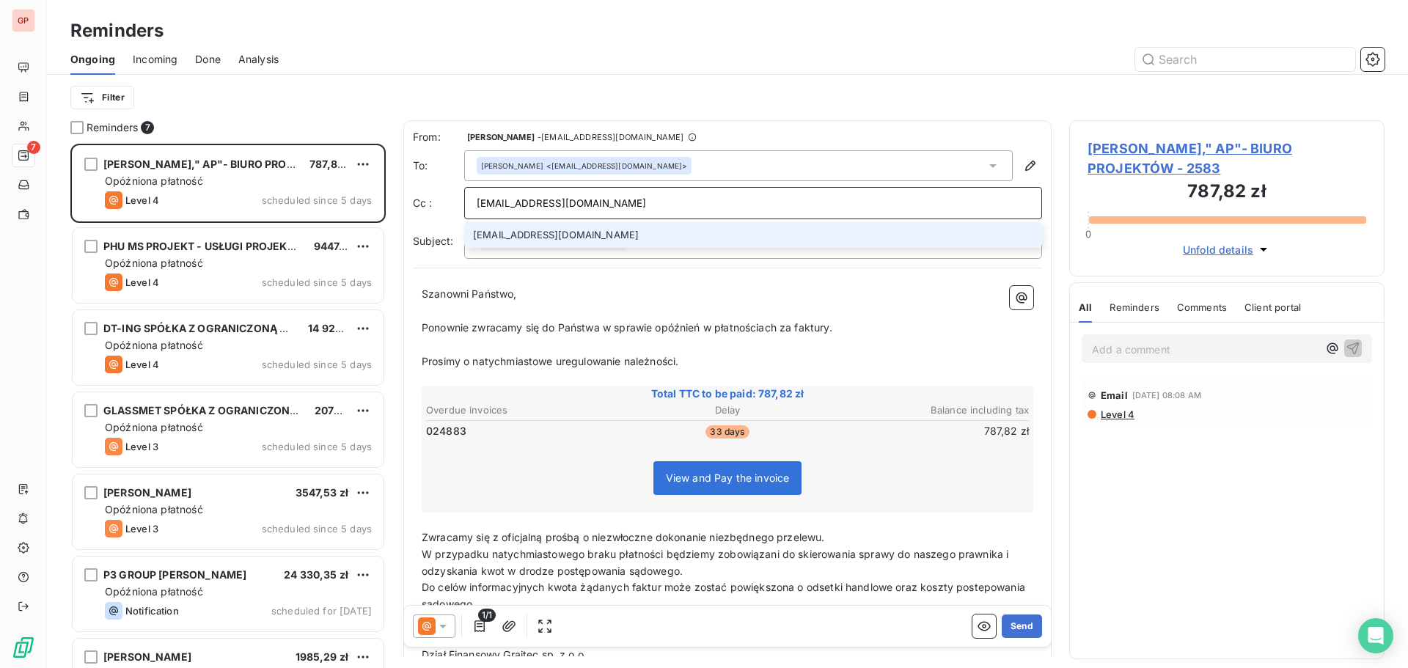
click at [748, 230] on li "[EMAIL_ADDRESS][DOMAIN_NAME]" at bounding box center [753, 235] width 578 height 26
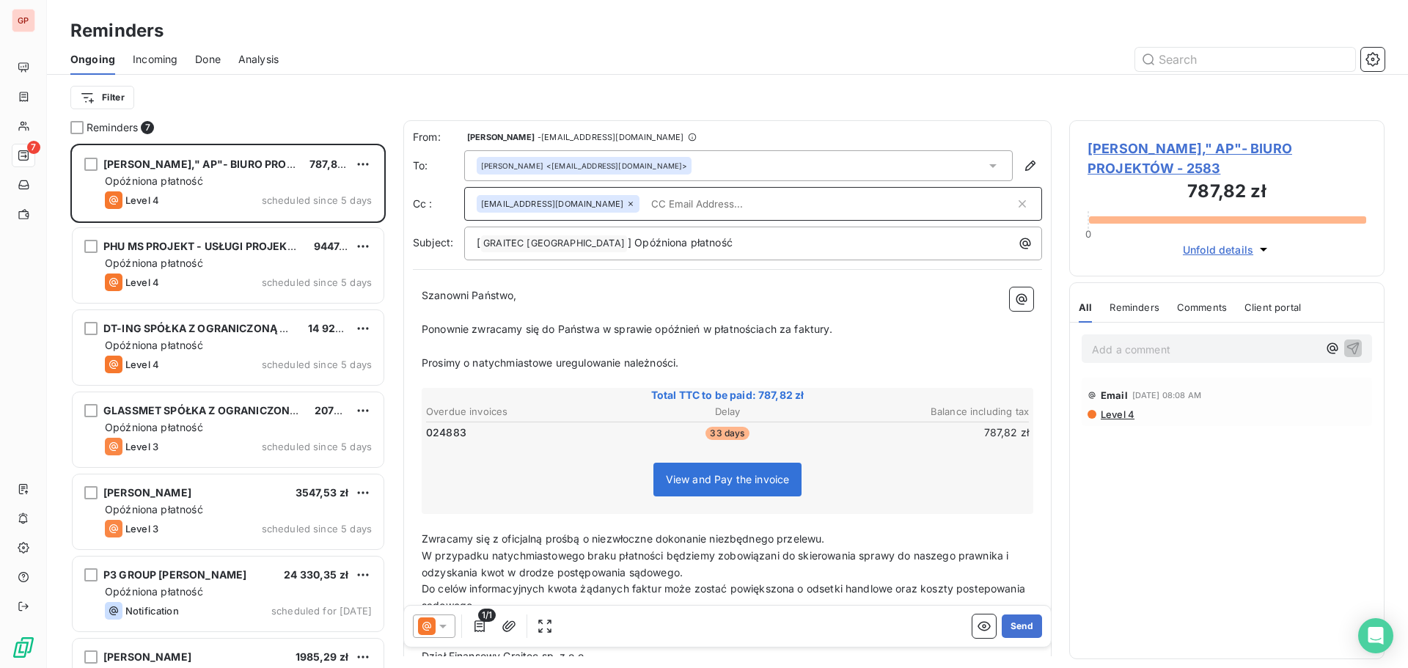
paste input "[PERSON_NAME][EMAIL_ADDRESS][PERSON_NAME][DOMAIN_NAME]"
type input "[PERSON_NAME][EMAIL_ADDRESS][PERSON_NAME][DOMAIN_NAME]"
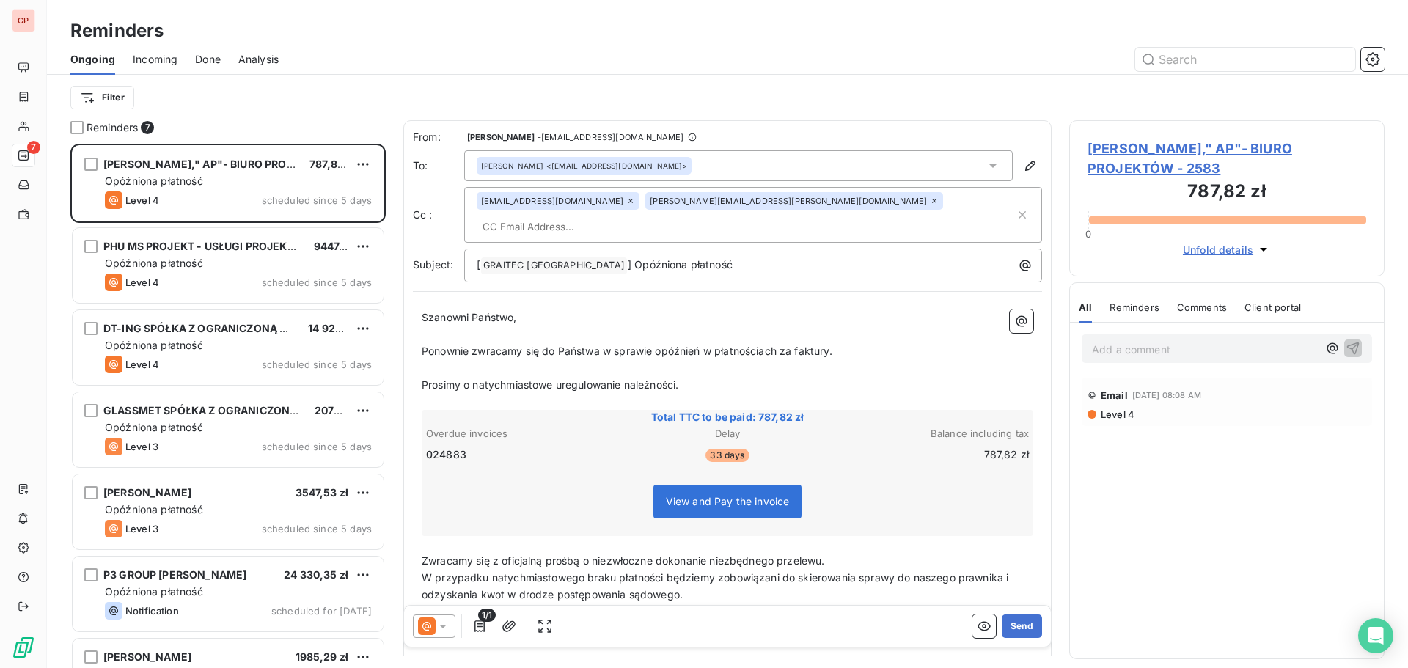
click at [646, 216] on input "text" at bounding box center [561, 227] width 169 height 22
paste input "[EMAIL_ADDRESS][DOMAIN_NAME]"
type input "[EMAIL_ADDRESS][DOMAIN_NAME]"
click at [1012, 623] on button "Send" at bounding box center [1022, 625] width 40 height 23
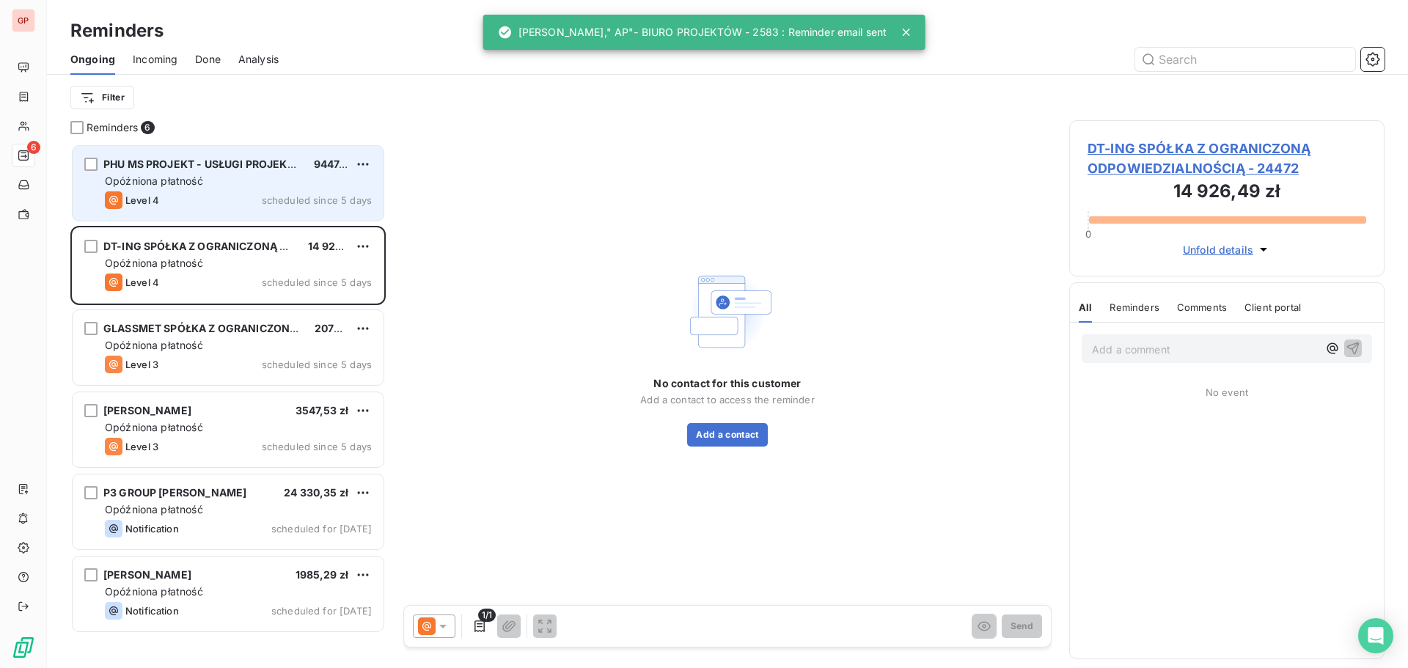
click at [249, 196] on div "Level 4 scheduled since 5 days" at bounding box center [238, 200] width 267 height 18
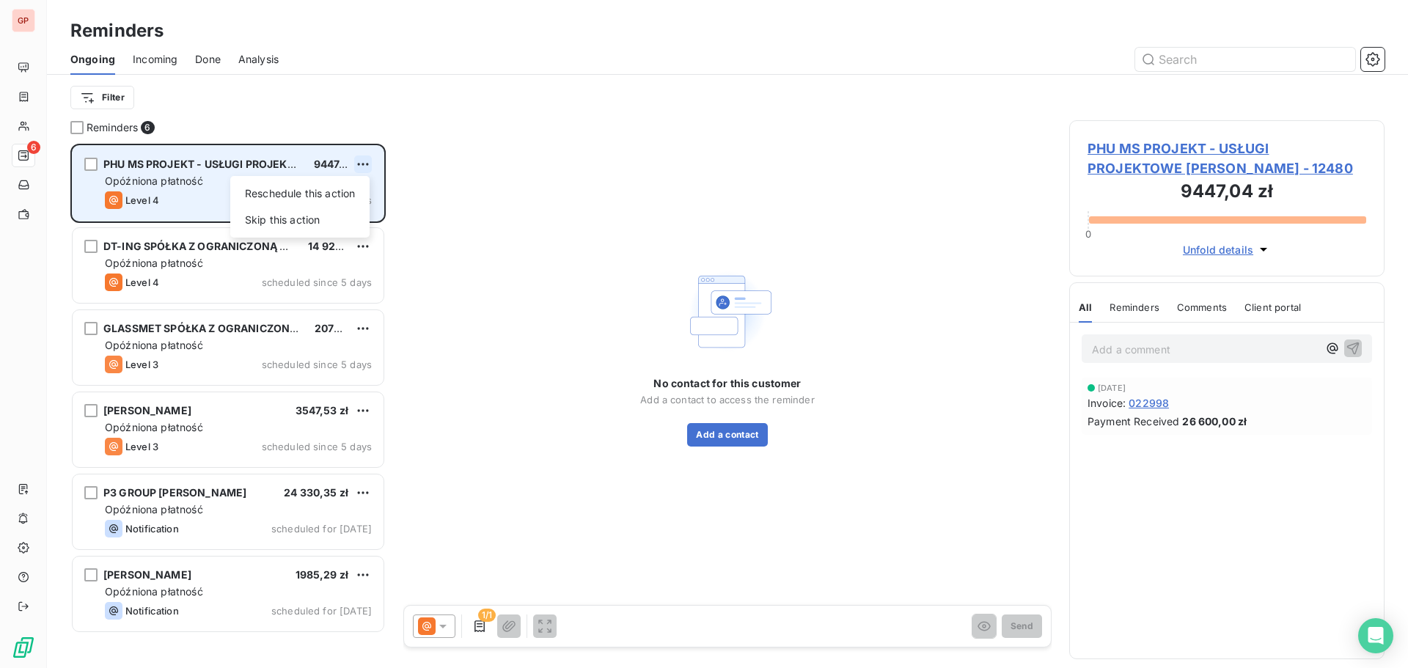
click at [360, 164] on html "GP 6 Reminders Ongoing Incoming Done Analysis Filter Reminders 6 PHU MS PROJEKT…" at bounding box center [704, 334] width 1408 height 668
click at [328, 226] on div "Skip this action" at bounding box center [300, 219] width 128 height 23
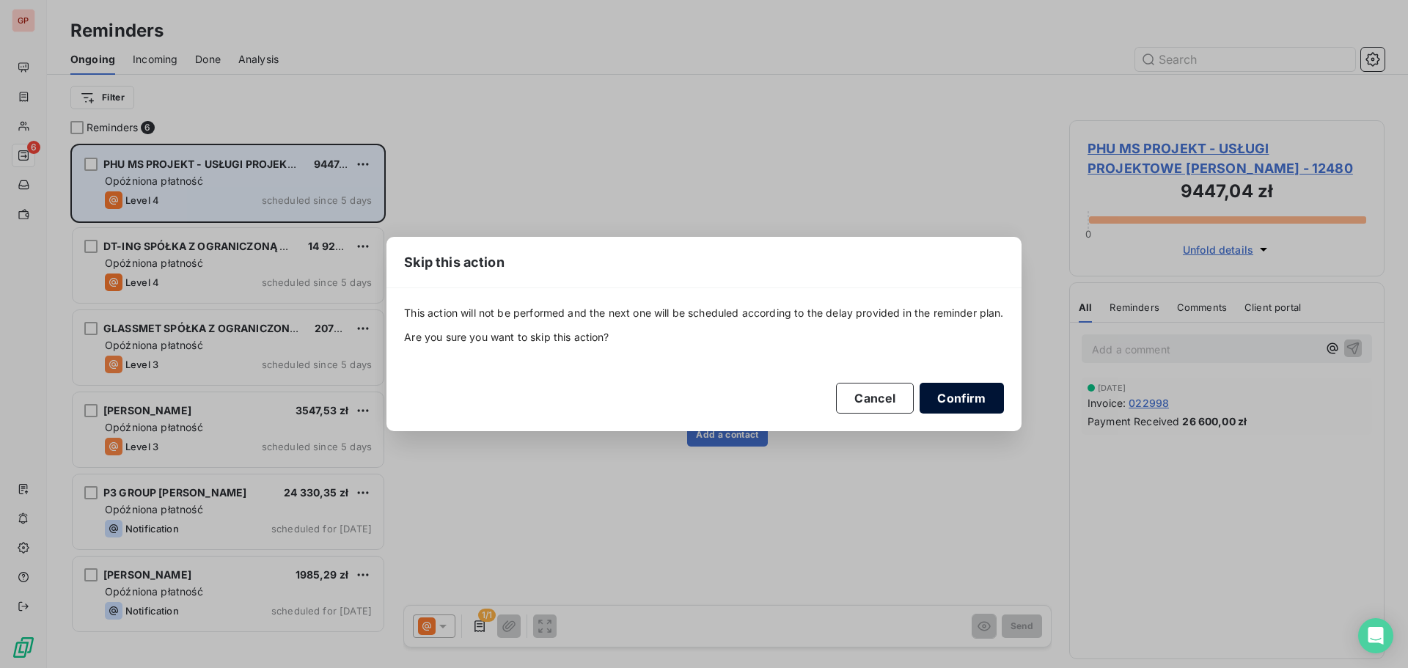
click at [953, 402] on button "Confirm" at bounding box center [962, 398] width 84 height 31
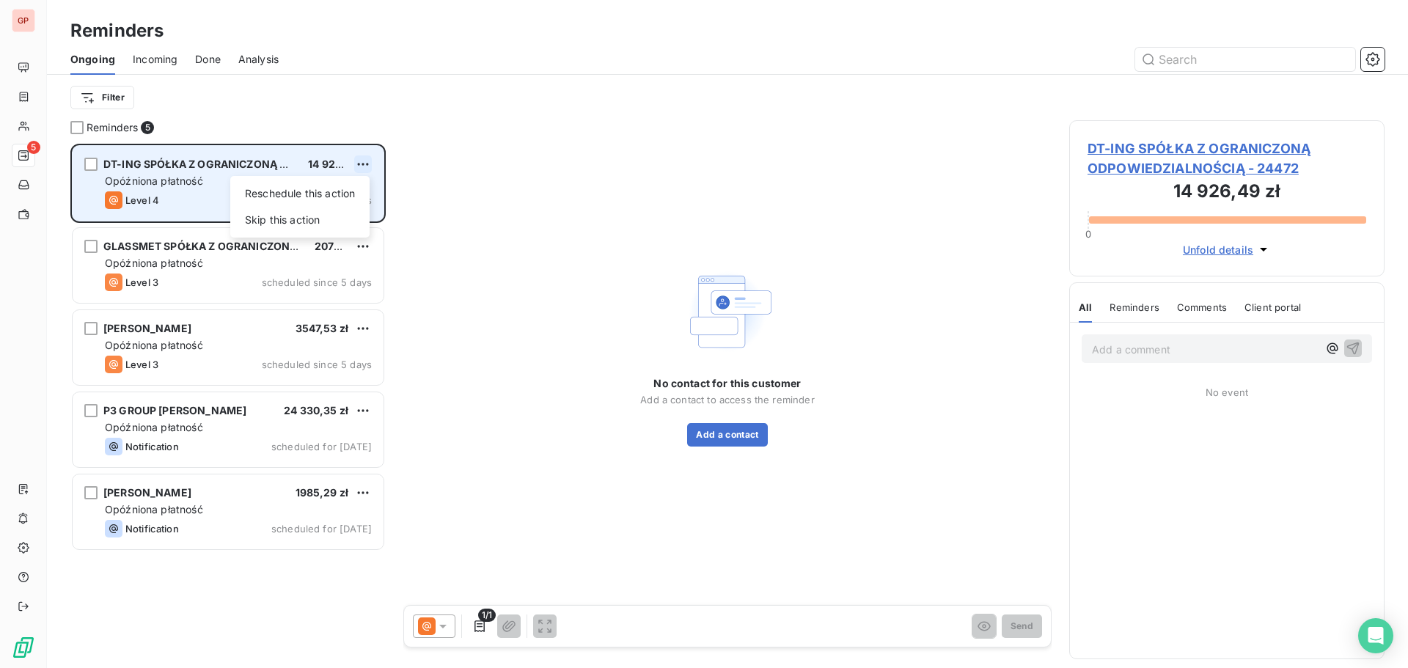
click at [362, 164] on html "GP 5 Reminders Ongoing Incoming Done Analysis Filter Reminders 5 DT-ING SPÓŁKA …" at bounding box center [704, 334] width 1408 height 668
click at [312, 219] on div "Skip this action" at bounding box center [300, 219] width 128 height 23
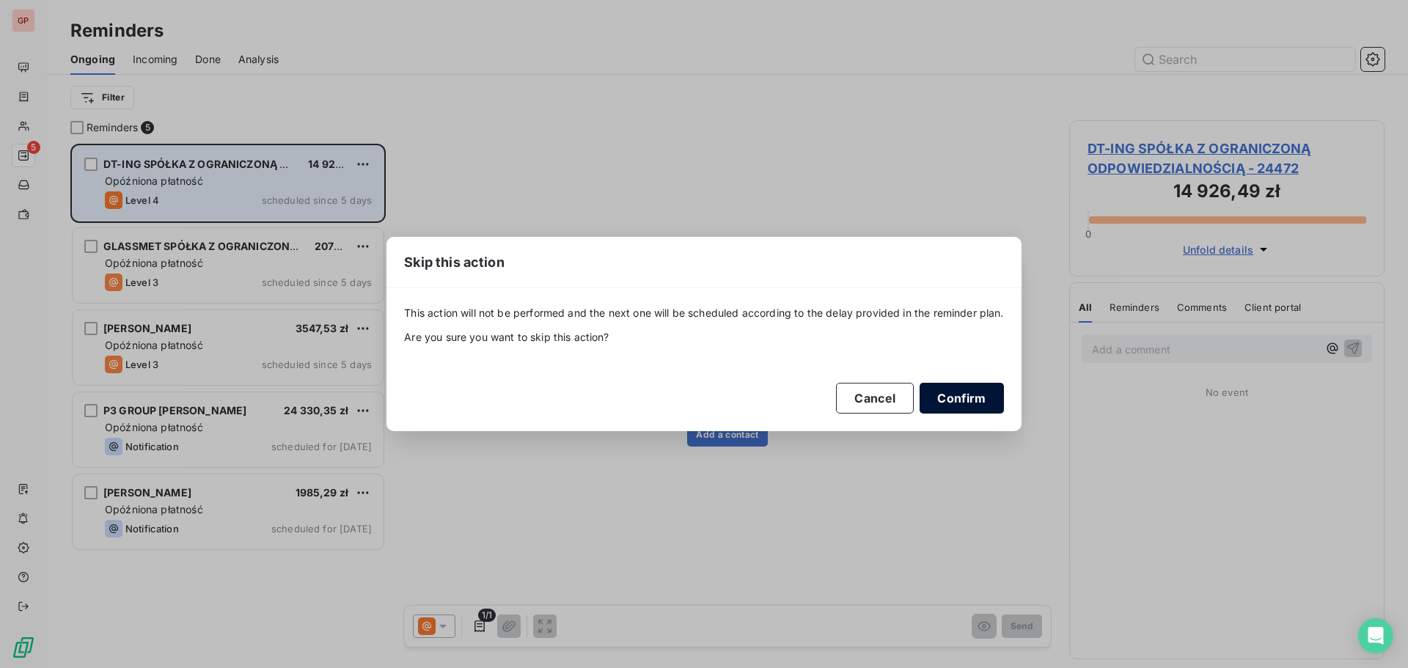
click at [950, 392] on button "Confirm" at bounding box center [962, 398] width 84 height 31
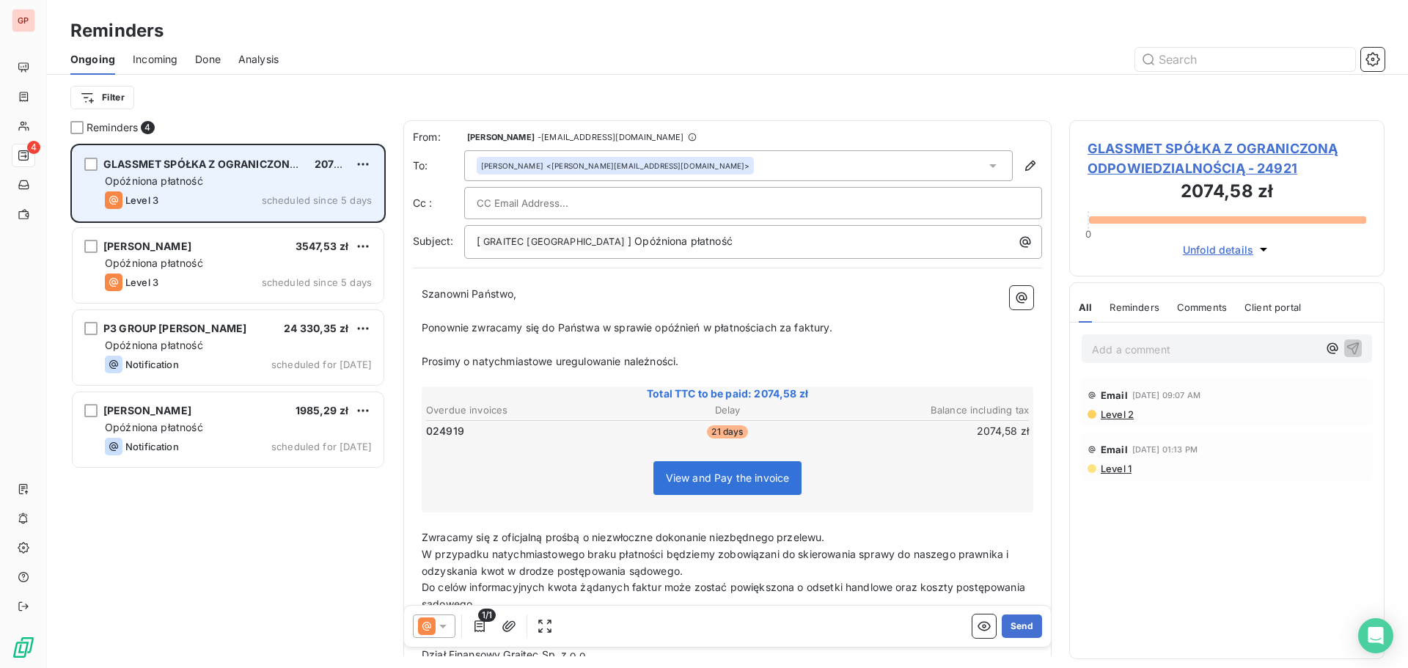
click at [596, 202] on input "text" at bounding box center [556, 203] width 158 height 22
click at [628, 205] on div at bounding box center [753, 203] width 553 height 22
paste input "[EMAIL_ADDRESS][DOMAIN_NAME]"
type input "[EMAIL_ADDRESS][DOMAIN_NAME]"
click at [669, 206] on input "text" at bounding box center [830, 204] width 370 height 22
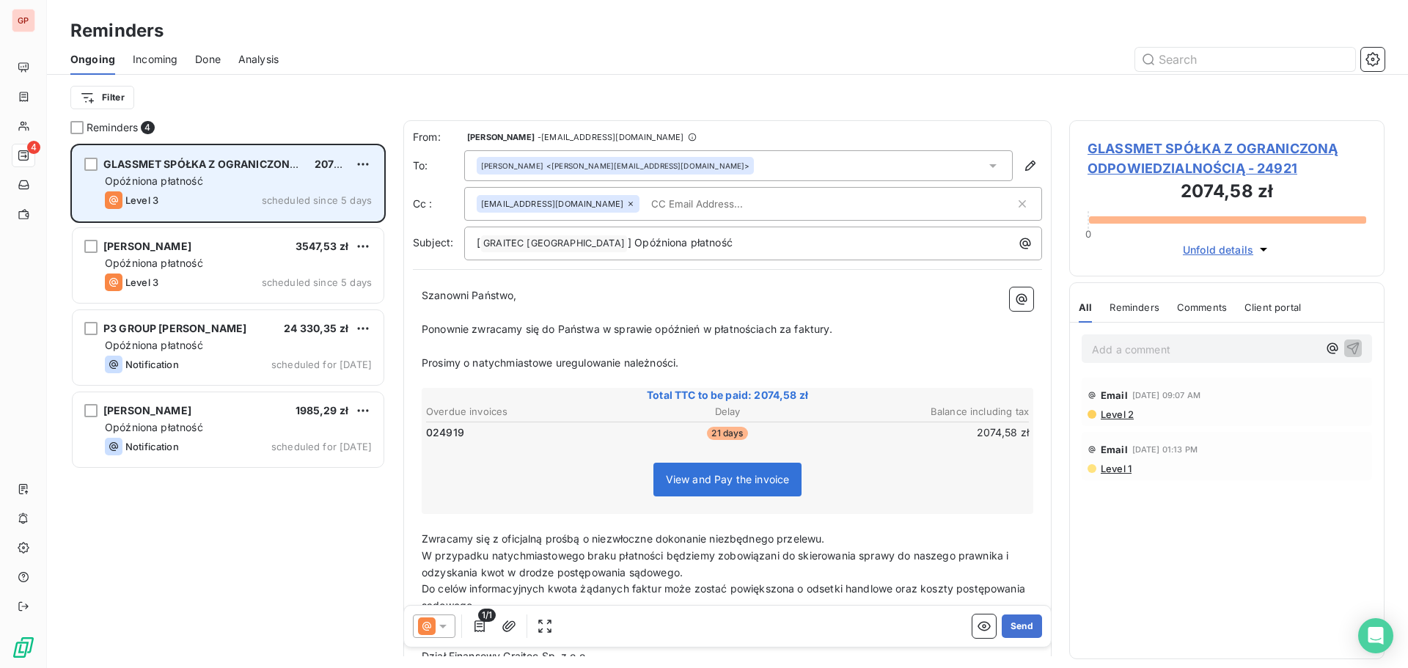
paste input "[PERSON_NAME][EMAIL_ADDRESS][PERSON_NAME][DOMAIN_NAME]"
type input "[PERSON_NAME][EMAIL_ADDRESS][PERSON_NAME][DOMAIN_NAME]"
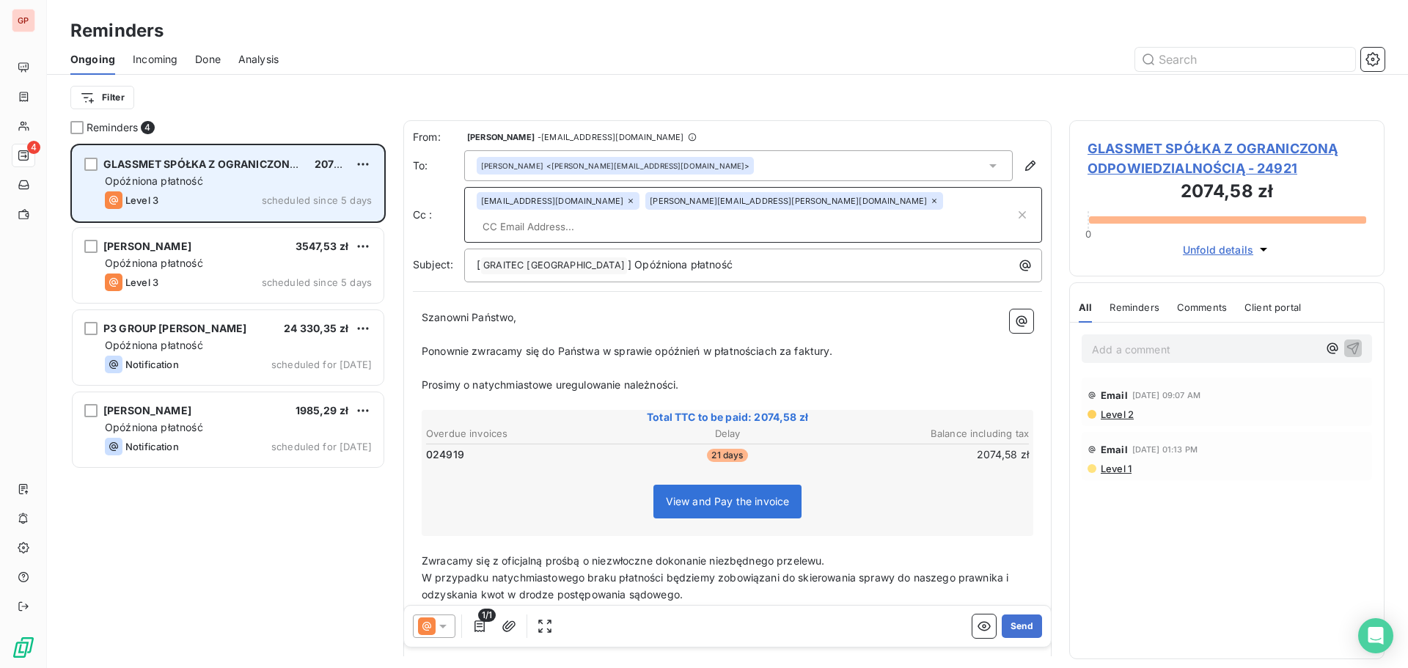
click at [851, 216] on input "text" at bounding box center [746, 227] width 538 height 22
paste input "[PERSON_NAME][EMAIL_ADDRESS][DOMAIN_NAME]"
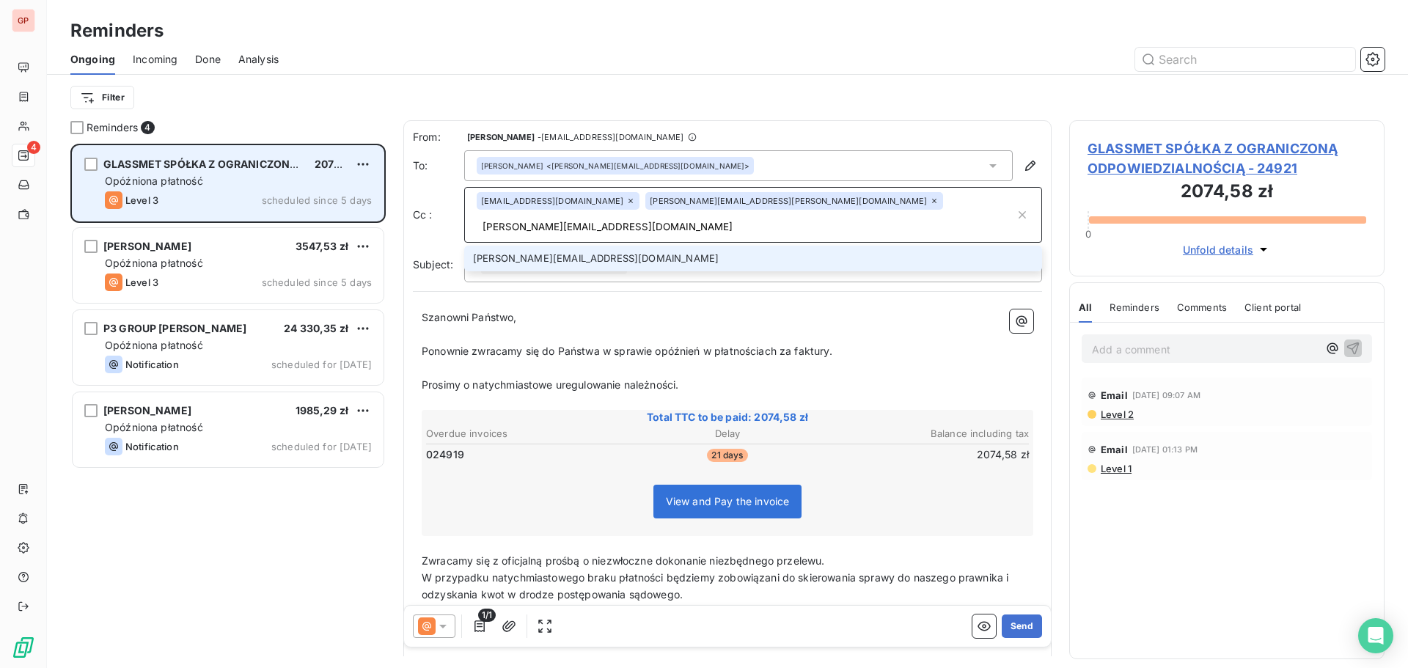
type input "[PERSON_NAME][EMAIL_ADDRESS][DOMAIN_NAME]"
click at [884, 343] on p "Ponownie zwracamy się do Państwa w sprawie opóźnień w płatnościach za faktury." at bounding box center [728, 351] width 612 height 17
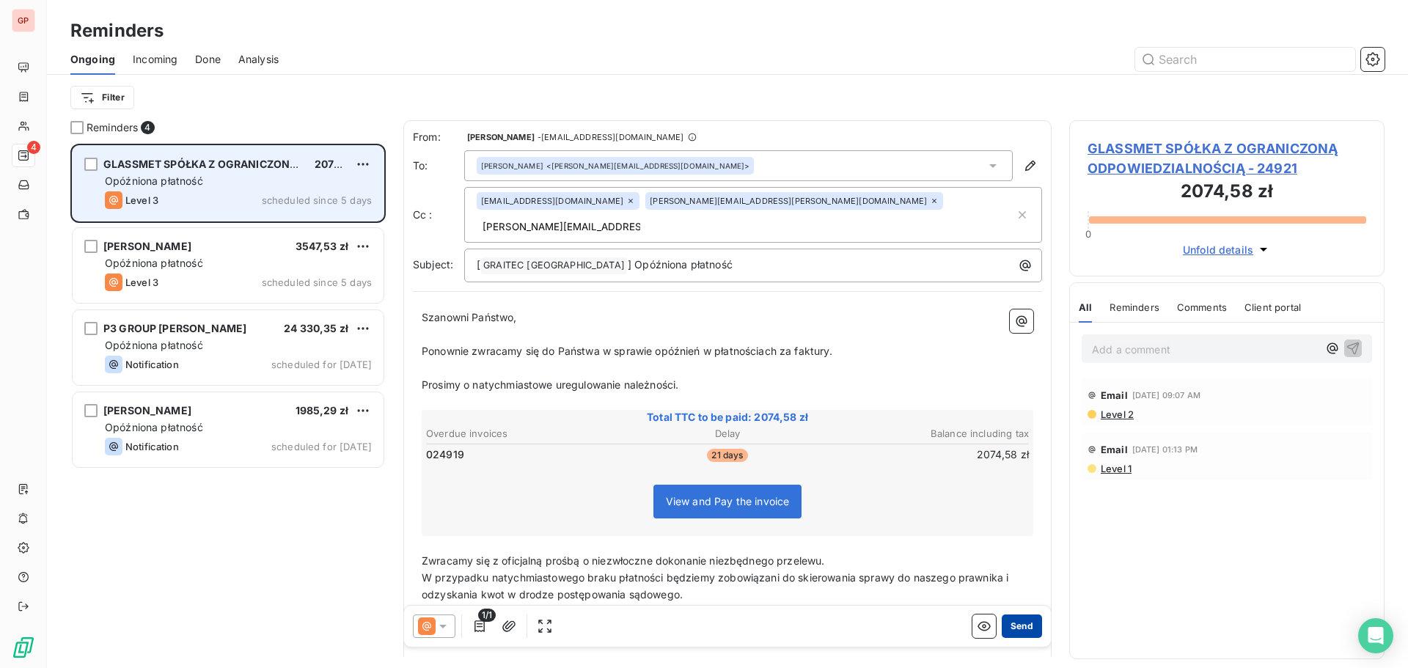
click at [1010, 628] on button "Send" at bounding box center [1022, 625] width 40 height 23
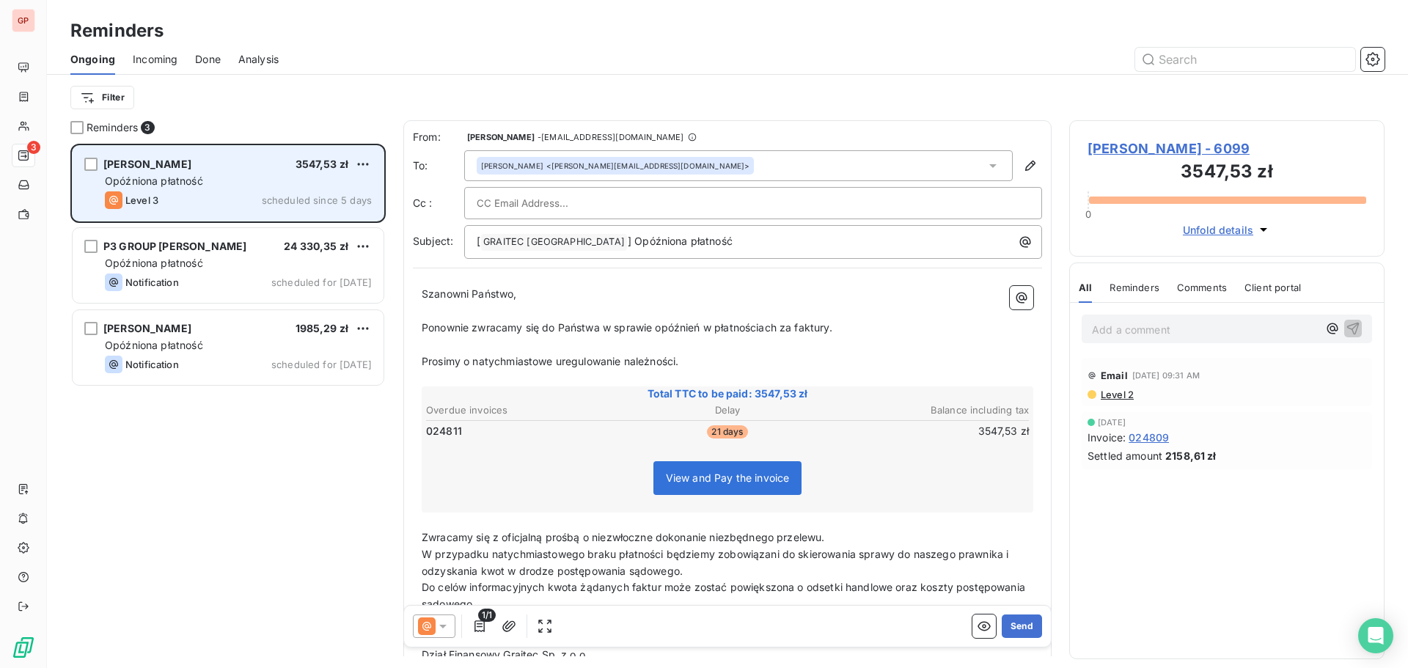
click at [640, 194] on div at bounding box center [753, 203] width 553 height 22
paste input "[EMAIL_ADDRESS][DOMAIN_NAME]"
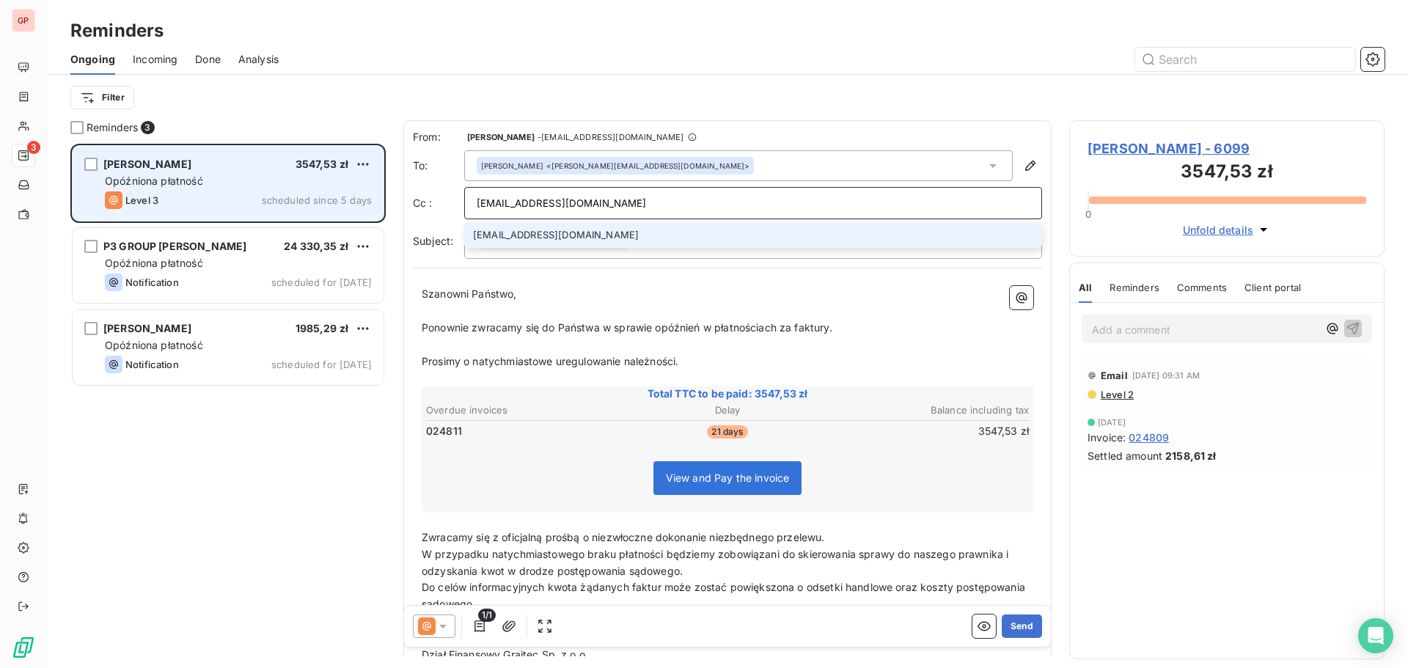
type input "[EMAIL_ADDRESS][DOMAIN_NAME]"
click at [662, 238] on li "[EMAIL_ADDRESS][DOMAIN_NAME]" at bounding box center [753, 235] width 578 height 26
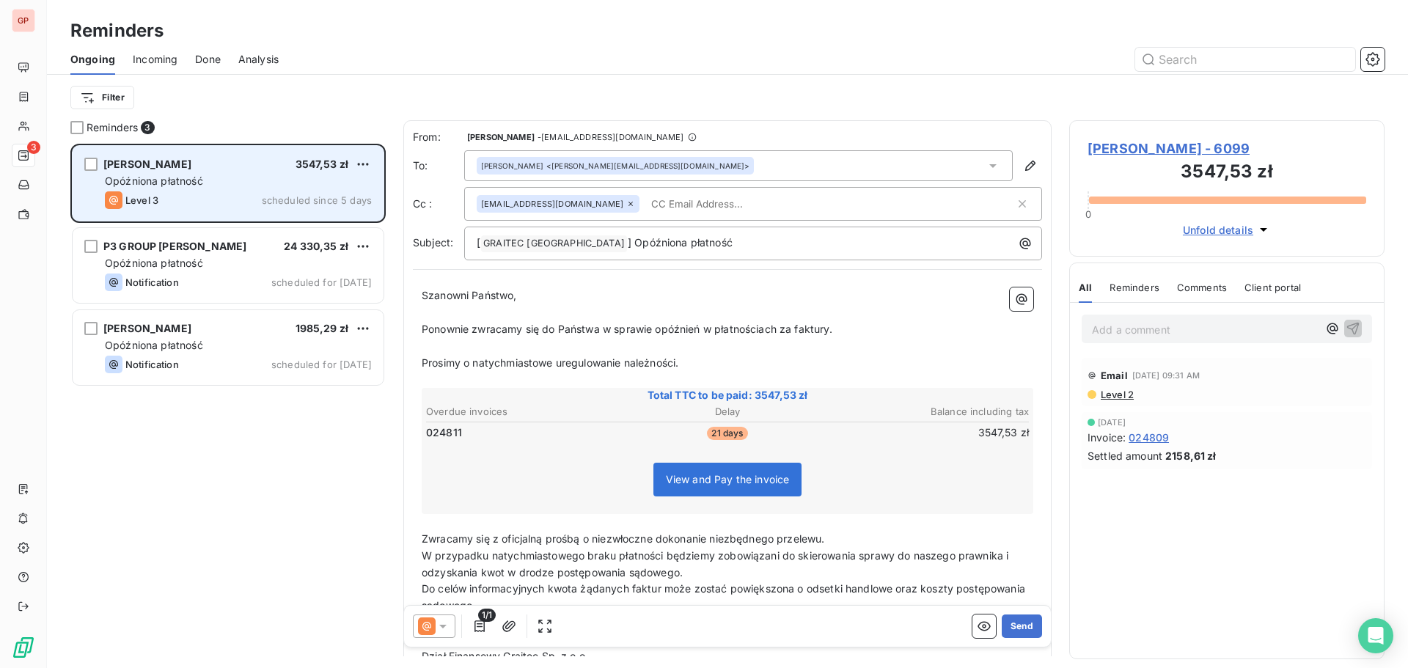
click at [656, 193] on input "text" at bounding box center [729, 204] width 169 height 22
paste input "[PERSON_NAME][EMAIL_ADDRESS][PERSON_NAME][DOMAIN_NAME]"
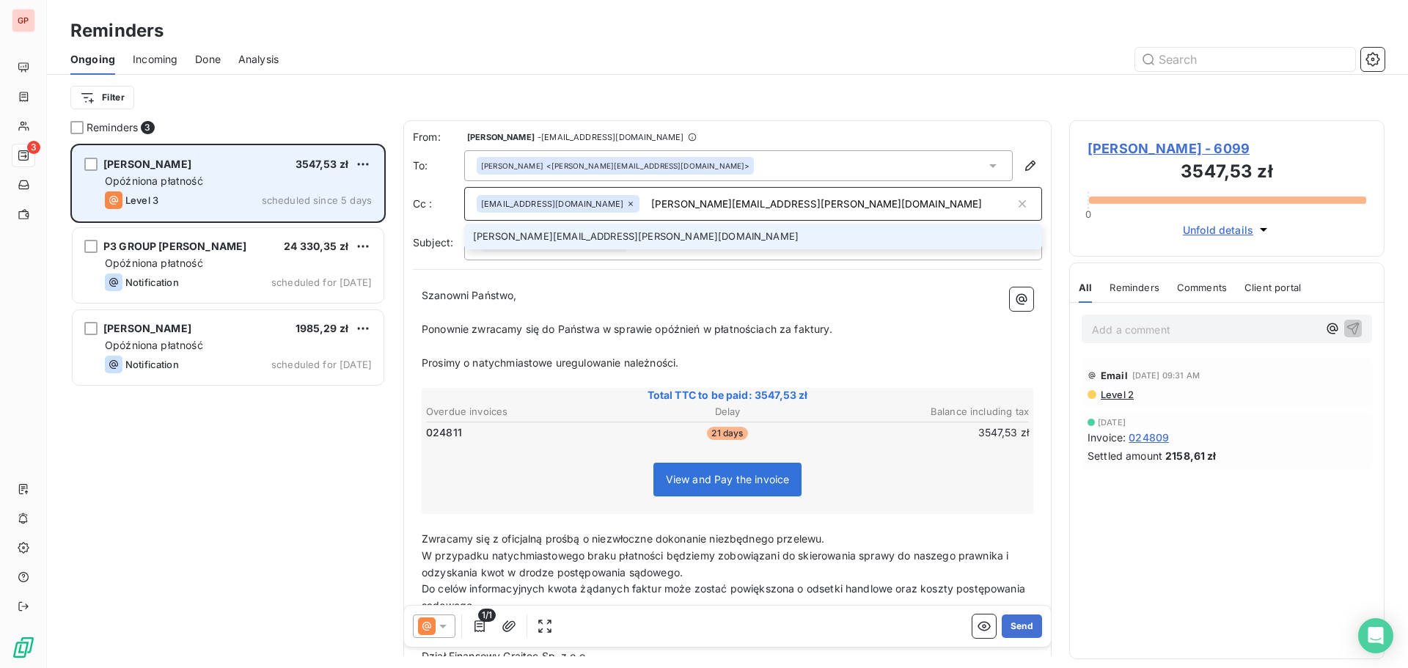
type input "[PERSON_NAME][EMAIL_ADDRESS][PERSON_NAME][DOMAIN_NAME]"
drag, startPoint x: 732, startPoint y: 238, endPoint x: 749, endPoint y: 240, distance: 17.0
click at [733, 238] on li "[PERSON_NAME][EMAIL_ADDRESS][PERSON_NAME][DOMAIN_NAME]" at bounding box center [753, 237] width 578 height 26
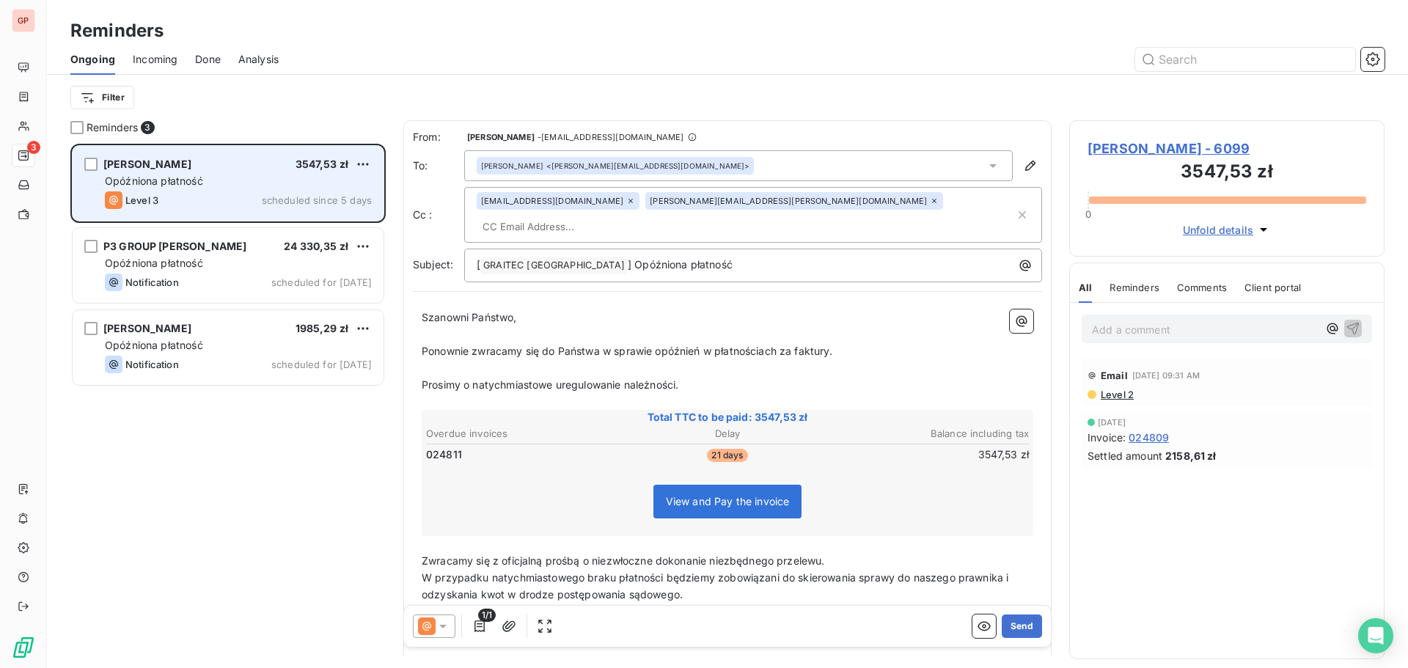
drag, startPoint x: 812, startPoint y: 199, endPoint x: 867, endPoint y: 215, distance: 57.3
click at [646, 216] on input "text" at bounding box center [561, 227] width 169 height 22
paste input "[EMAIL_ADDRESS][DOMAIN_NAME]"
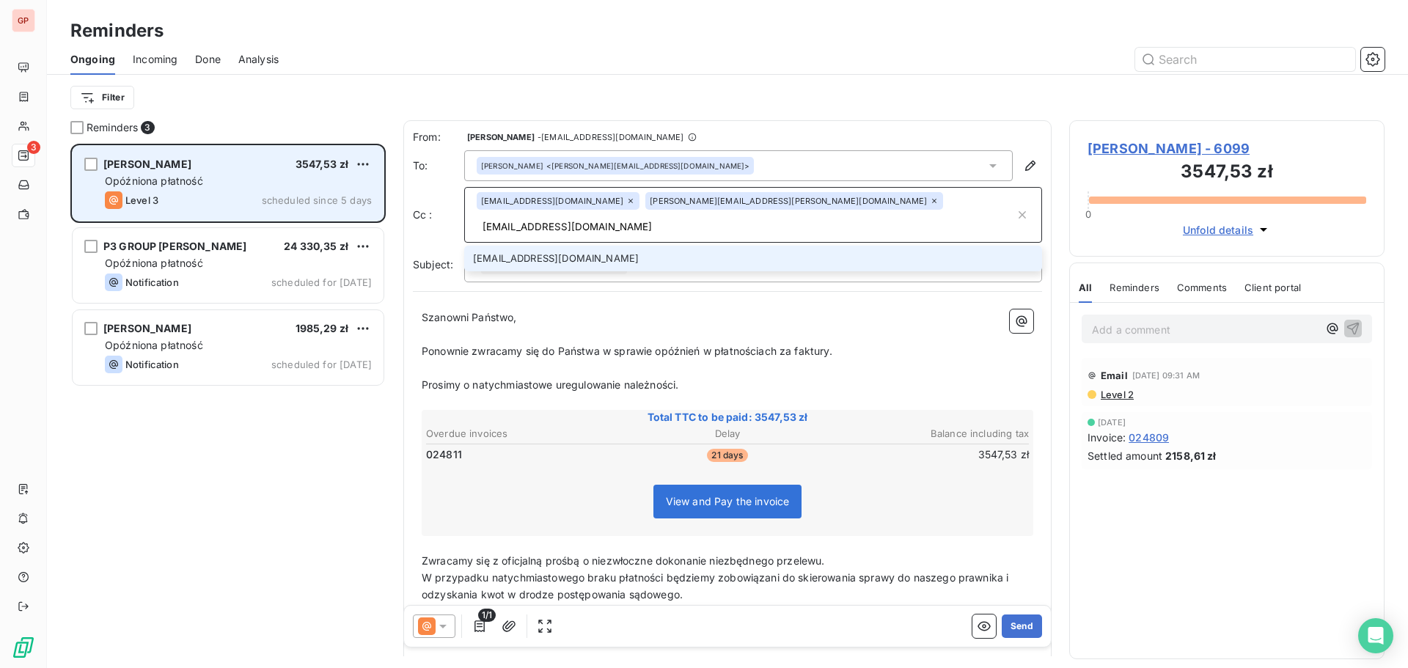
type input "[EMAIL_ADDRESS][DOMAIN_NAME]"
drag, startPoint x: 775, startPoint y: 310, endPoint x: 778, endPoint y: 303, distance: 7.9
click at [775, 326] on p "﻿" at bounding box center [728, 334] width 612 height 17
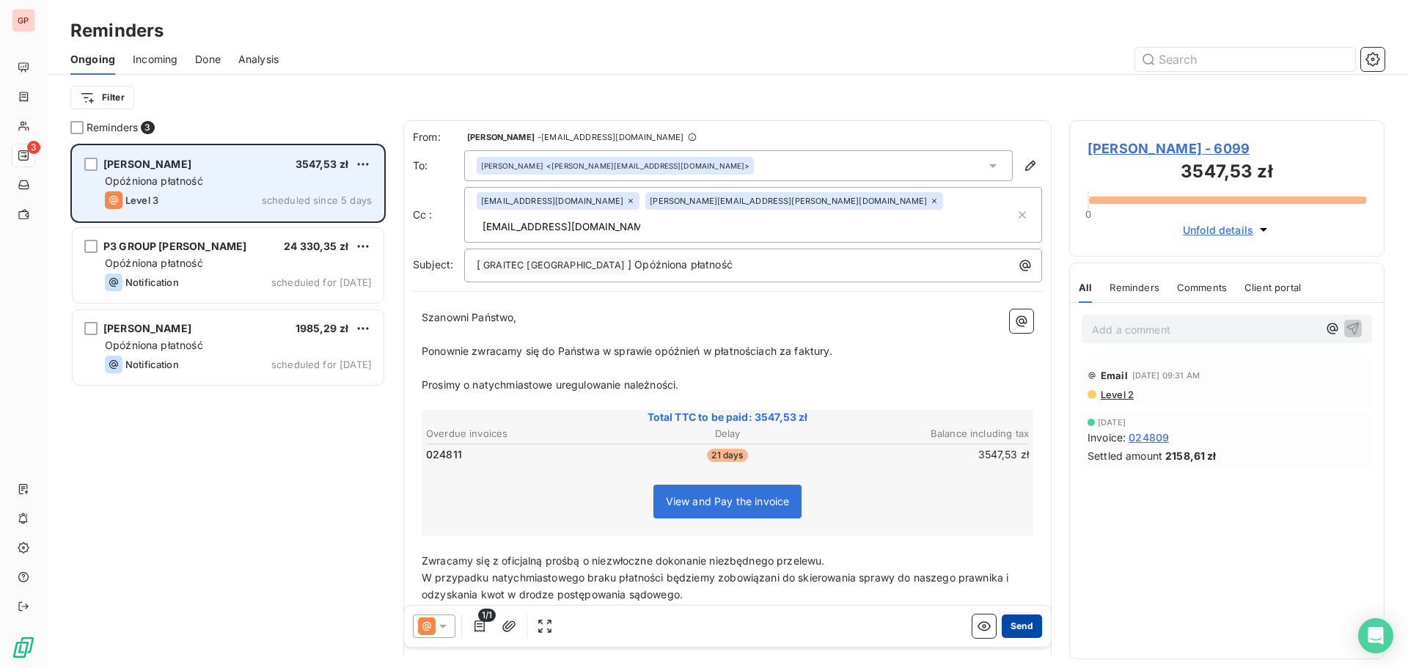
click at [1011, 623] on button "Send" at bounding box center [1022, 625] width 40 height 23
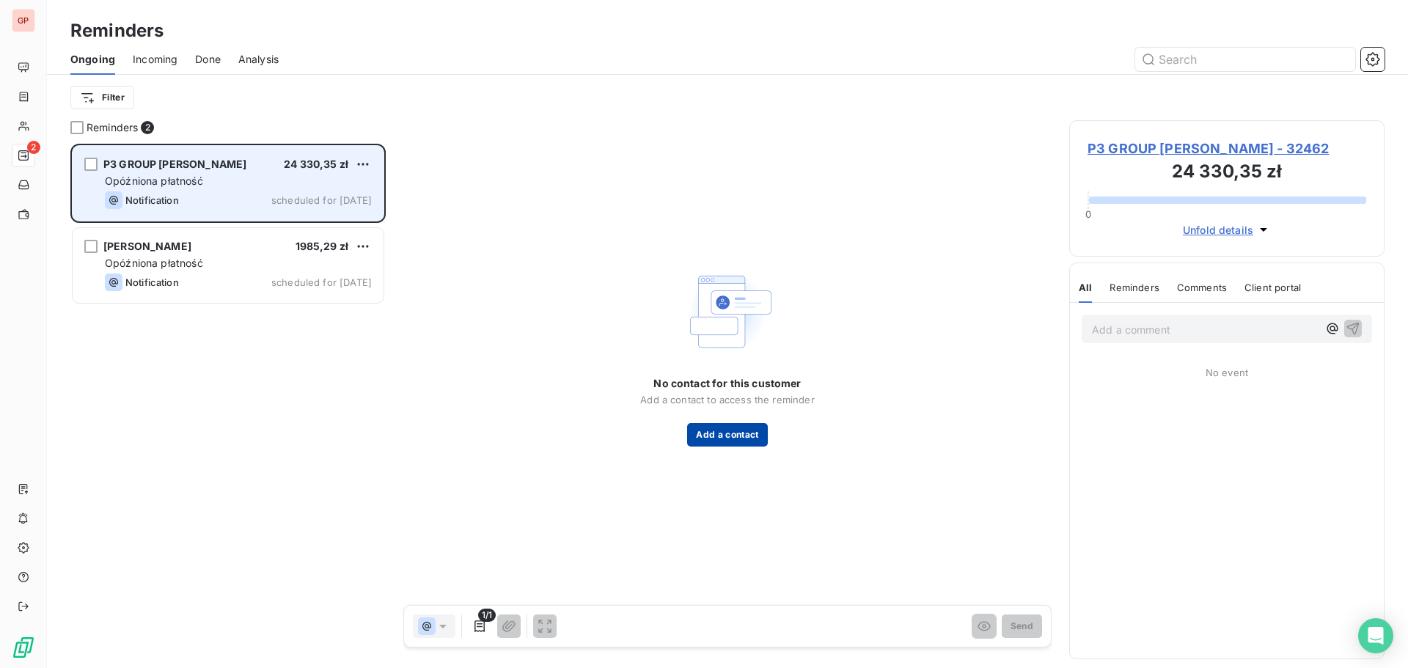
click at [729, 427] on button "Add a contact" at bounding box center [727, 434] width 80 height 23
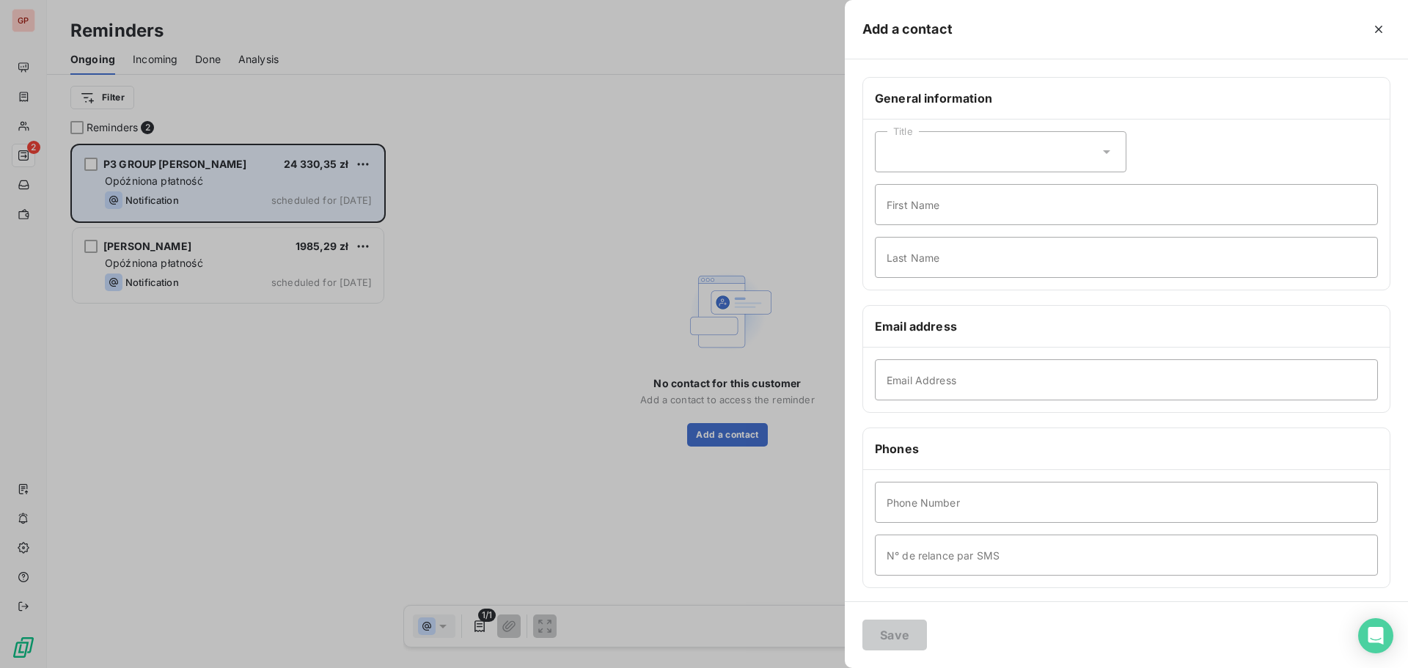
click at [983, 150] on div "Title" at bounding box center [1001, 151] width 252 height 41
click at [939, 217] on li "Mister" at bounding box center [1001, 215] width 252 height 26
click at [937, 212] on input "First Name" at bounding box center [1126, 204] width 503 height 41
type input "[PERSON_NAME]"
type input "Rogała"
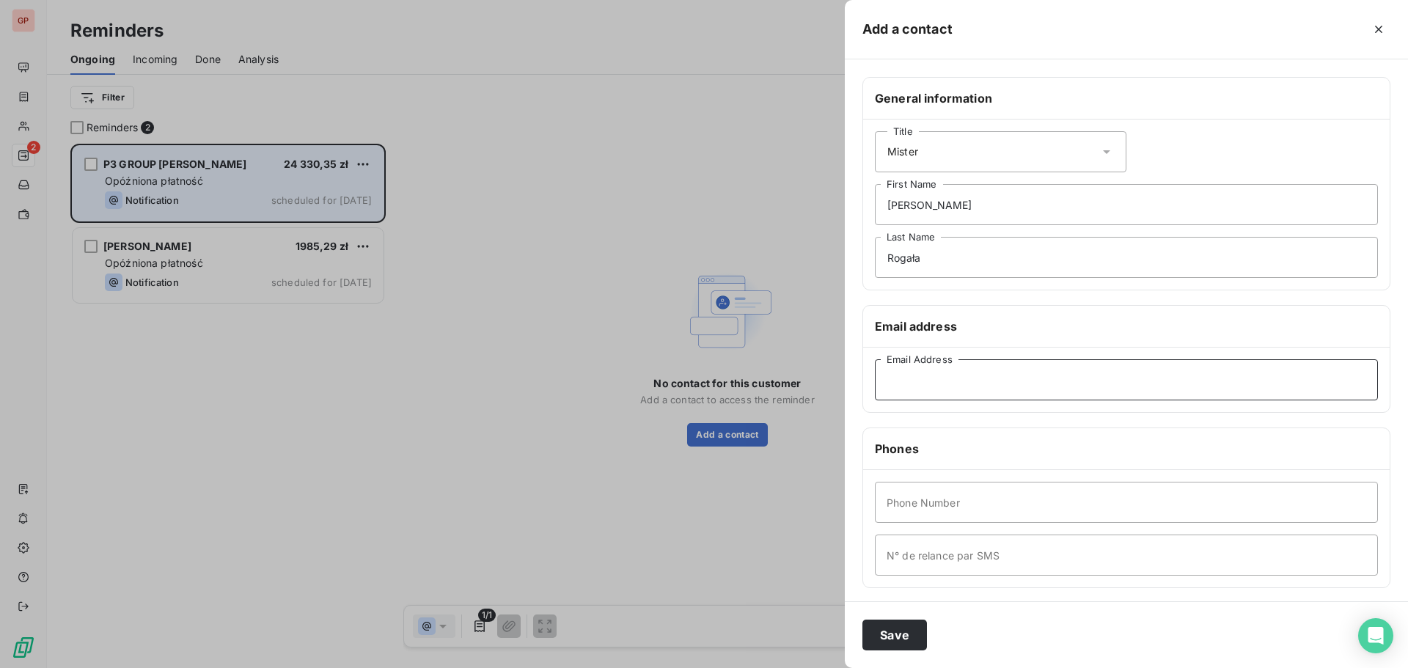
click at [938, 383] on input "Email Address" at bounding box center [1126, 379] width 503 height 41
paste input "[EMAIL_ADDRESS][DOMAIN_NAME]"
type input "[EMAIL_ADDRESS][DOMAIN_NAME]"
click at [876, 636] on button "Save" at bounding box center [894, 635] width 65 height 31
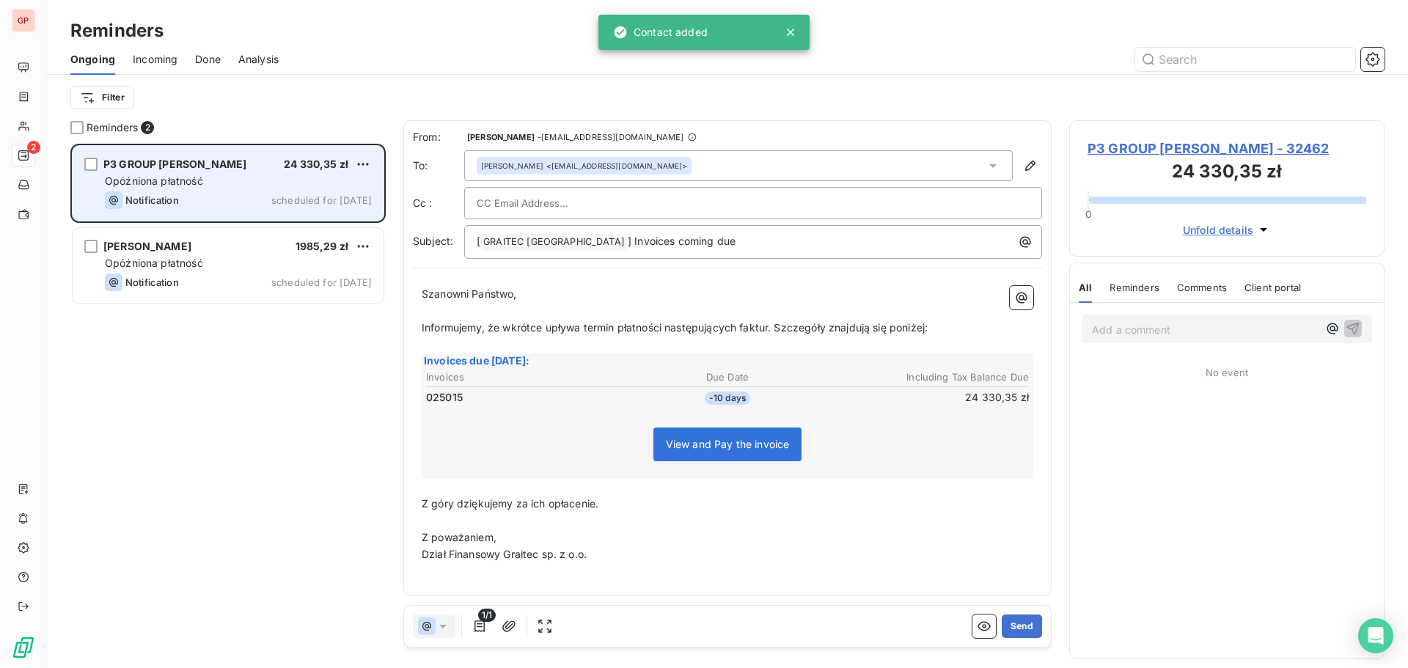
scroll to position [513, 304]
click at [576, 208] on input "text" at bounding box center [556, 203] width 158 height 22
paste input "[EMAIL_ADDRESS][DOMAIN_NAME]"
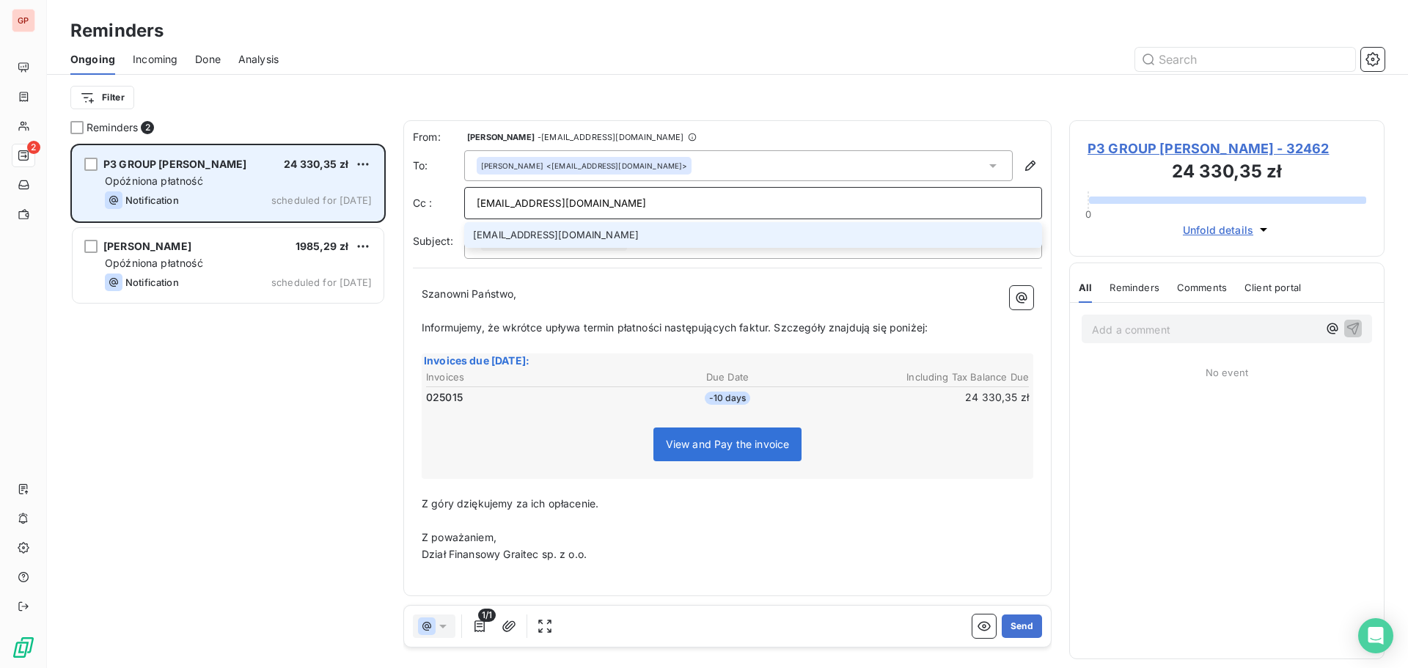
type input "[EMAIL_ADDRESS][DOMAIN_NAME]"
drag, startPoint x: 682, startPoint y: 241, endPoint x: 744, endPoint y: 243, distance: 62.4
click at [683, 240] on li "[EMAIL_ADDRESS][DOMAIN_NAME]" at bounding box center [753, 235] width 578 height 26
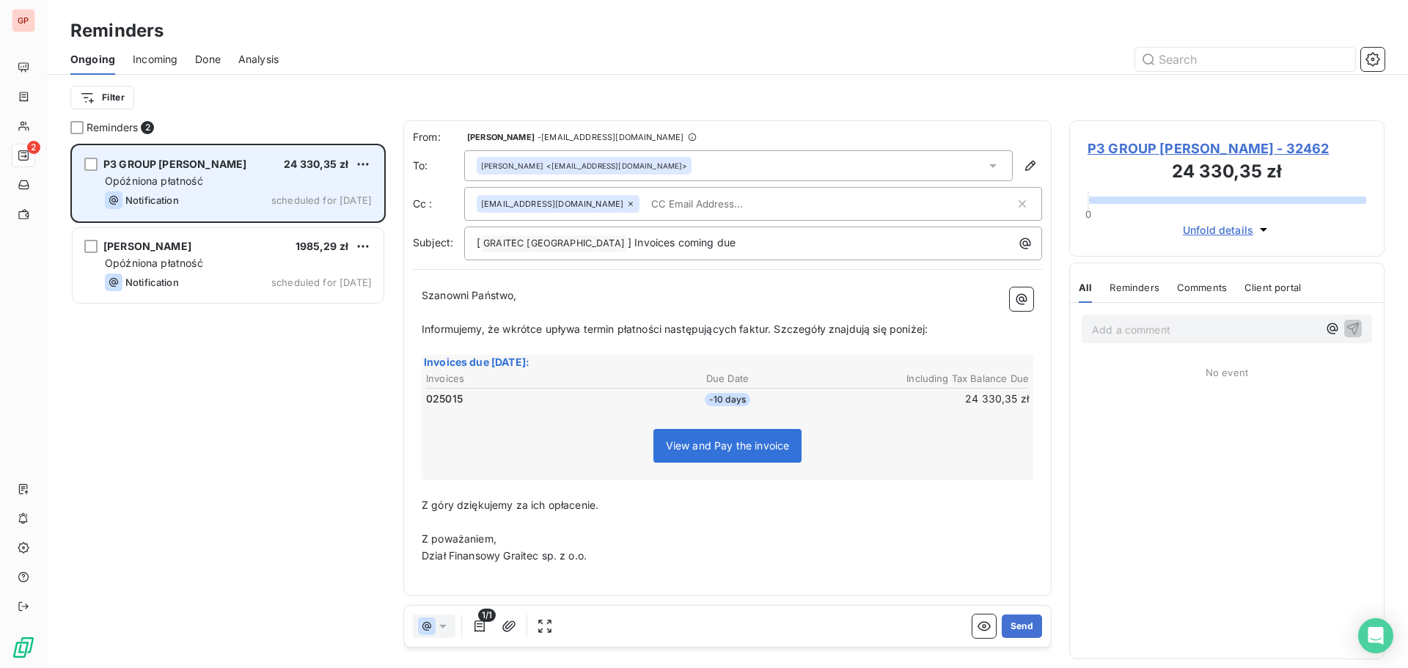
click at [703, 203] on input "text" at bounding box center [729, 204] width 169 height 22
paste input "[PERSON_NAME][EMAIL_ADDRESS][PERSON_NAME][DOMAIN_NAME]"
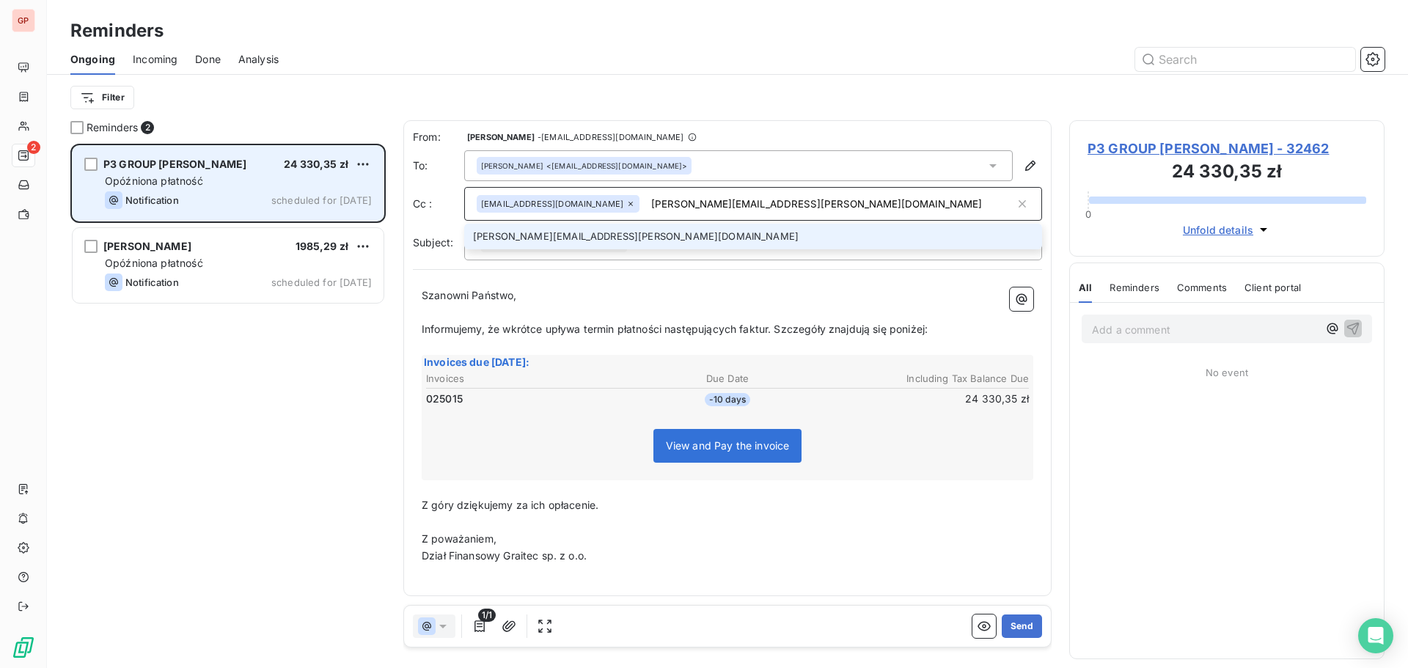
type input "[PERSON_NAME][EMAIL_ADDRESS][PERSON_NAME][DOMAIN_NAME]"
click at [824, 232] on li "[PERSON_NAME][EMAIL_ADDRESS][PERSON_NAME][DOMAIN_NAME]" at bounding box center [753, 237] width 578 height 26
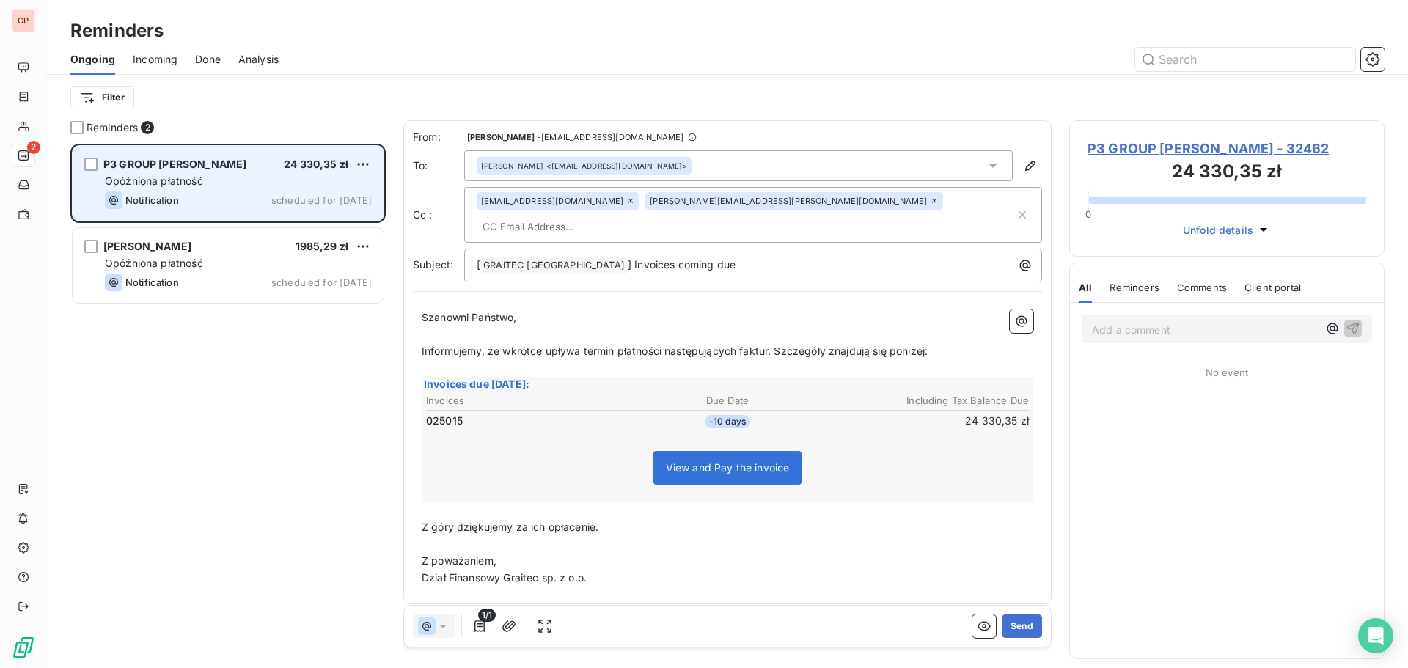
click at [646, 216] on input "text" at bounding box center [561, 227] width 169 height 22
paste input "[EMAIL_ADDRESS][DOMAIN_NAME]"
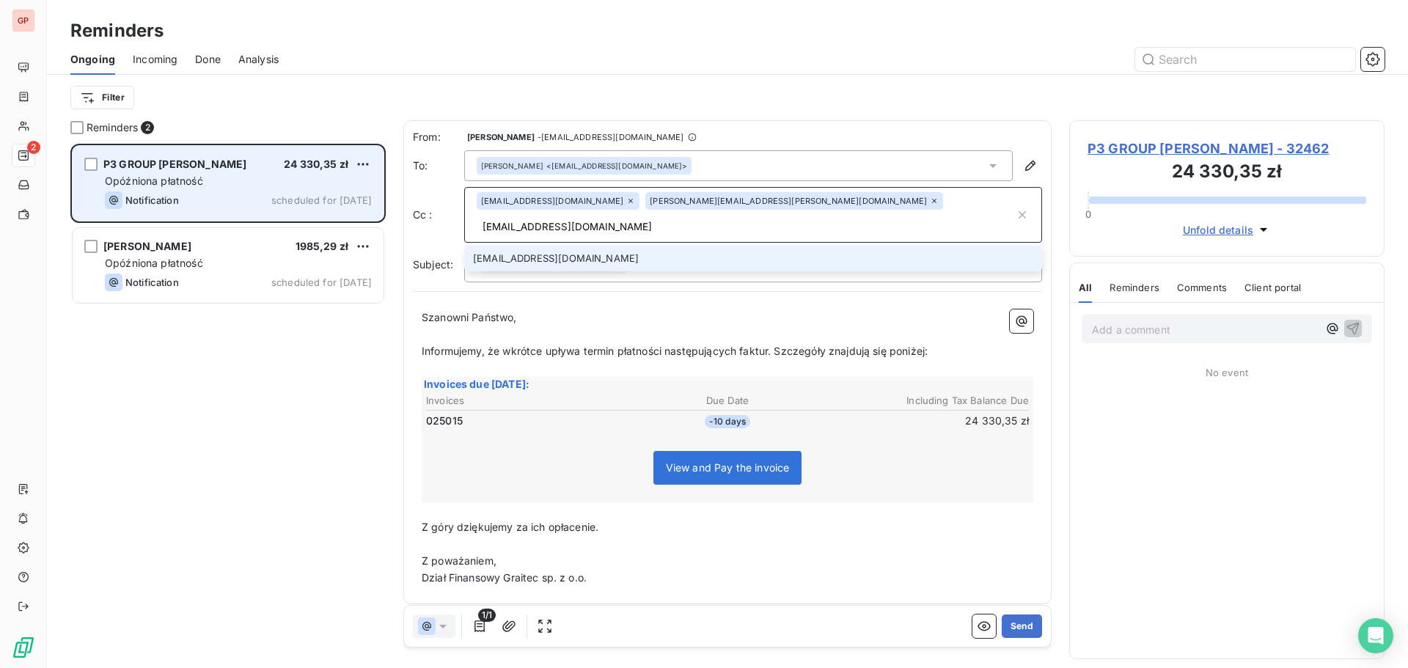
type input "[EMAIL_ADDRESS][DOMAIN_NAME]"
drag, startPoint x: 632, startPoint y: 234, endPoint x: 645, endPoint y: 251, distance: 21.0
click at [637, 246] on li "[EMAIL_ADDRESS][DOMAIN_NAME]" at bounding box center [753, 259] width 578 height 26
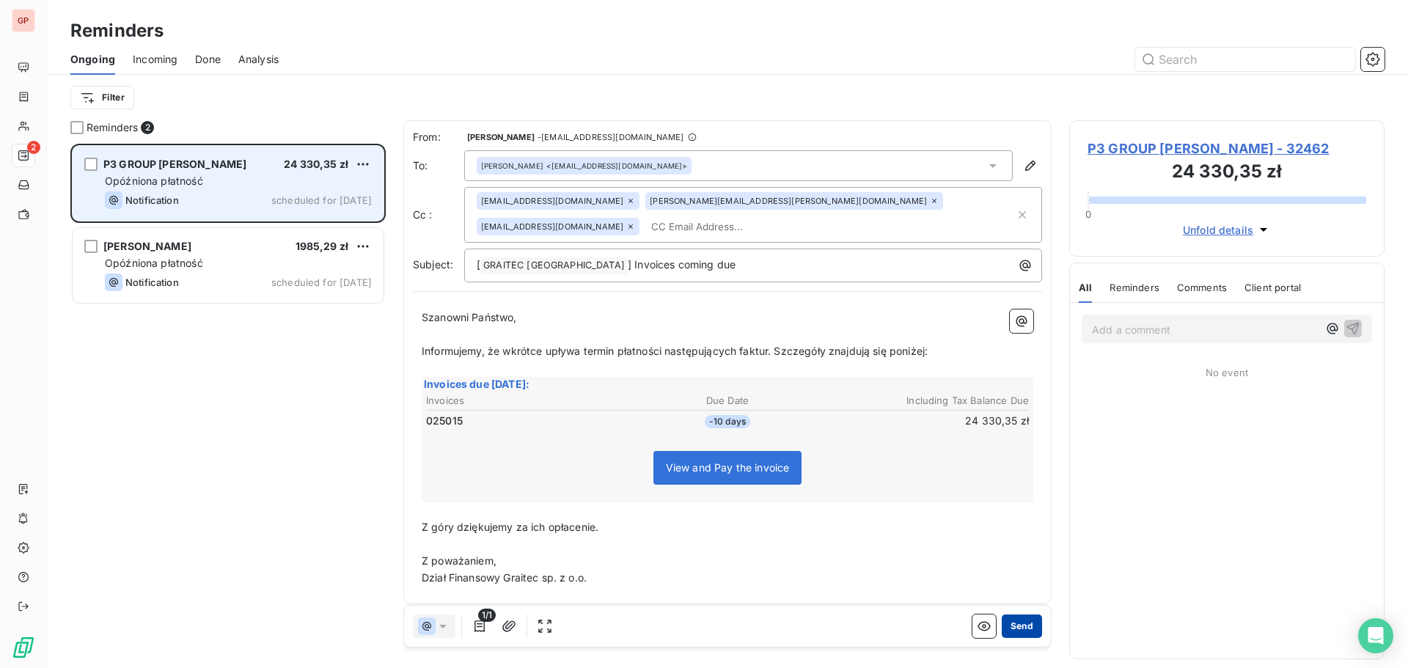
click at [1010, 623] on button "Send" at bounding box center [1022, 625] width 40 height 23
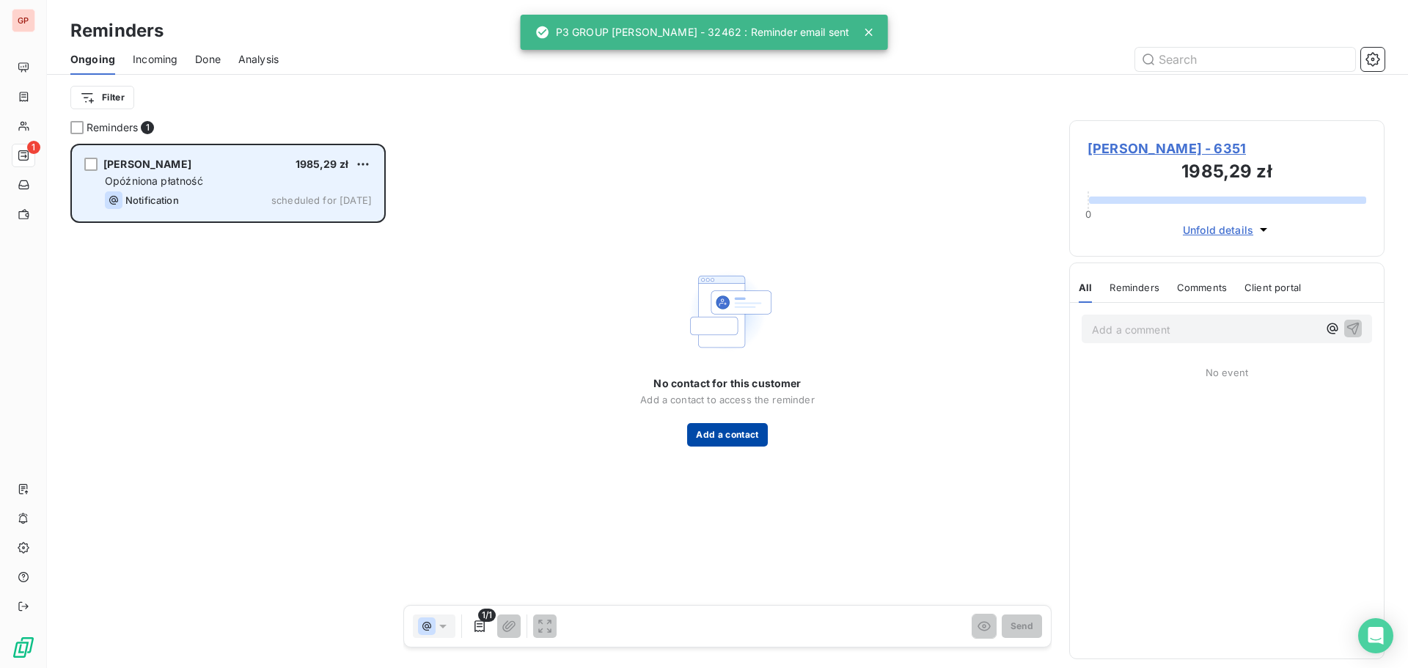
click at [744, 436] on button "Add a contact" at bounding box center [727, 434] width 80 height 23
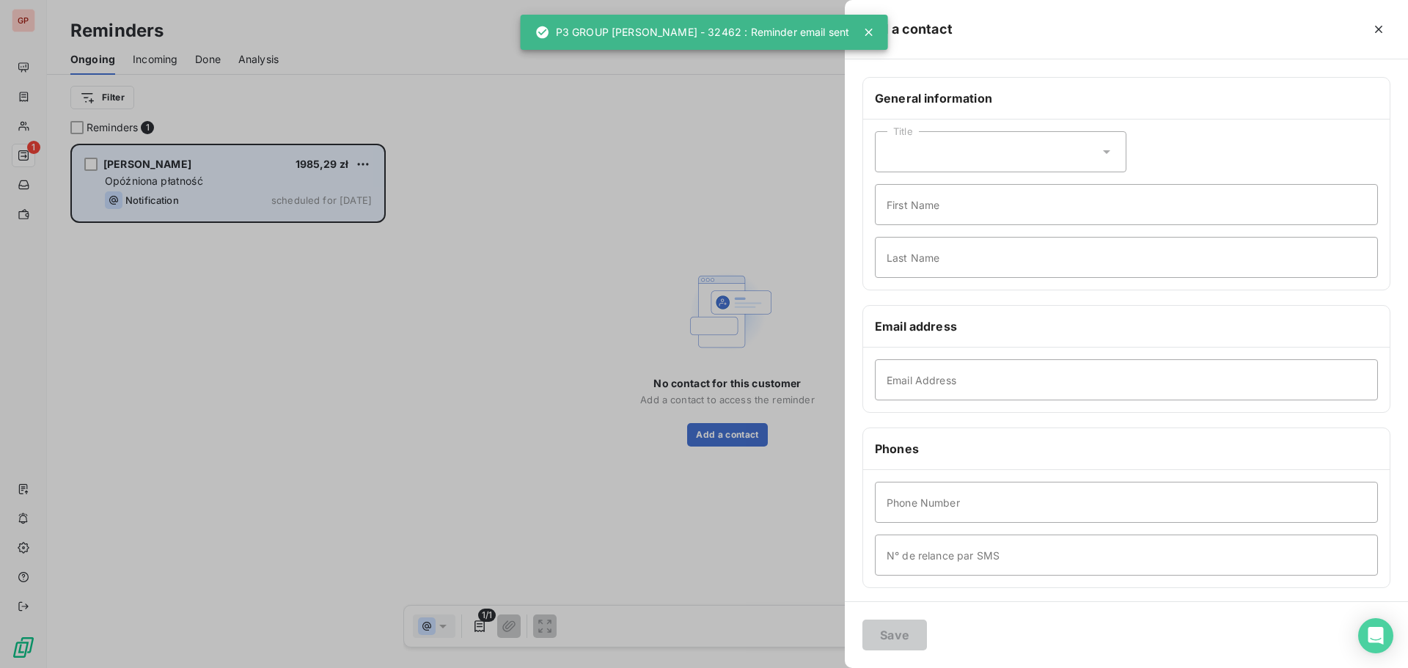
click at [1087, 154] on div "Title" at bounding box center [1001, 151] width 252 height 41
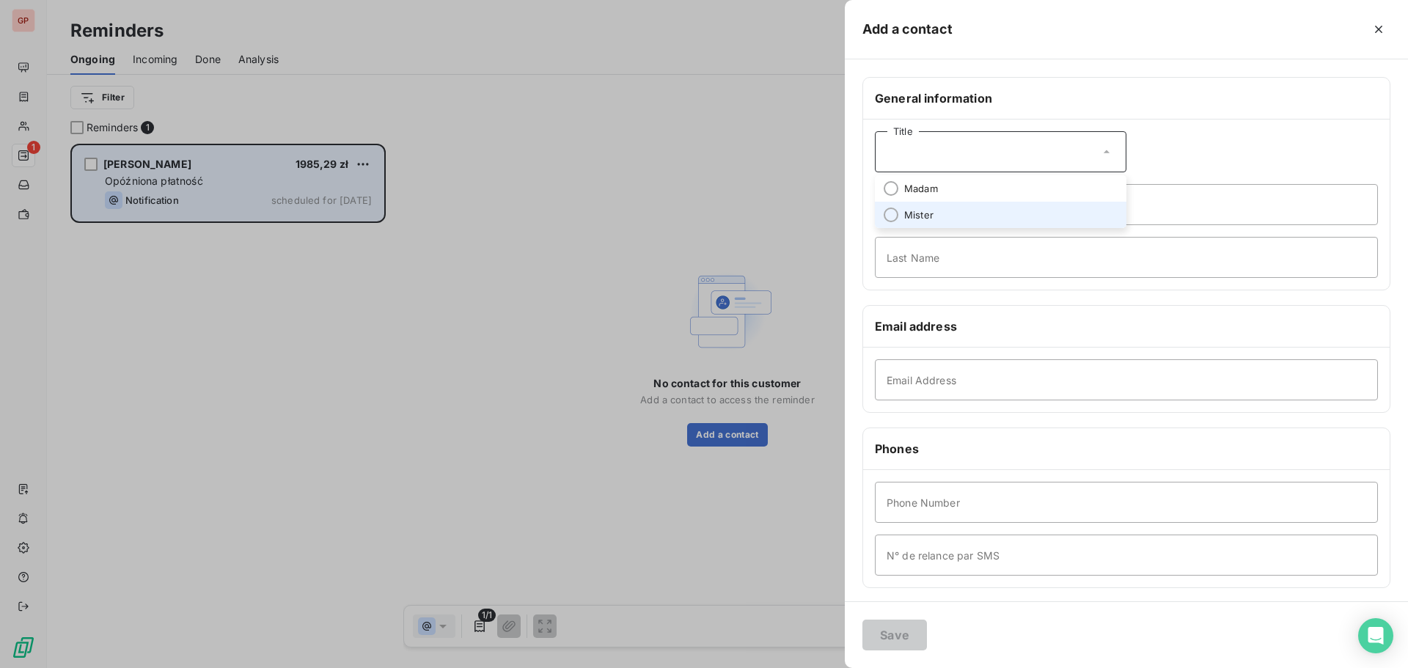
click at [916, 213] on span "Mister" at bounding box center [918, 215] width 29 height 14
click at [917, 205] on input "First Name" at bounding box center [1126, 204] width 503 height 41
type input "[PERSON_NAME]"
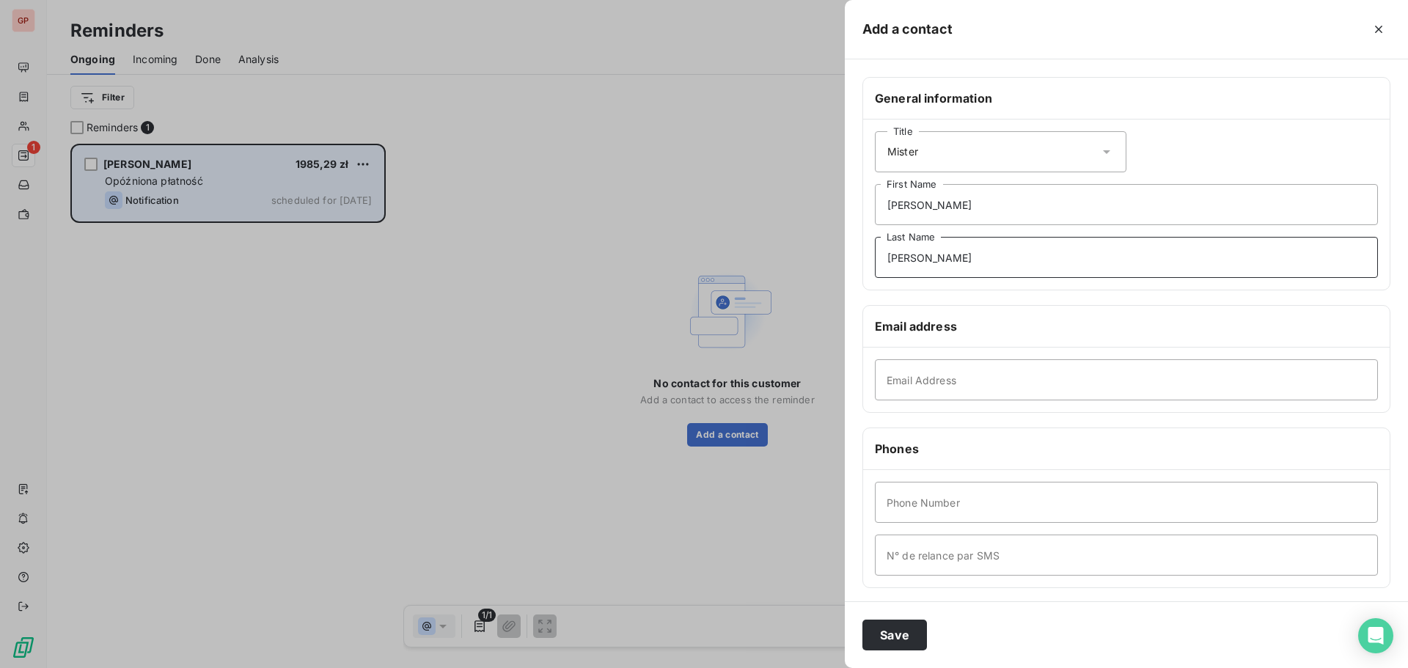
type input "[PERSON_NAME]"
click at [938, 378] on input "Email Address" at bounding box center [1126, 379] width 503 height 41
paste input "[EMAIL_ADDRESS][DOMAIN_NAME]"
type input "[EMAIL_ADDRESS][DOMAIN_NAME]"
click at [905, 630] on button "Save" at bounding box center [894, 635] width 65 height 31
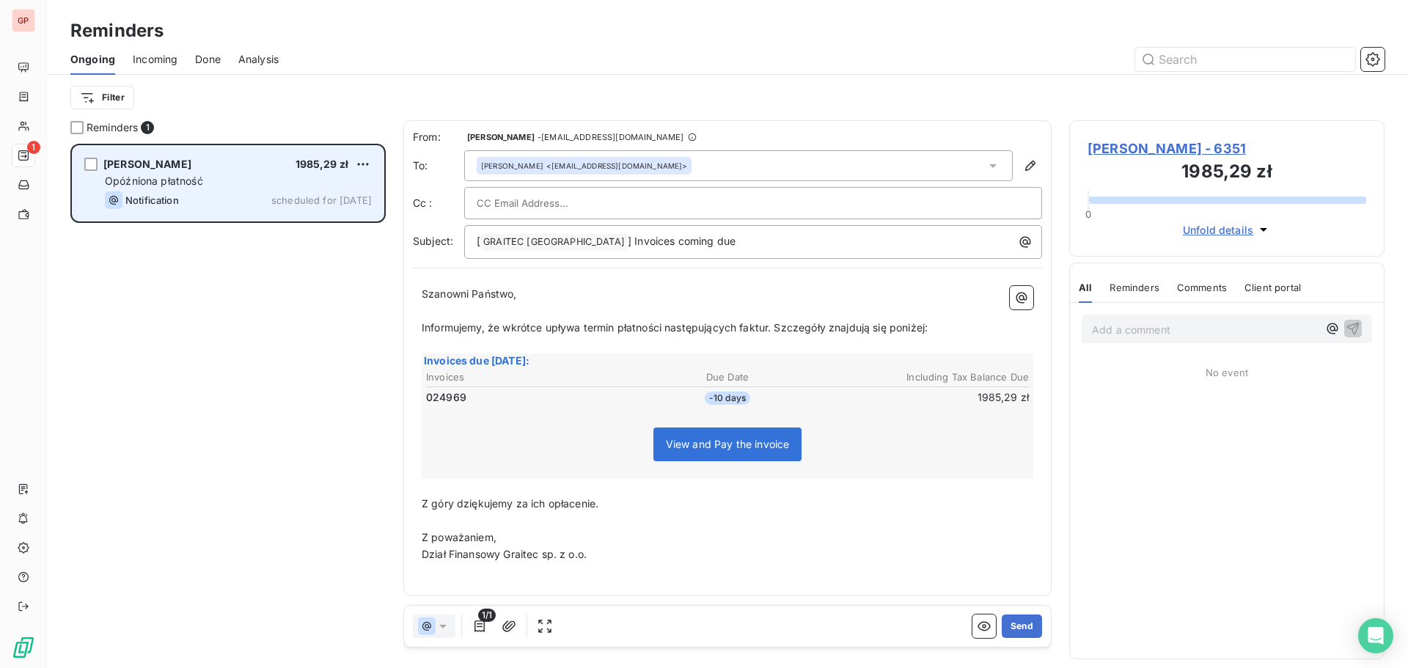
click at [648, 196] on div at bounding box center [753, 203] width 553 height 22
paste input "[PERSON_NAME][EMAIL_ADDRESS][PERSON_NAME][DOMAIN_NAME]"
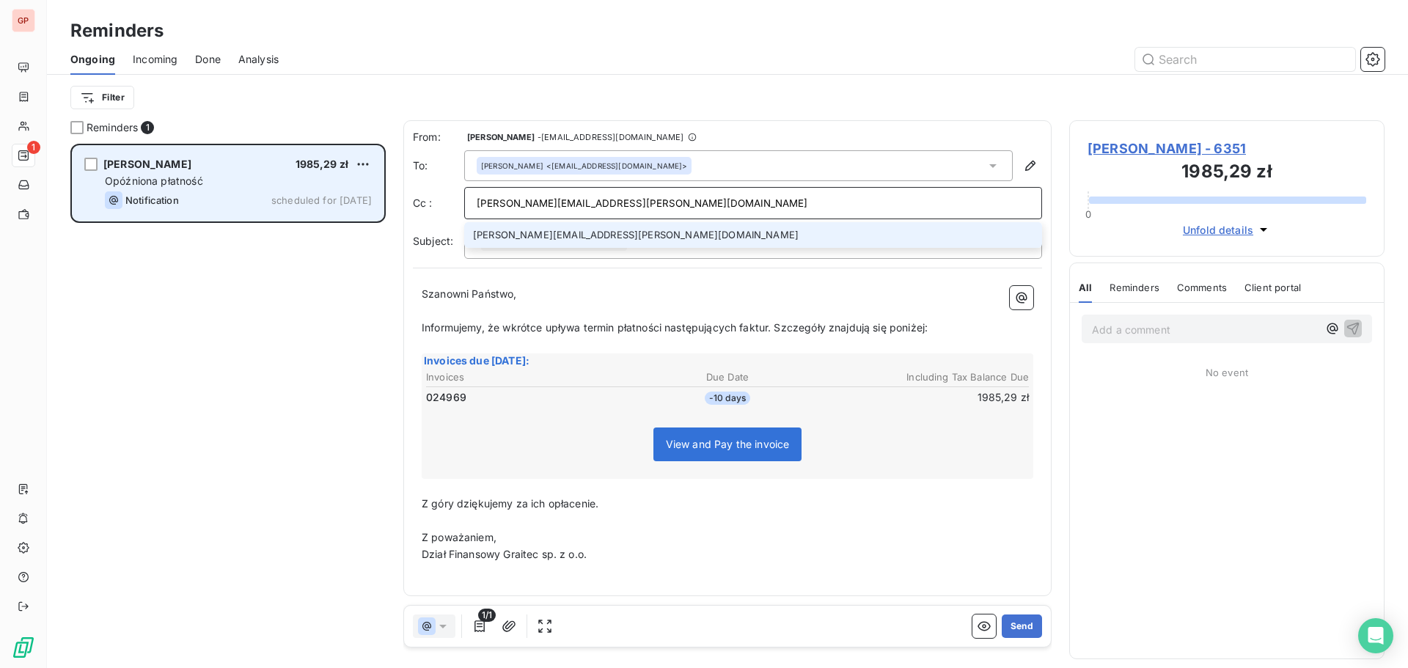
type input "[PERSON_NAME][EMAIL_ADDRESS][PERSON_NAME][DOMAIN_NAME]"
click at [656, 232] on li "[PERSON_NAME][EMAIL_ADDRESS][PERSON_NAME][DOMAIN_NAME]" at bounding box center [753, 235] width 578 height 26
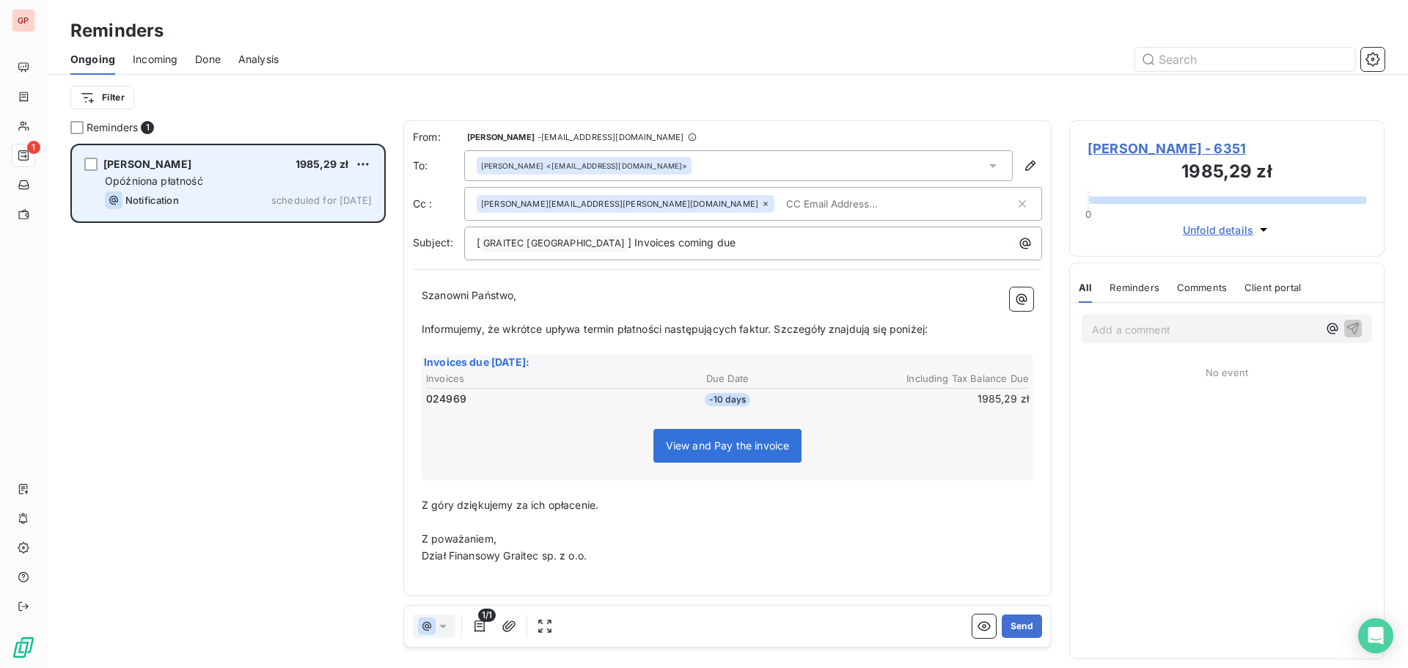
click at [780, 204] on input "text" at bounding box center [864, 204] width 169 height 22
paste input "[EMAIL_ADDRESS][DOMAIN_NAME]"
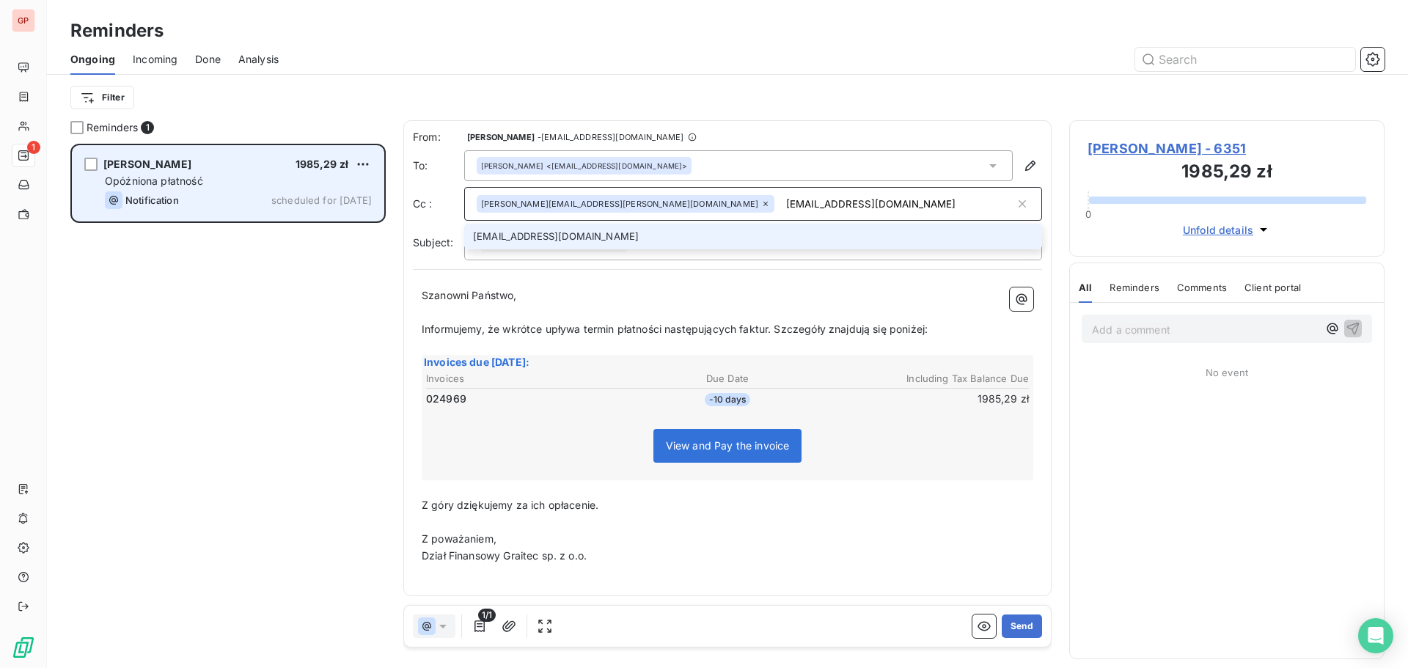
type input "[EMAIL_ADDRESS][DOMAIN_NAME]"
click at [752, 234] on li "[EMAIL_ADDRESS][DOMAIN_NAME]" at bounding box center [753, 237] width 578 height 26
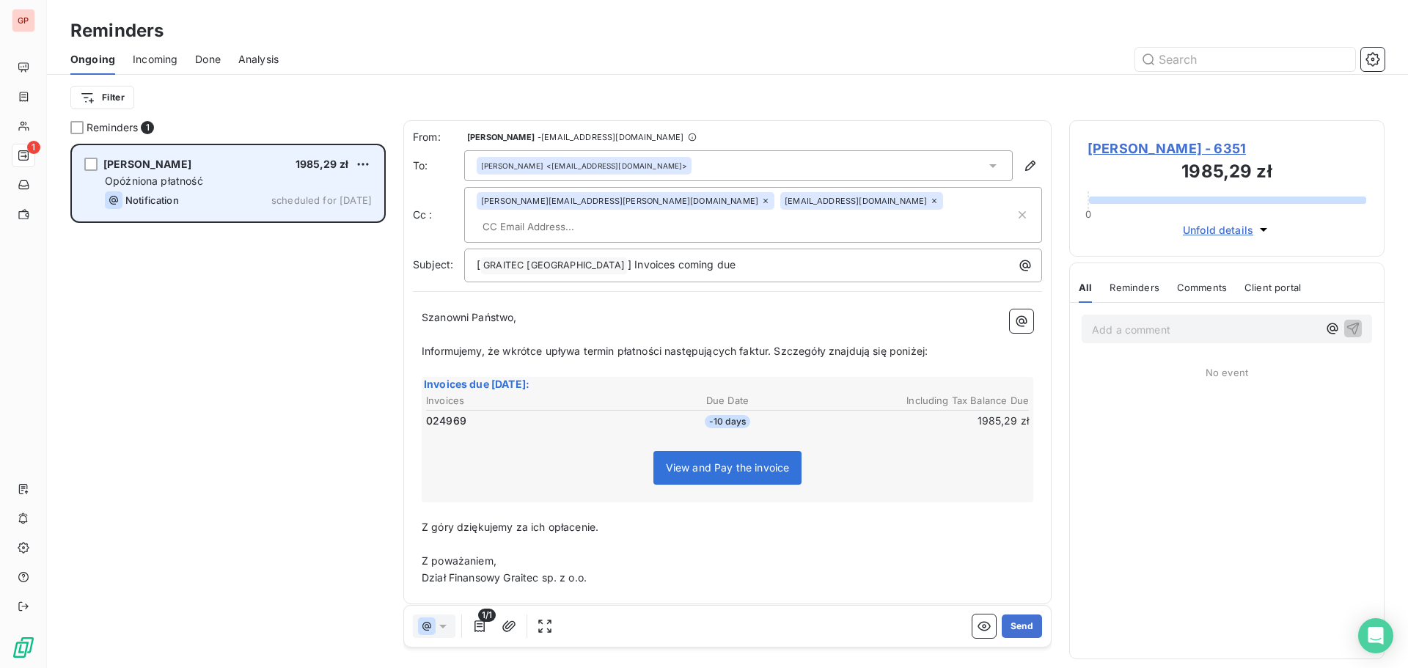
click at [646, 216] on input "text" at bounding box center [561, 227] width 169 height 22
paste input "[PERSON_NAME][EMAIL_ADDRESS][DOMAIN_NAME]"
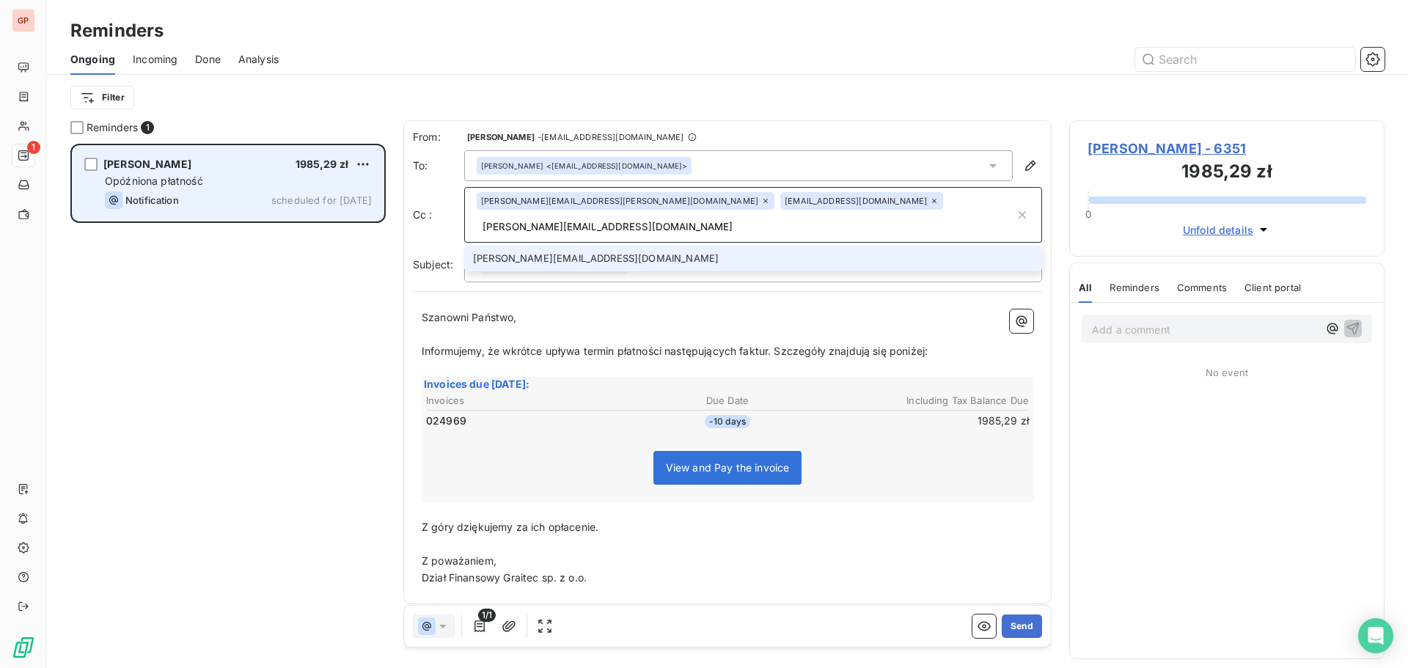
type input "[PERSON_NAME][EMAIL_ADDRESS][DOMAIN_NAME]"
click at [808, 246] on li "[PERSON_NAME][EMAIL_ADDRESS][DOMAIN_NAME]" at bounding box center [753, 259] width 578 height 26
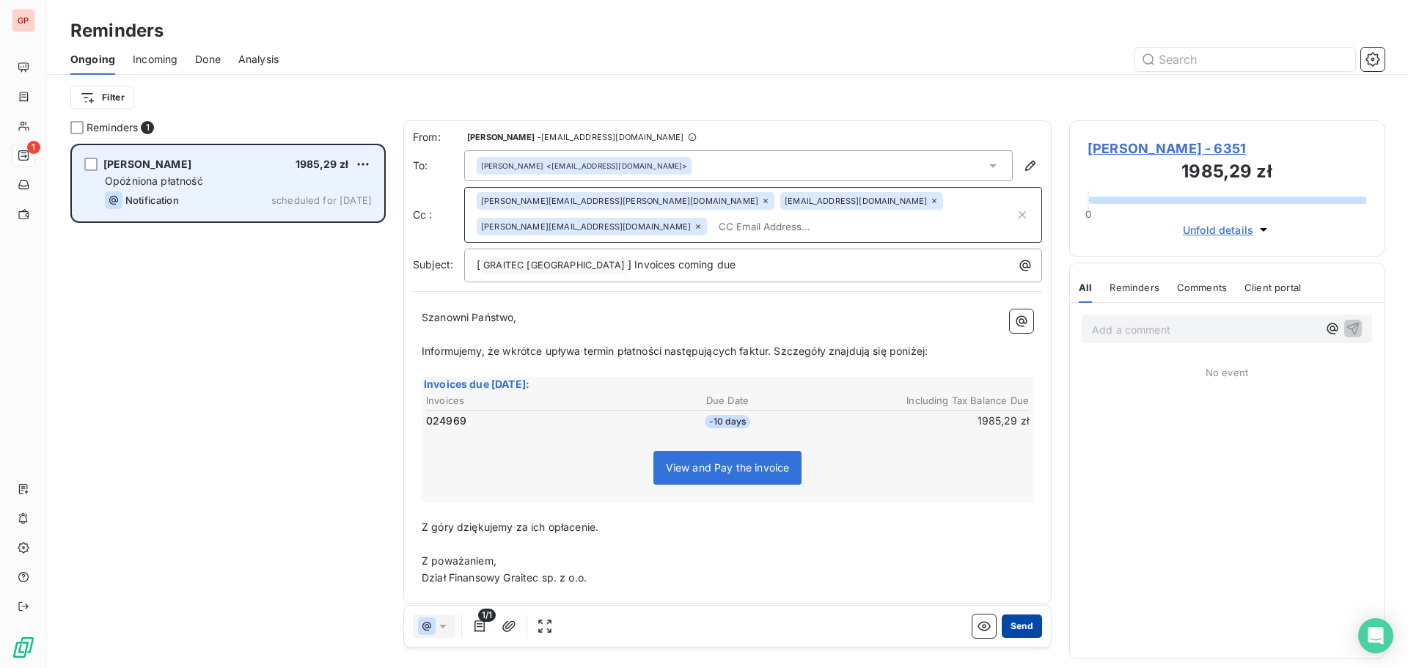
click at [1002, 623] on button "Send" at bounding box center [1022, 625] width 40 height 23
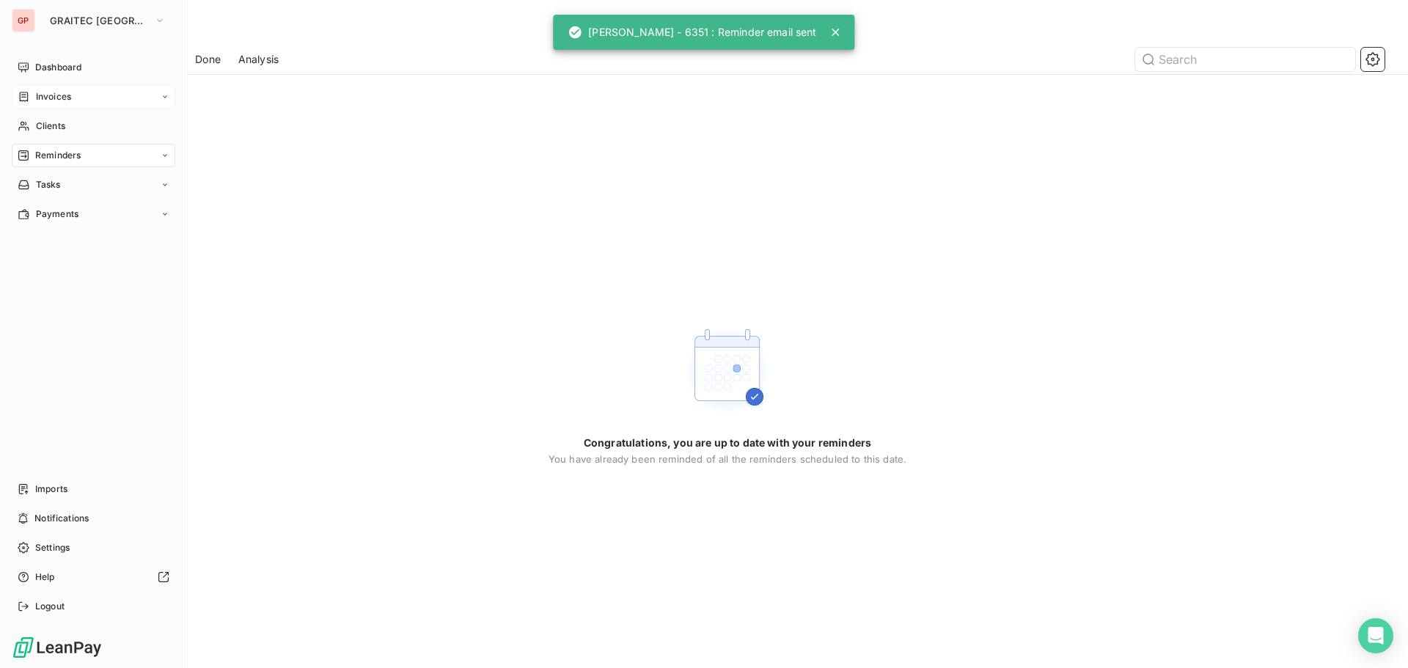
click at [74, 93] on div "Invoices" at bounding box center [94, 96] width 164 height 23
click at [62, 122] on span "Invoices" at bounding box center [52, 126] width 35 height 13
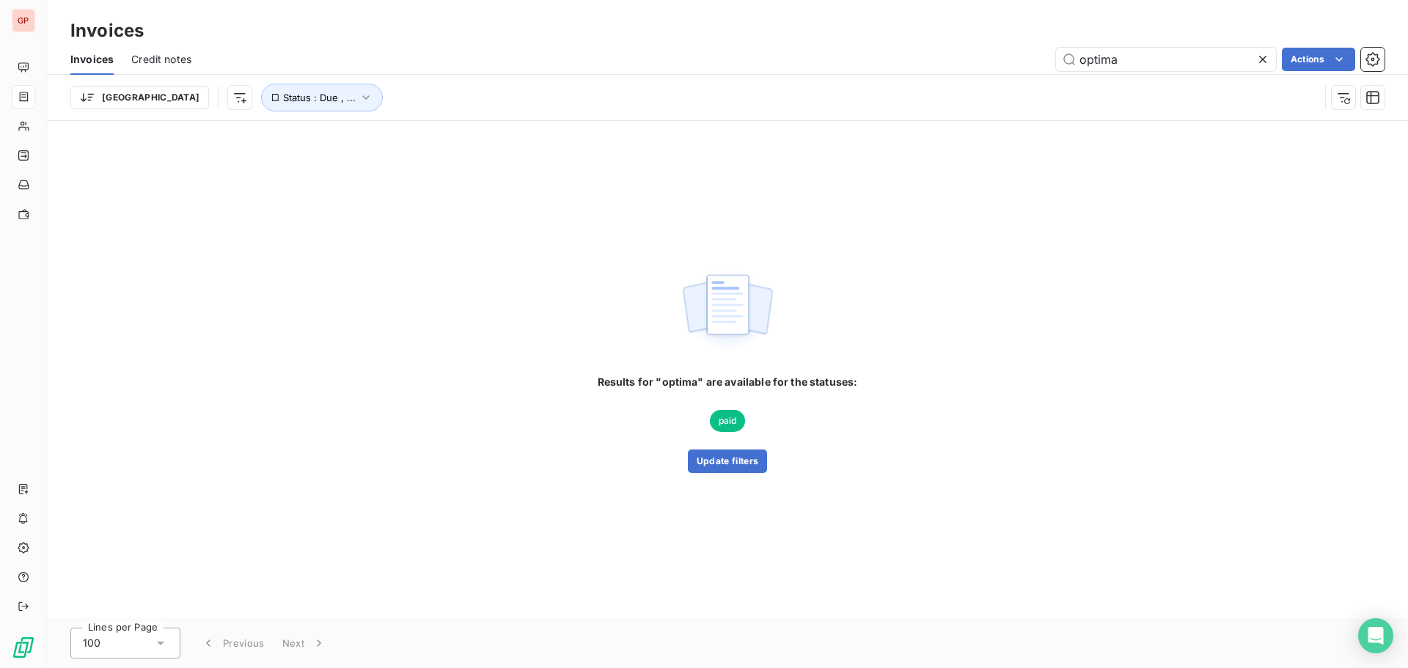
click at [168, 58] on span "Credit notes" at bounding box center [161, 59] width 60 height 15
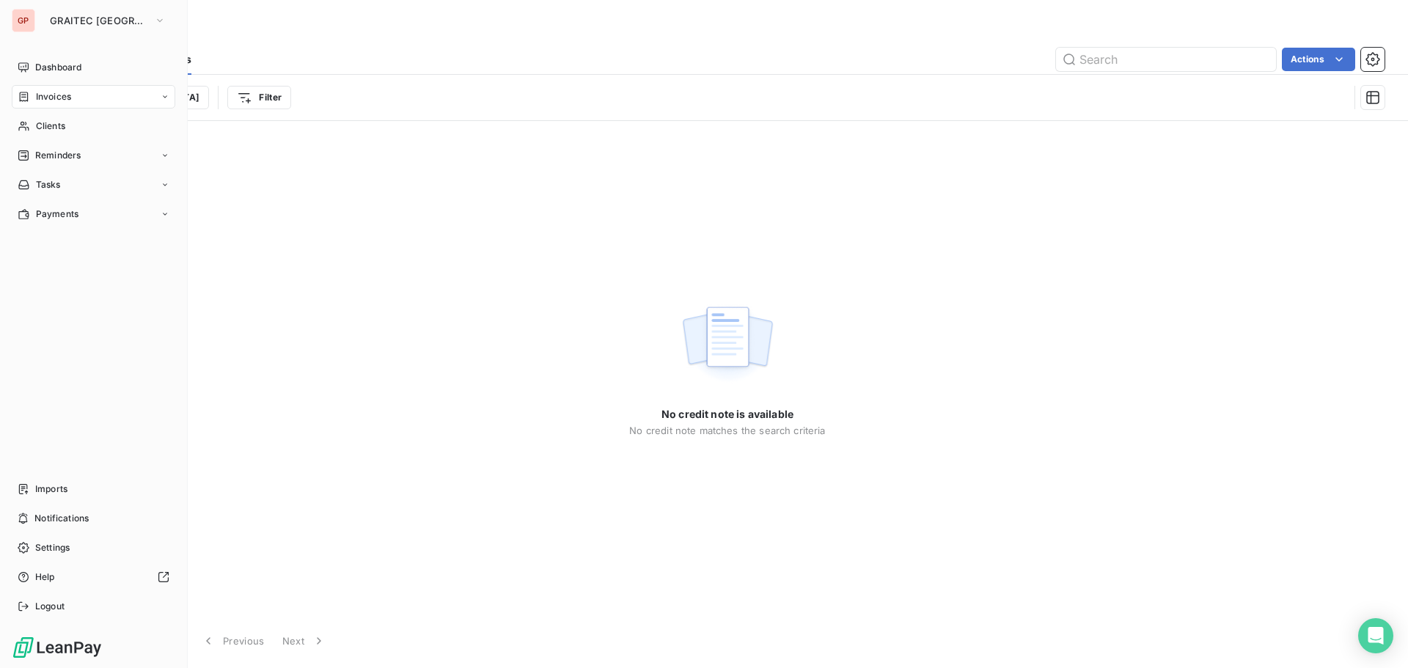
drag, startPoint x: 34, startPoint y: 95, endPoint x: 37, endPoint y: 81, distance: 13.7
click at [34, 94] on div "Invoices" at bounding box center [45, 96] width 54 height 13
click at [43, 65] on span "Dashboard" at bounding box center [58, 67] width 46 height 13
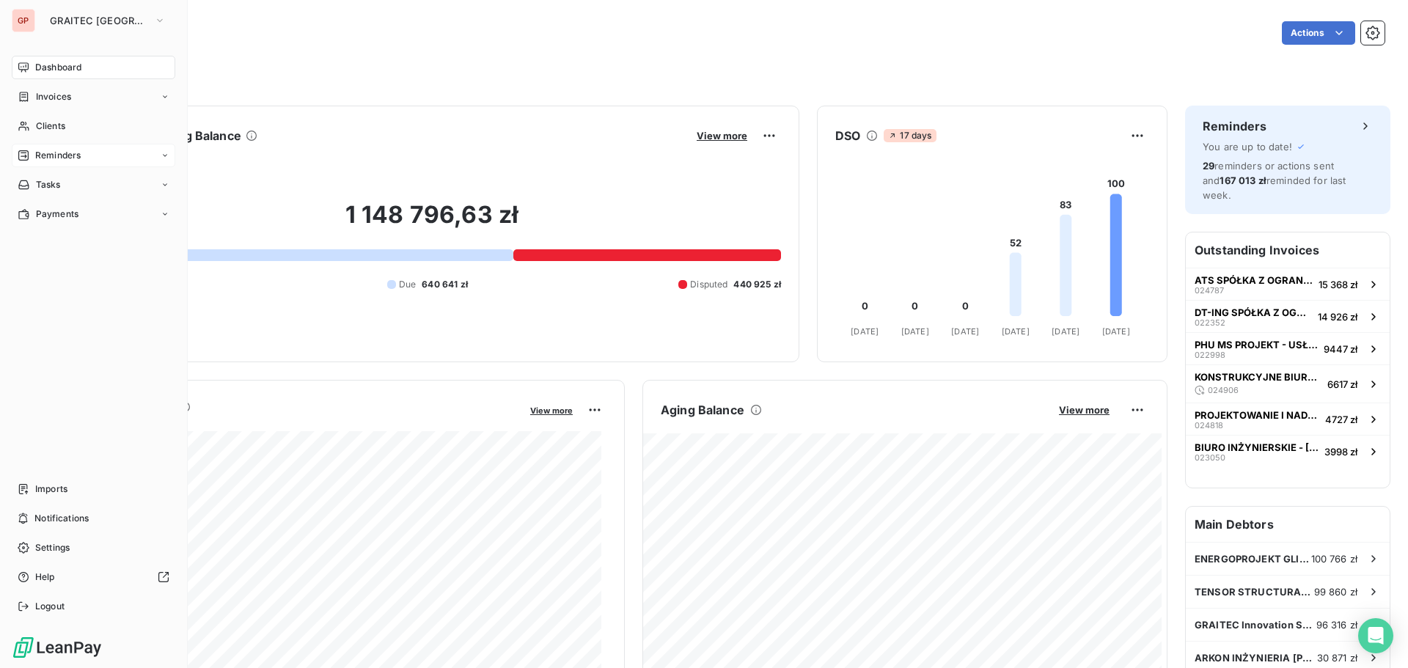
click at [48, 155] on span "Reminders" at bounding box center [57, 155] width 45 height 13
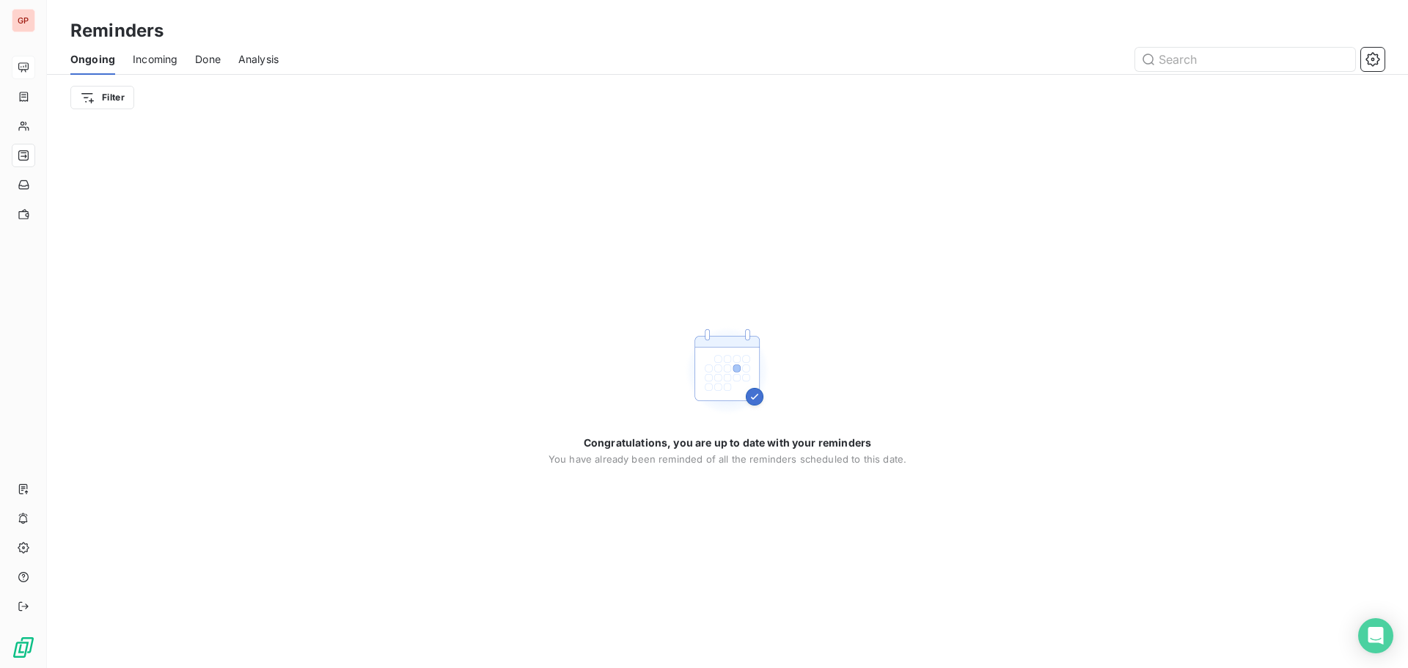
click at [218, 63] on span "Done" at bounding box center [208, 59] width 26 height 15
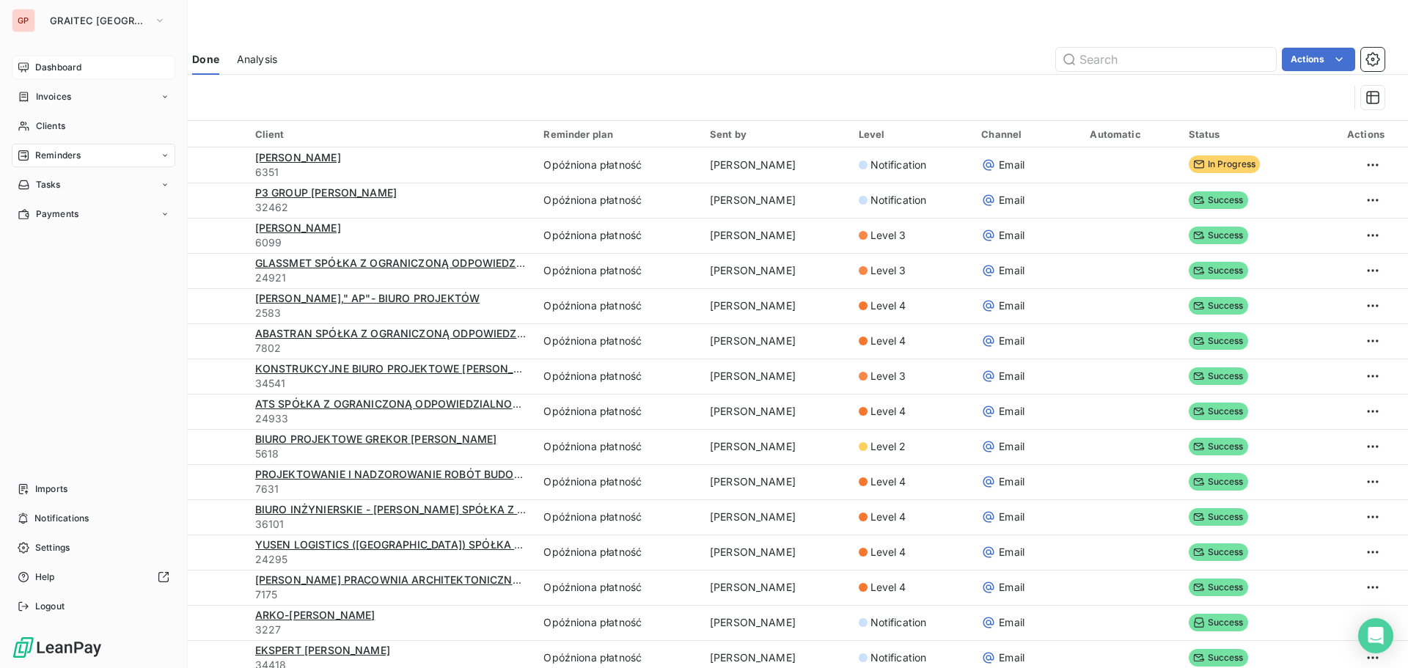
click at [48, 65] on span "Dashboard" at bounding box center [58, 67] width 46 height 13
